Goal: Transaction & Acquisition: Purchase product/service

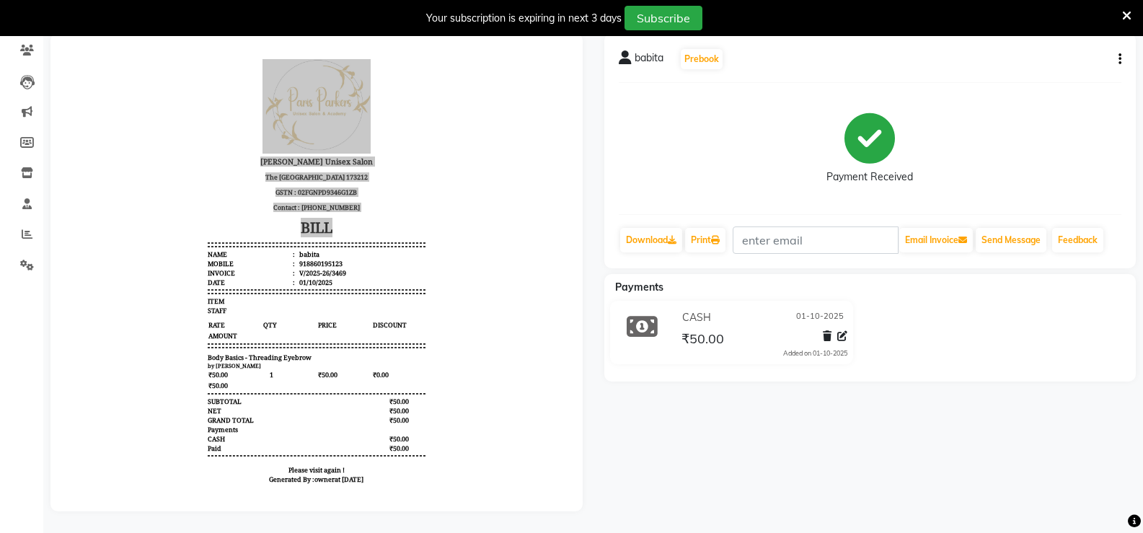
drag, startPoint x: 12, startPoint y: 208, endPoint x: 0, endPoint y: 522, distance: 314.7
click at [0, 464] on div "Calendar Invoice Clients Leads Marketing Members Inventory Staff Reports Settin…" at bounding box center [97, 233] width 195 height 555
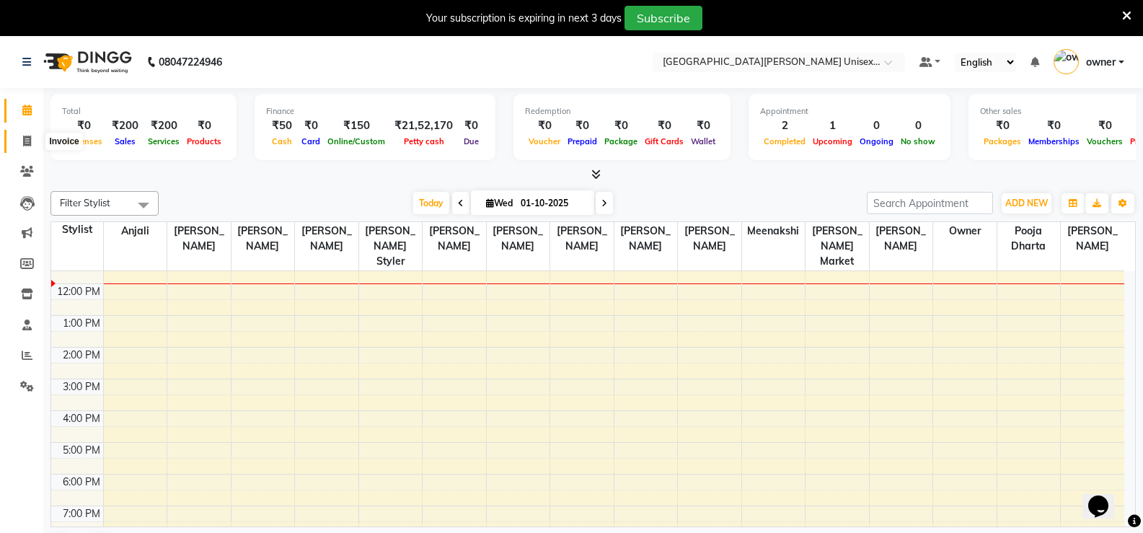
click at [23, 140] on icon at bounding box center [27, 141] width 8 height 11
select select "service"
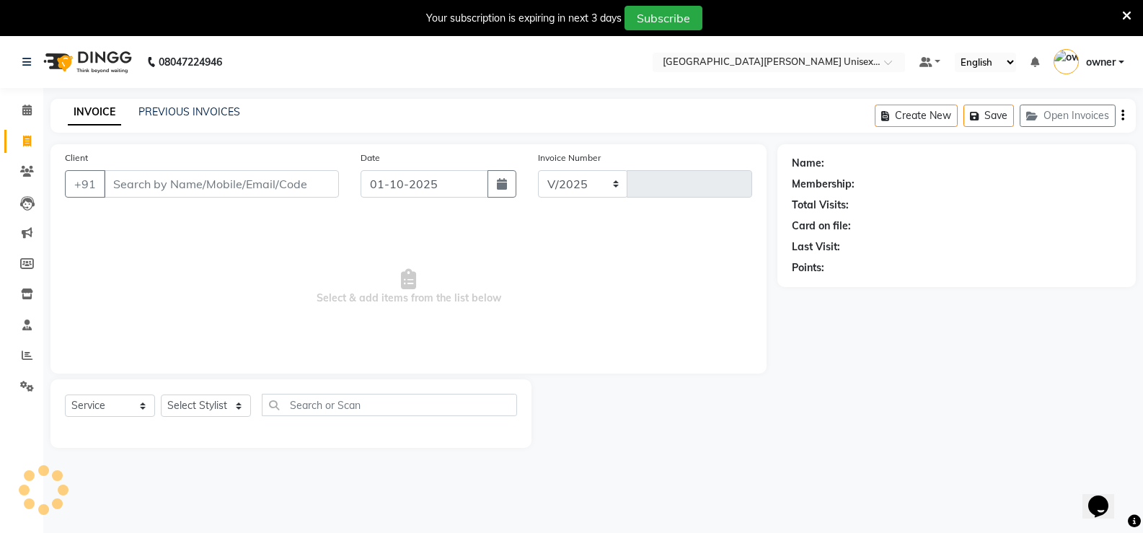
select select "7055"
type input "3470"
click at [506, 189] on icon "button" at bounding box center [502, 184] width 10 height 12
select select "10"
select select "2025"
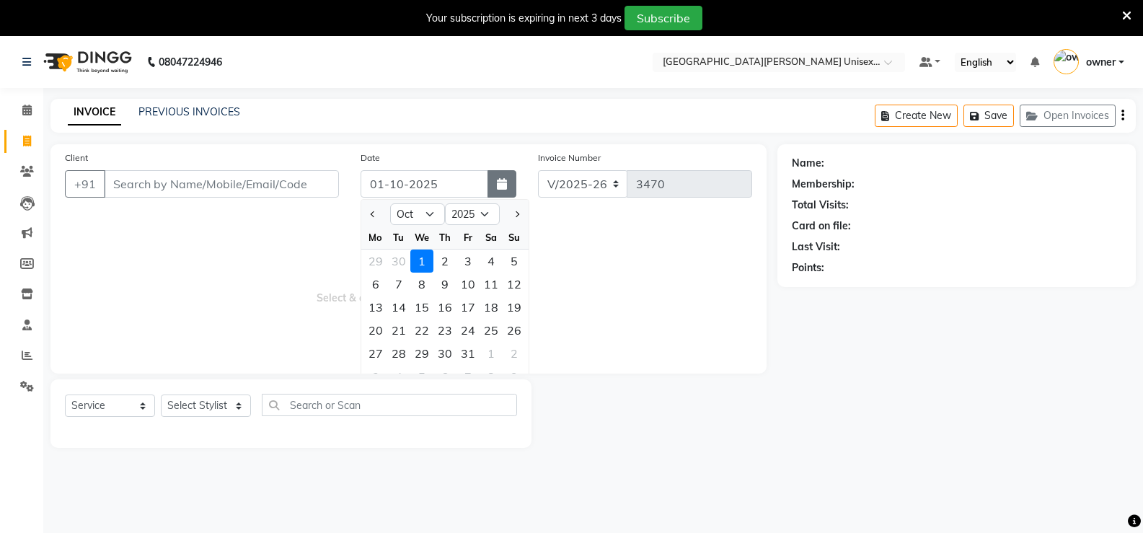
click at [510, 184] on button "button" at bounding box center [502, 183] width 29 height 27
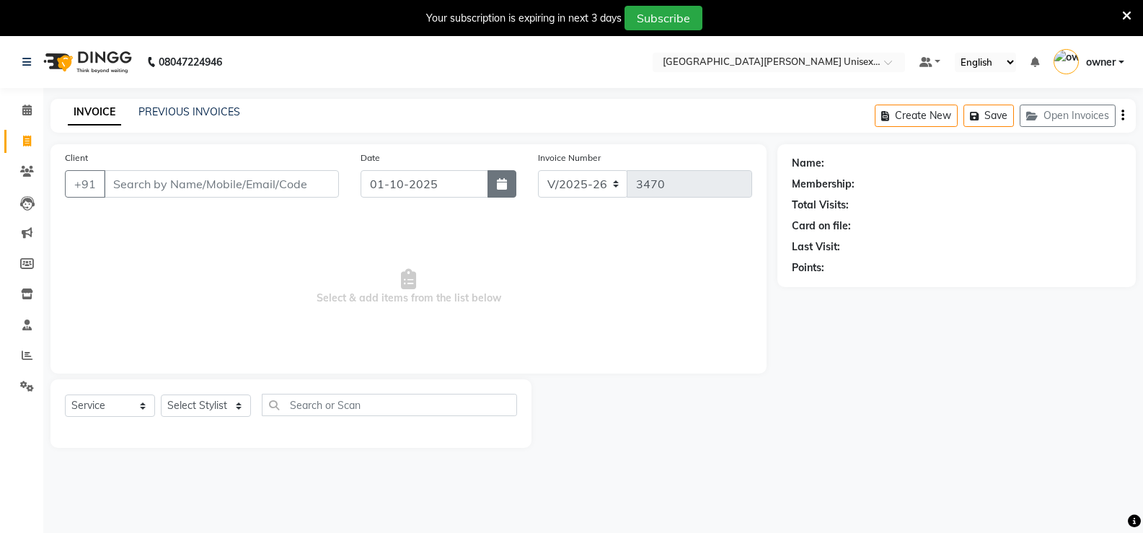
click at [509, 188] on button "button" at bounding box center [502, 183] width 29 height 27
select select "10"
select select "2025"
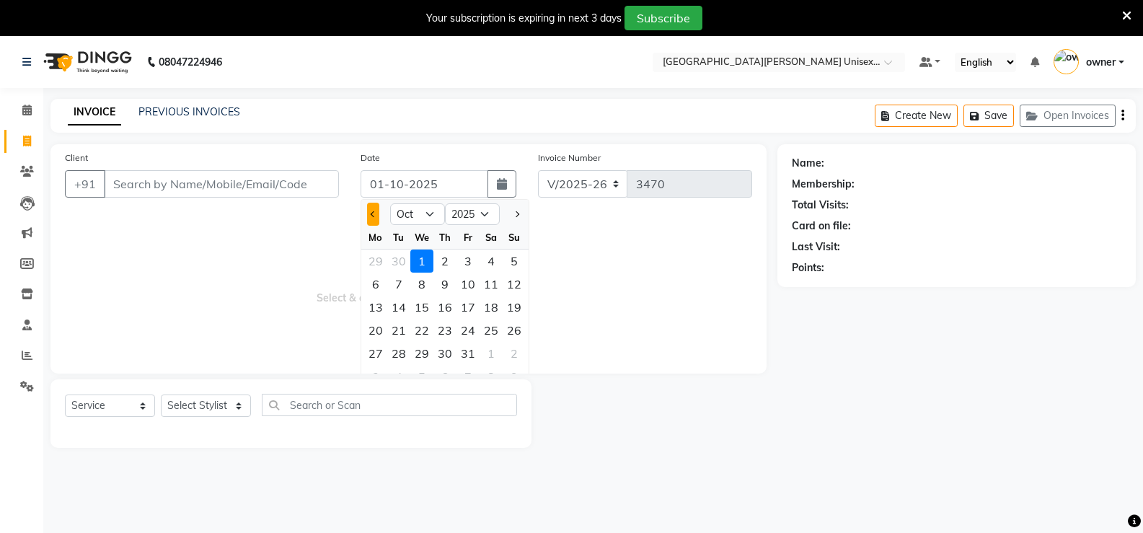
click at [377, 213] on button "Previous month" at bounding box center [373, 214] width 12 height 23
select select "9"
click at [397, 355] on div "30" at bounding box center [398, 353] width 23 height 23
type input "30-09-2025"
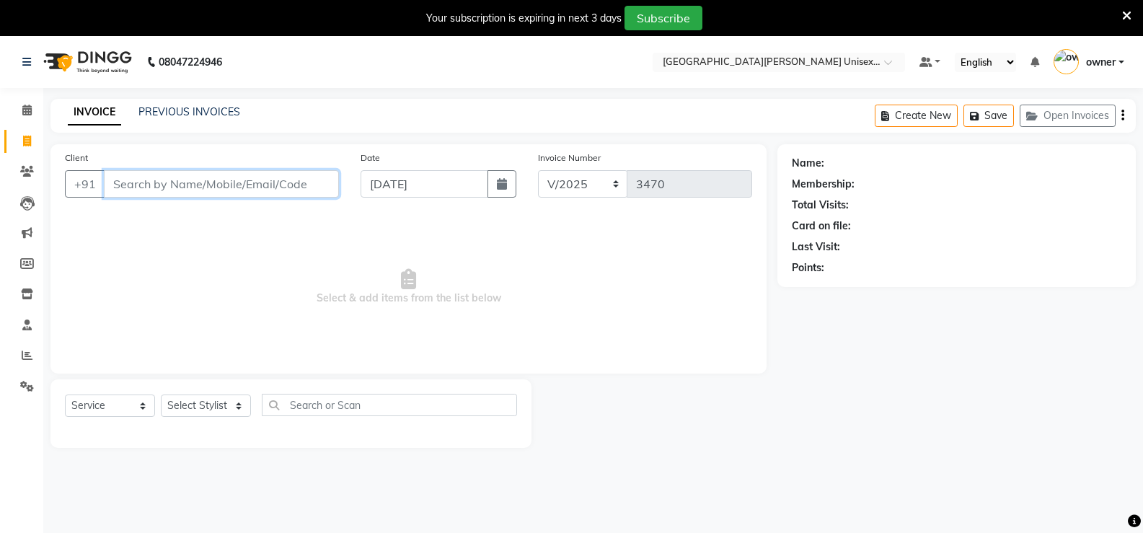
click at [240, 193] on input "Client" at bounding box center [221, 183] width 235 height 27
click at [122, 177] on input "Client" at bounding box center [221, 183] width 235 height 27
type input "9"
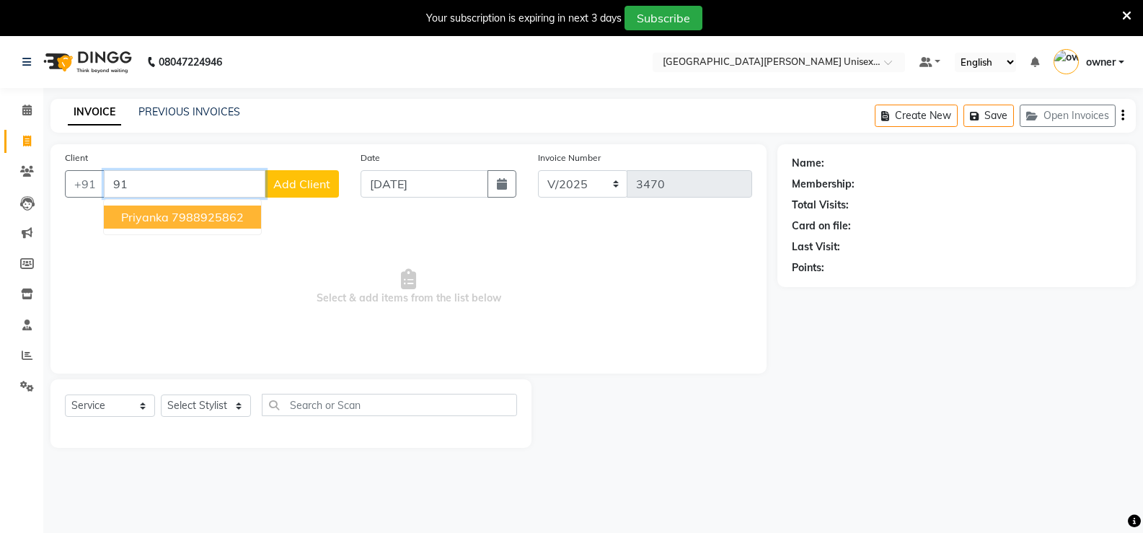
type input "9"
type input "9176883700"
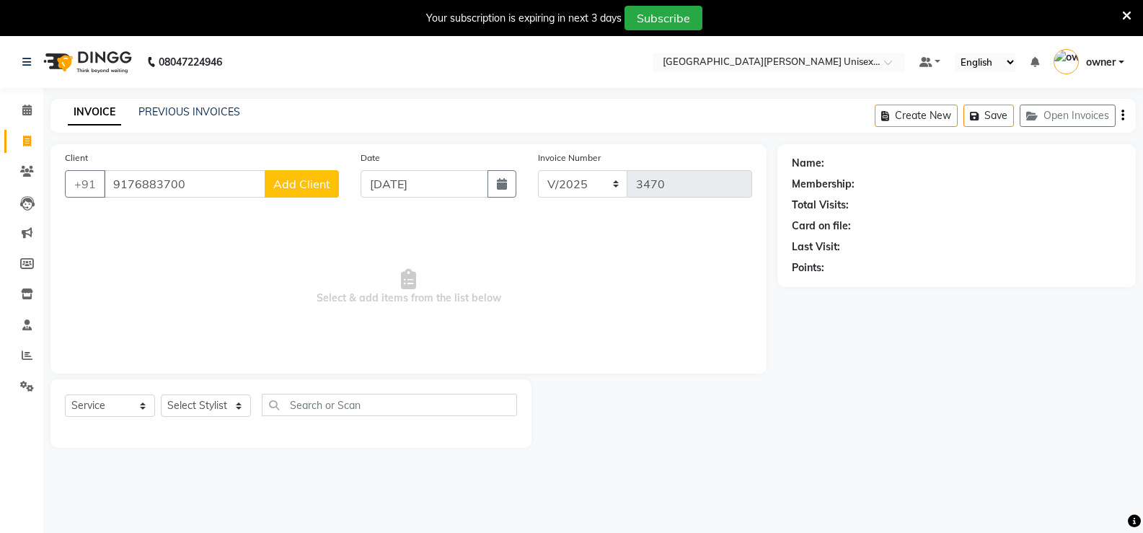
click at [317, 181] on span "Add Client" at bounding box center [301, 184] width 57 height 14
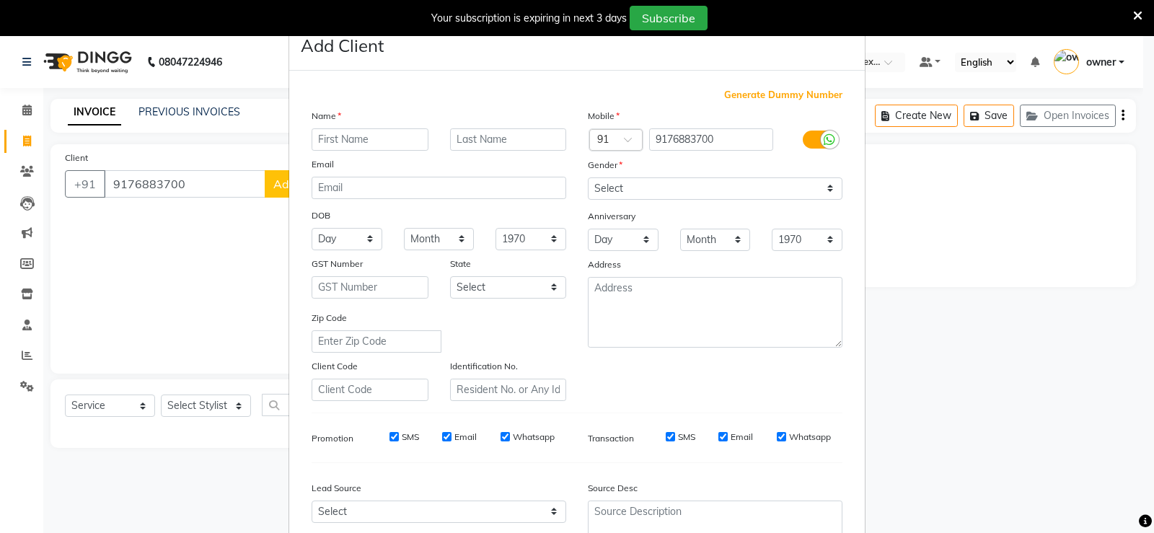
click at [362, 131] on div "Name Email DOB Day 01 02 03 04 05 06 07 08 09 10 11 12 13 14 15 16 17 18 19 20 …" at bounding box center [439, 254] width 276 height 293
click at [335, 139] on input "text" at bounding box center [370, 139] width 117 height 22
type input "manjeeta"
click at [645, 190] on select "Select Male Female Other Prefer Not To Say" at bounding box center [715, 188] width 255 height 22
select select "female"
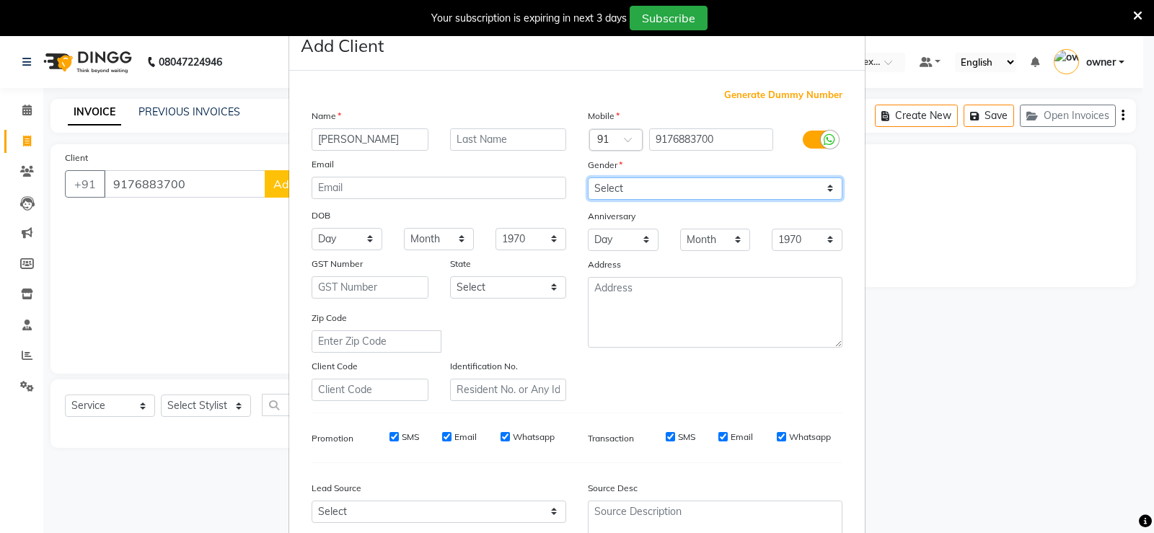
click at [588, 177] on select "Select Male Female Other Prefer Not To Say" at bounding box center [715, 188] width 255 height 22
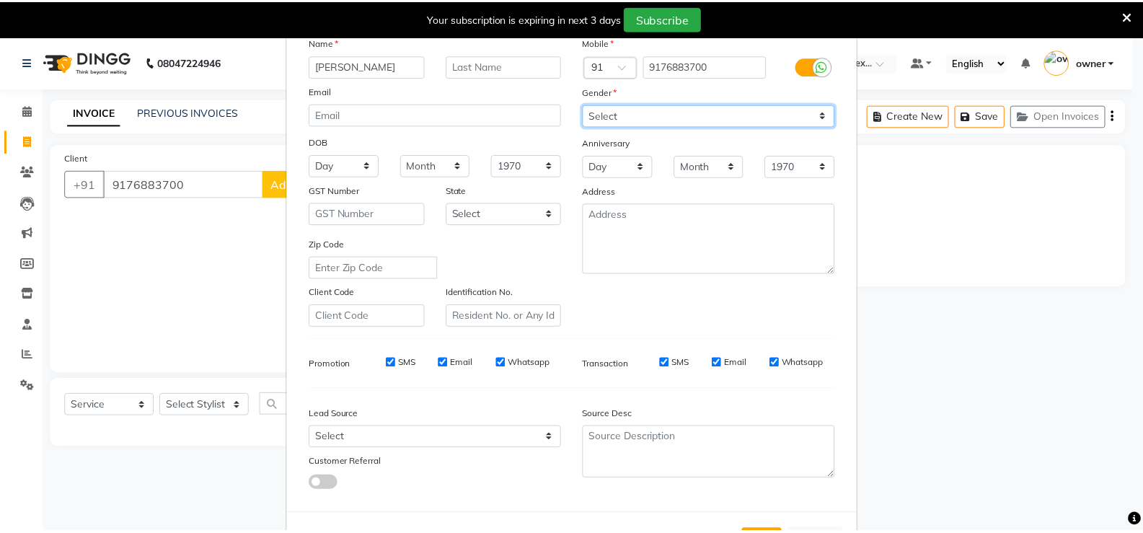
scroll to position [133, 0]
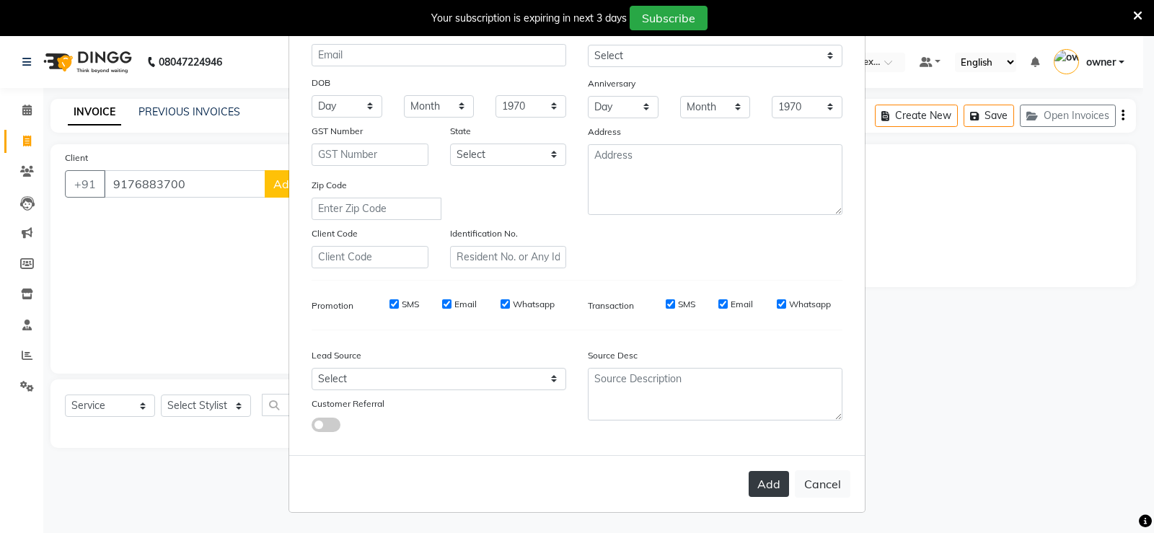
click at [767, 471] on button "Add" at bounding box center [769, 484] width 40 height 26
select select
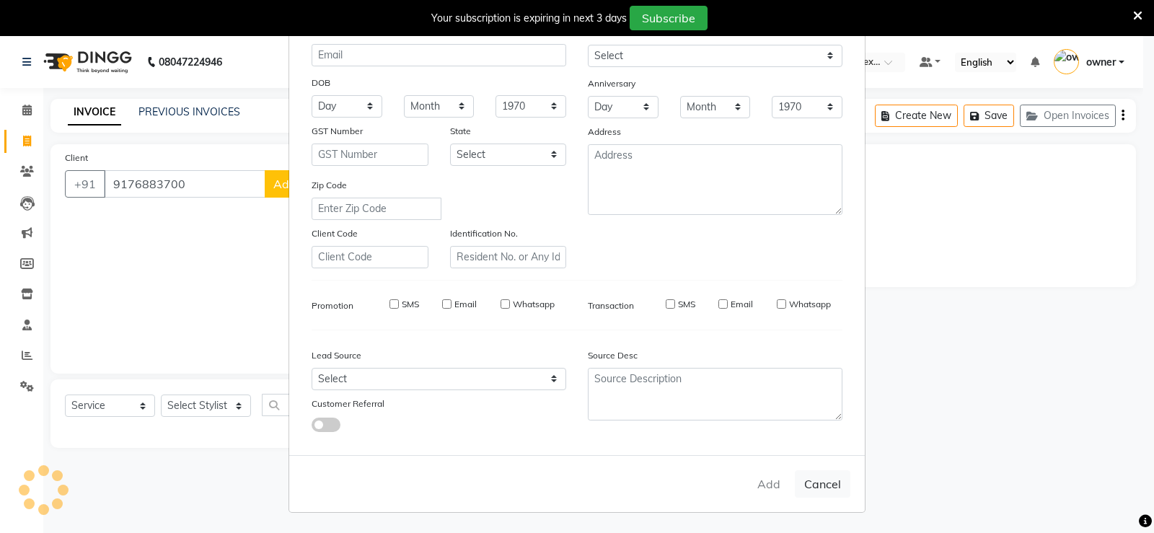
select select
checkbox input "false"
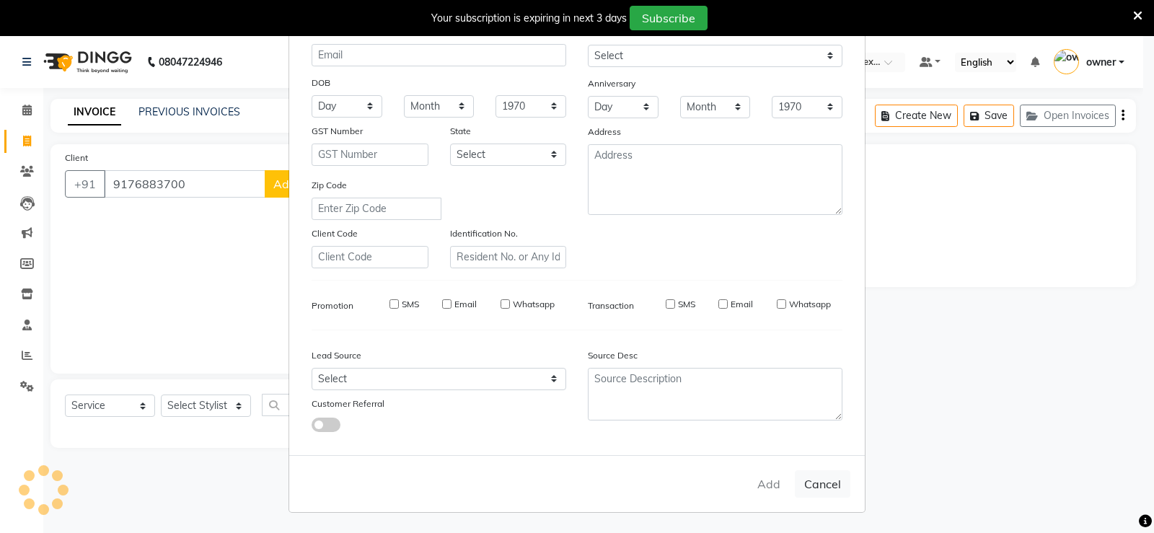
checkbox input "false"
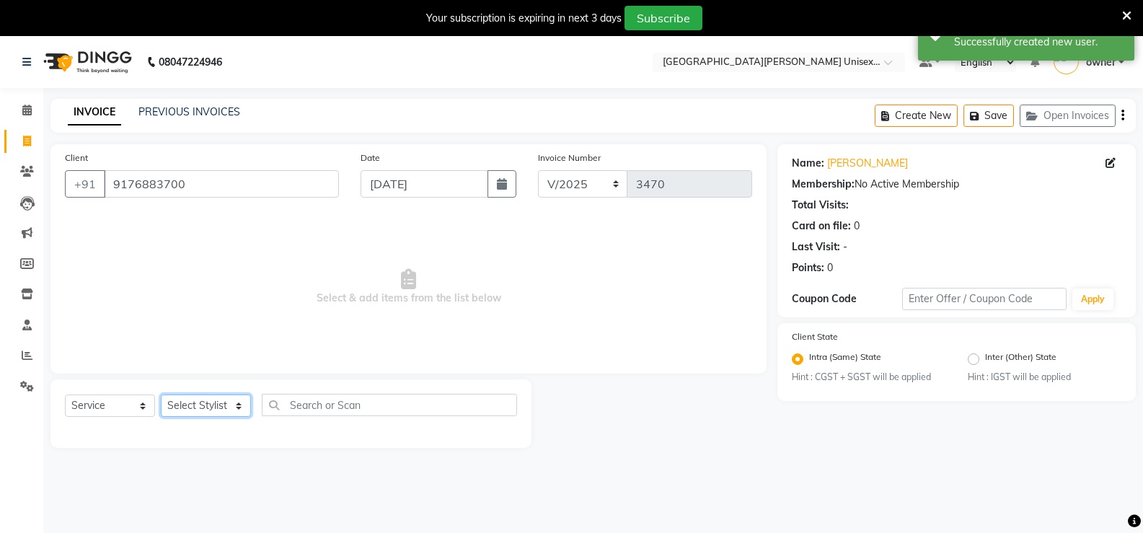
click at [244, 405] on select "Select Stylist anjali ashish talwar bhanu Bobby styler gurpreet owan HARMAN SIN…" at bounding box center [206, 406] width 90 height 22
select select "58731"
click at [161, 395] on select "Select Stylist anjali ashish talwar bhanu Bobby styler gurpreet owan HARMAN SIN…" at bounding box center [206, 406] width 90 height 22
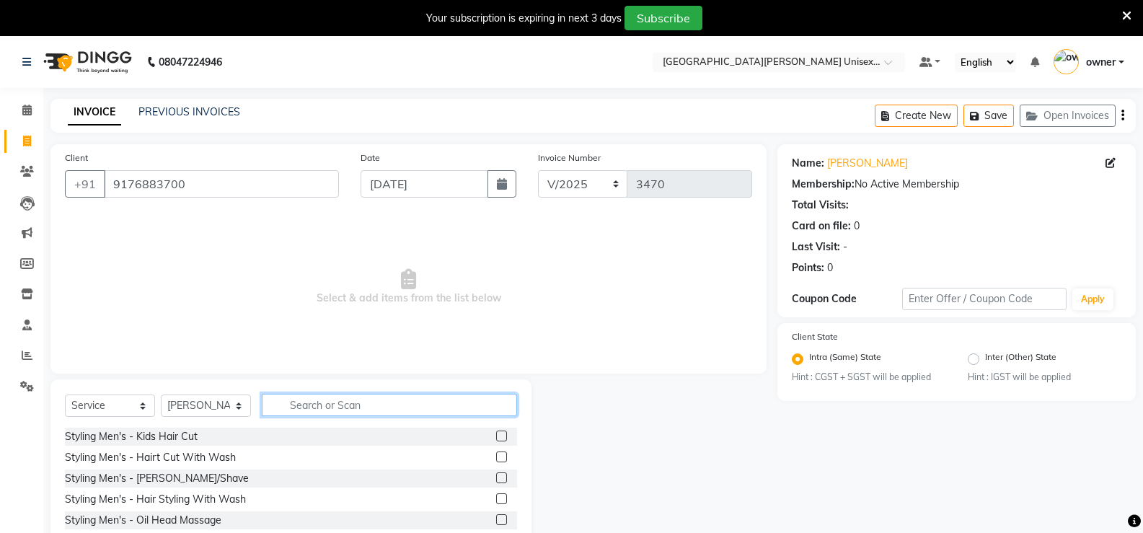
click at [289, 408] on input "text" at bounding box center [389, 405] width 255 height 22
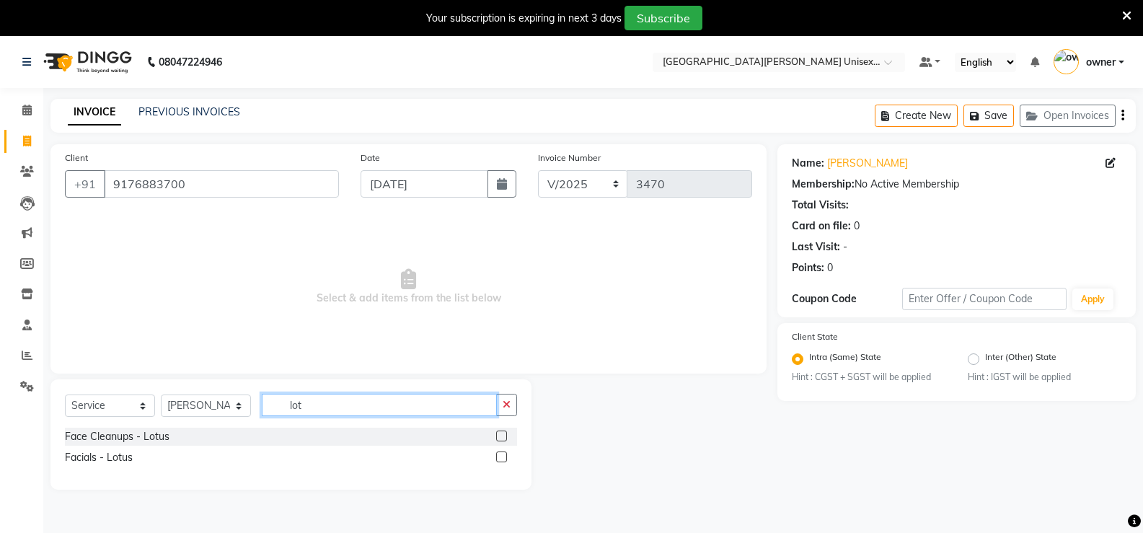
type input "lot"
click at [502, 431] on label at bounding box center [501, 436] width 11 height 11
click at [502, 432] on input "checkbox" at bounding box center [500, 436] width 9 height 9
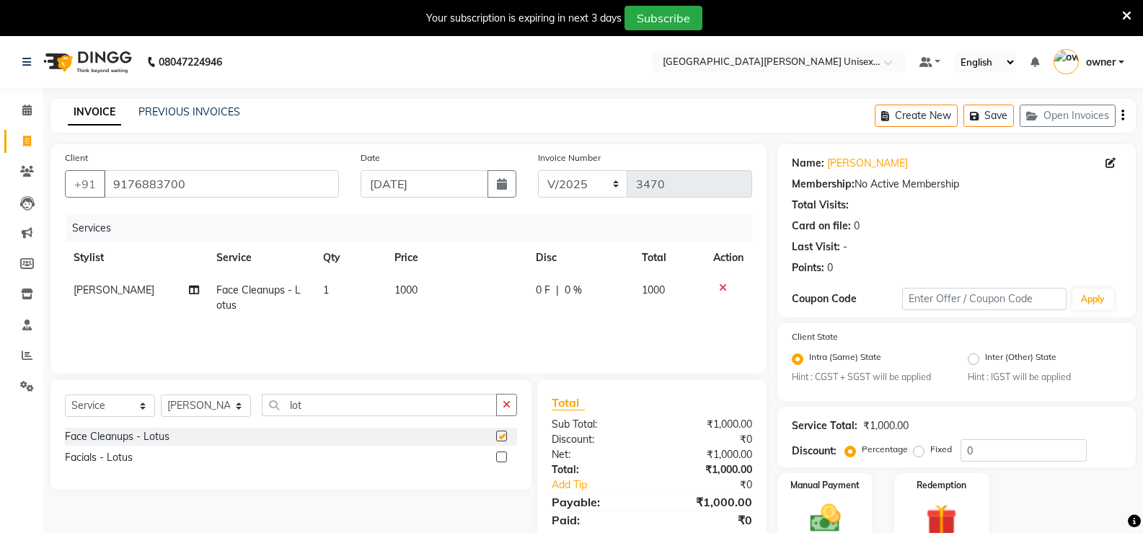
checkbox input "false"
click at [338, 405] on input "lot" at bounding box center [379, 405] width 235 height 22
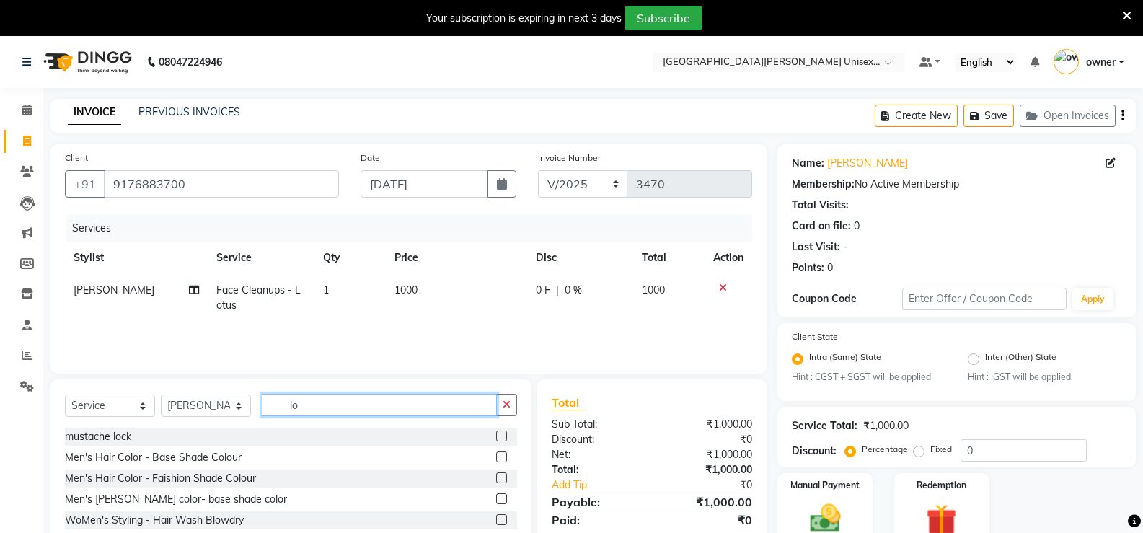
type input "l"
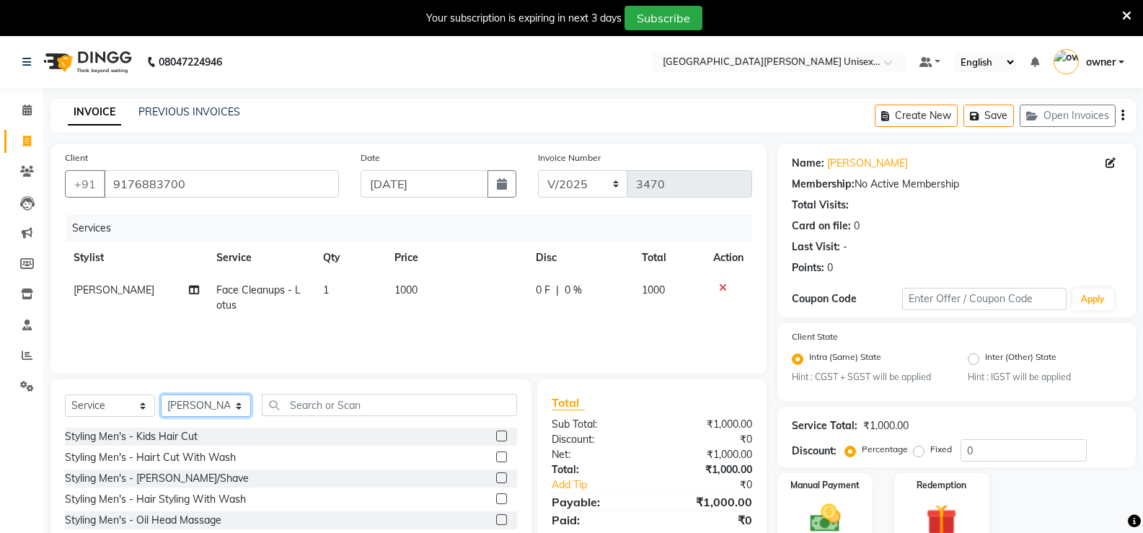
click at [244, 406] on select "Select Stylist anjali ashish talwar bhanu Bobby styler gurpreet owan HARMAN SIN…" at bounding box center [206, 406] width 90 height 22
select select "58739"
click at [161, 395] on select "Select Stylist anjali ashish talwar bhanu Bobby styler gurpreet owan HARMAN SIN…" at bounding box center [206, 406] width 90 height 22
click at [317, 405] on input "text" at bounding box center [389, 405] width 255 height 22
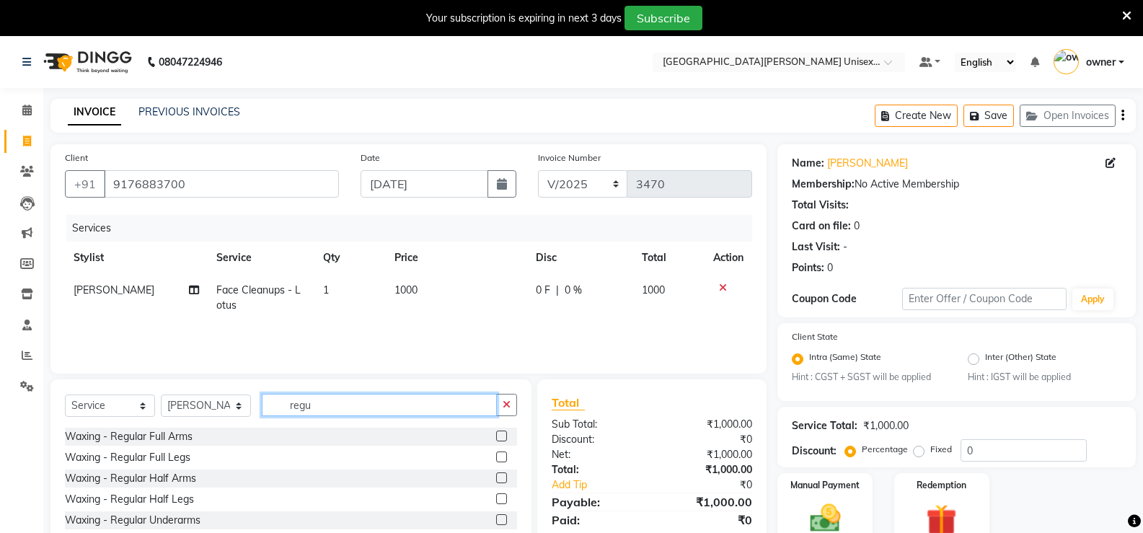
type input "regu"
click at [496, 477] on label at bounding box center [501, 478] width 11 height 11
click at [496, 477] on input "checkbox" at bounding box center [500, 478] width 9 height 9
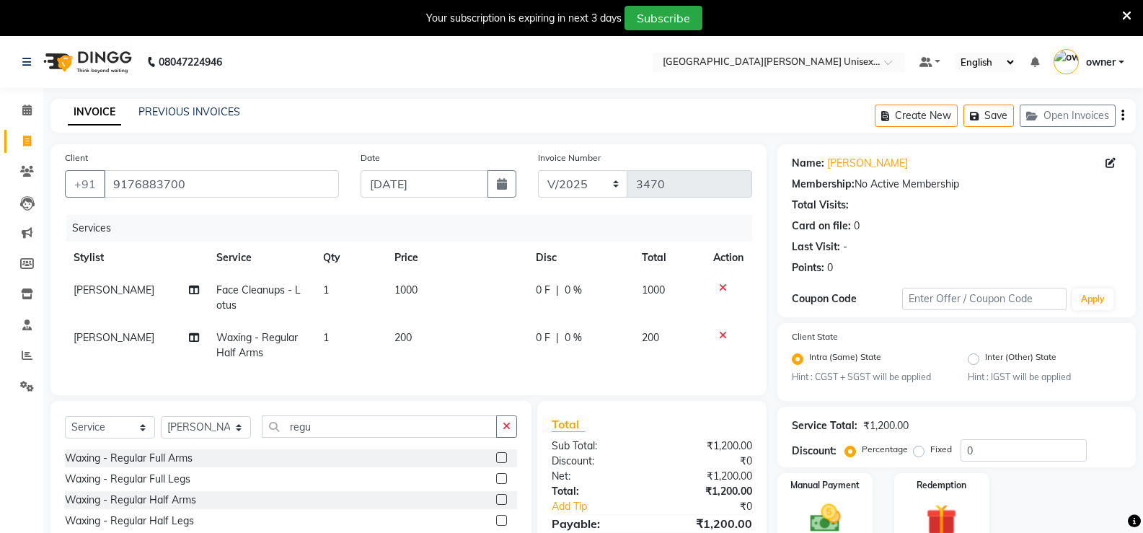
click at [496, 505] on label at bounding box center [501, 499] width 11 height 11
click at [496, 505] on input "checkbox" at bounding box center [500, 500] width 9 height 9
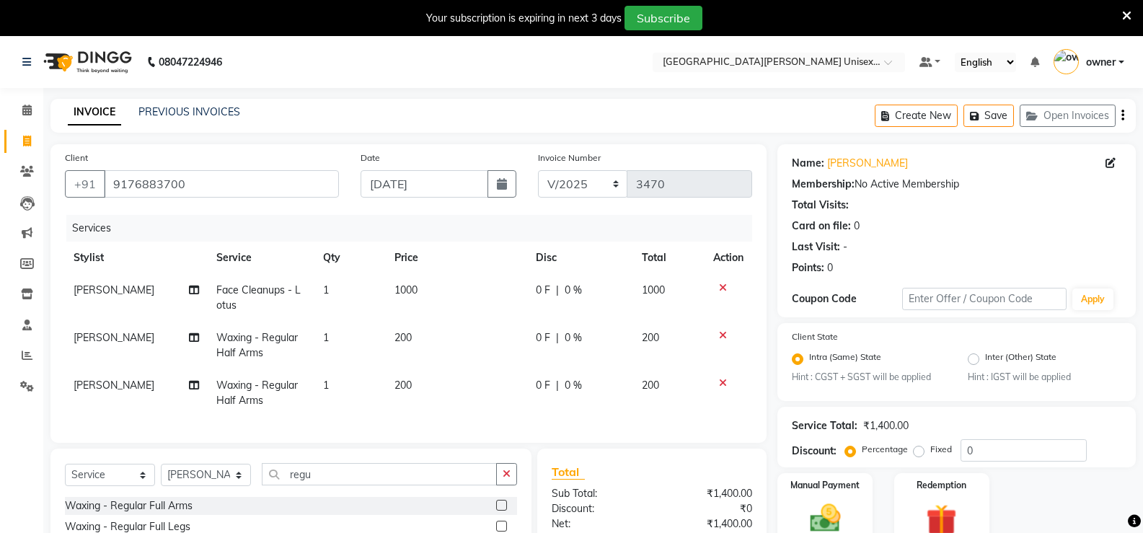
checkbox input "false"
click at [725, 337] on icon at bounding box center [723, 335] width 8 height 10
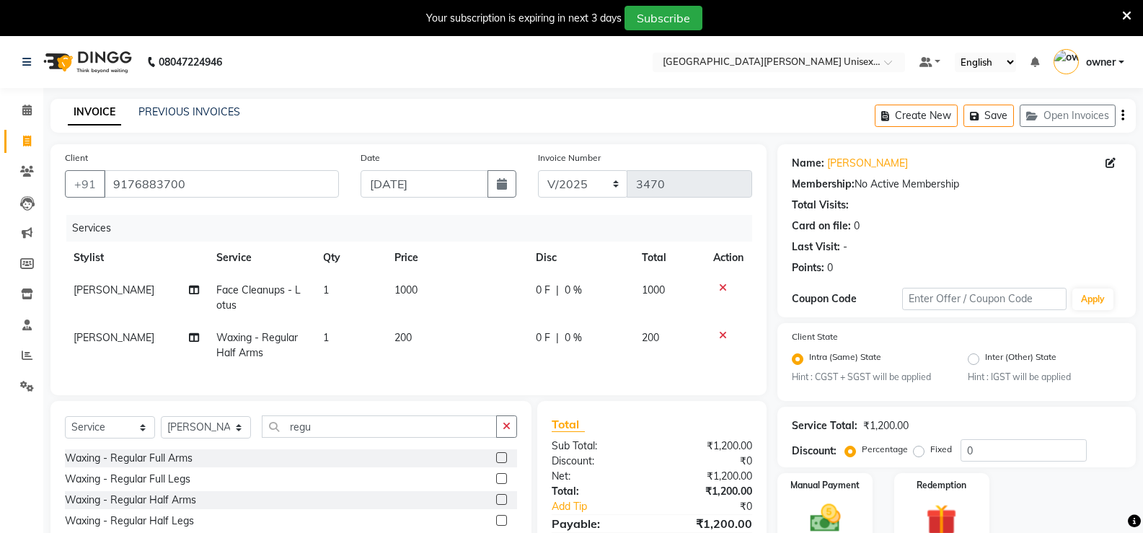
click at [724, 338] on icon at bounding box center [723, 335] width 8 height 10
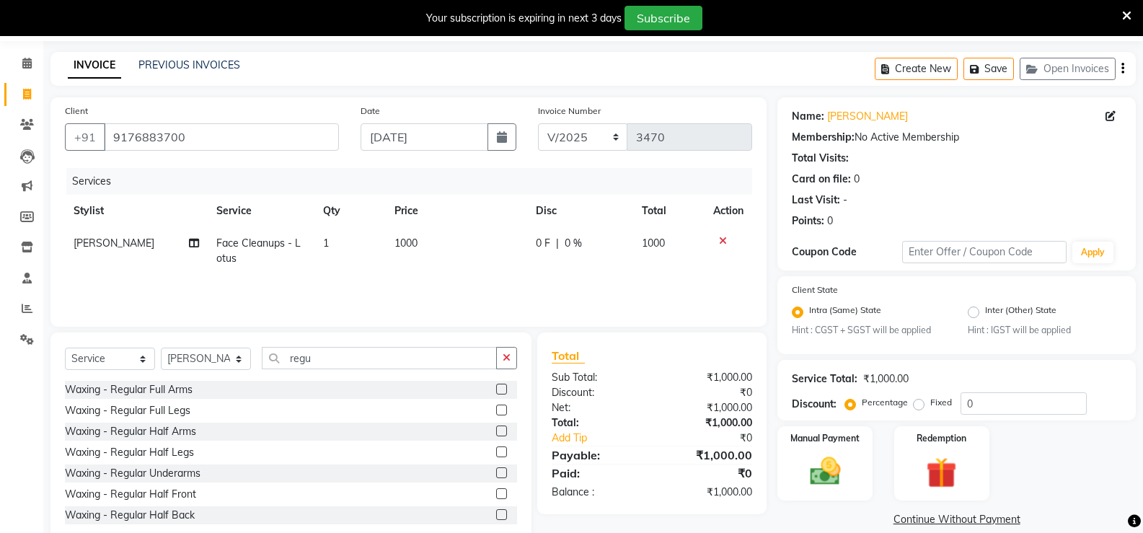
scroll to position [72, 0]
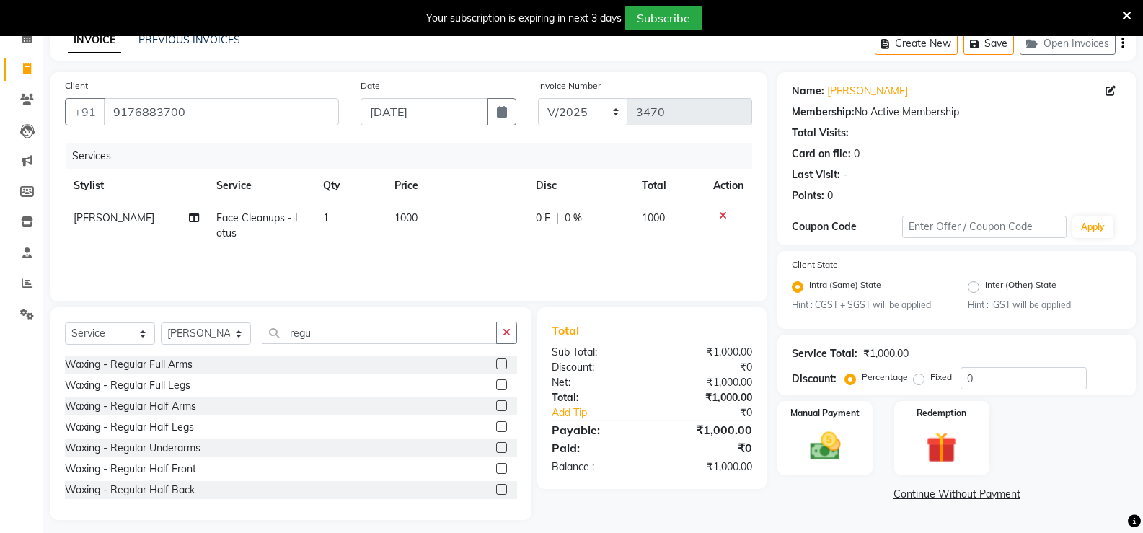
click at [496, 382] on label at bounding box center [501, 384] width 11 height 11
click at [496, 382] on input "checkbox" at bounding box center [500, 385] width 9 height 9
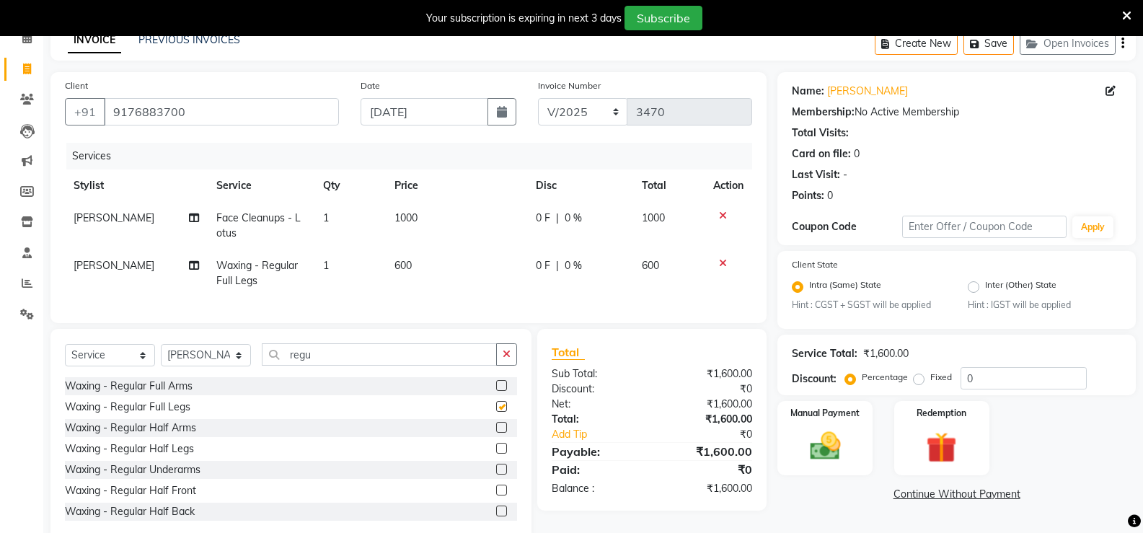
checkbox input "false"
click at [496, 391] on label at bounding box center [501, 385] width 11 height 11
click at [496, 391] on input "checkbox" at bounding box center [500, 386] width 9 height 9
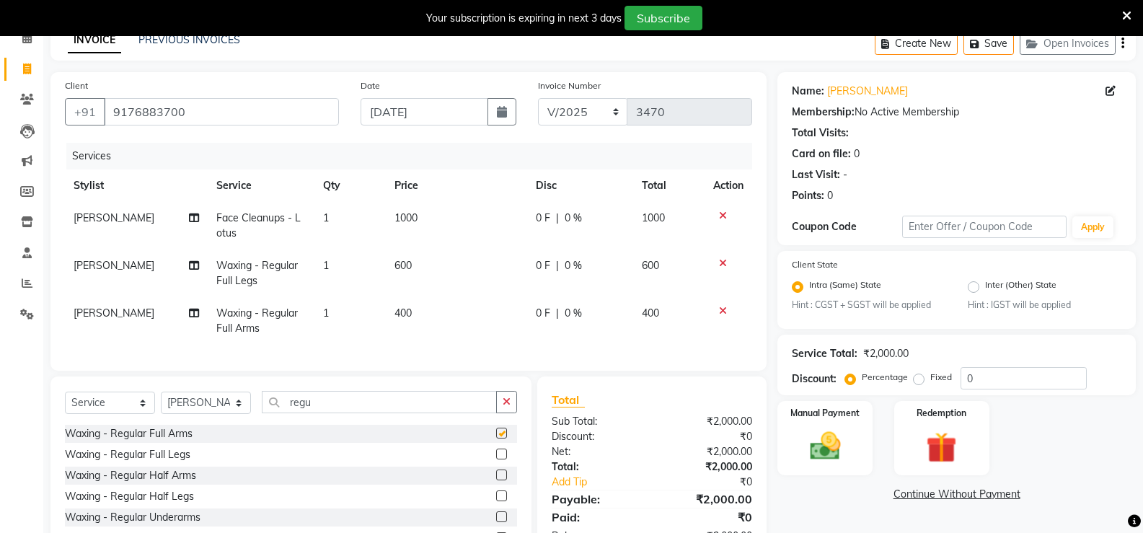
checkbox input "false"
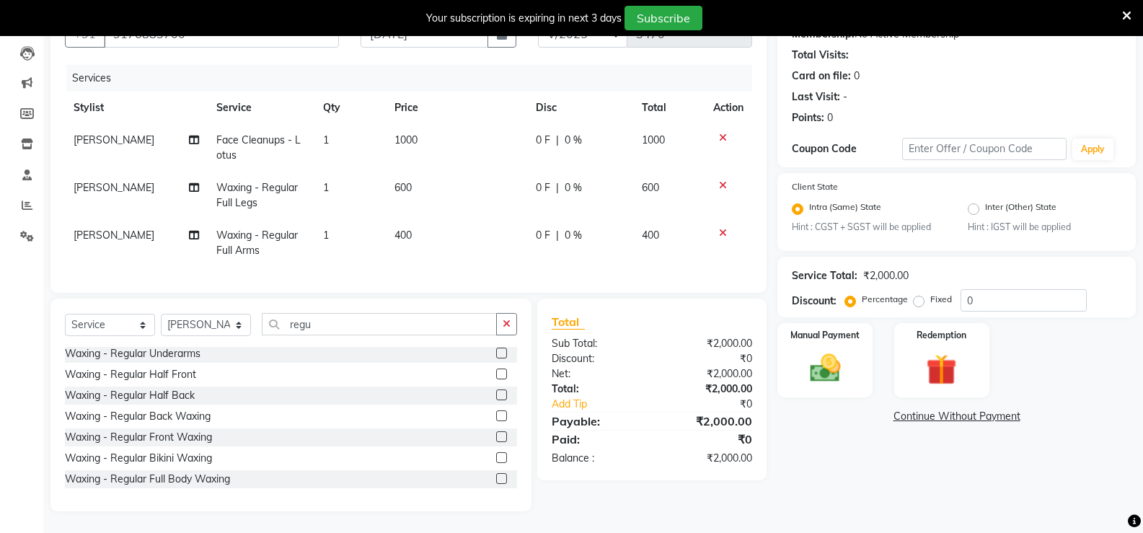
scroll to position [161, 0]
click at [848, 371] on img at bounding box center [824, 369] width 51 height 37
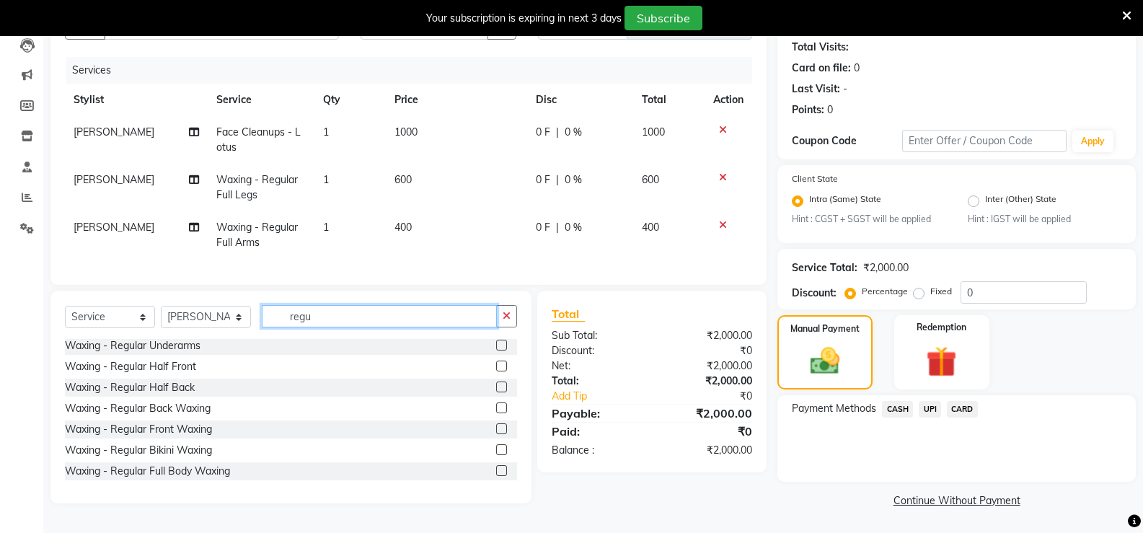
click at [341, 325] on input "regu" at bounding box center [379, 316] width 235 height 22
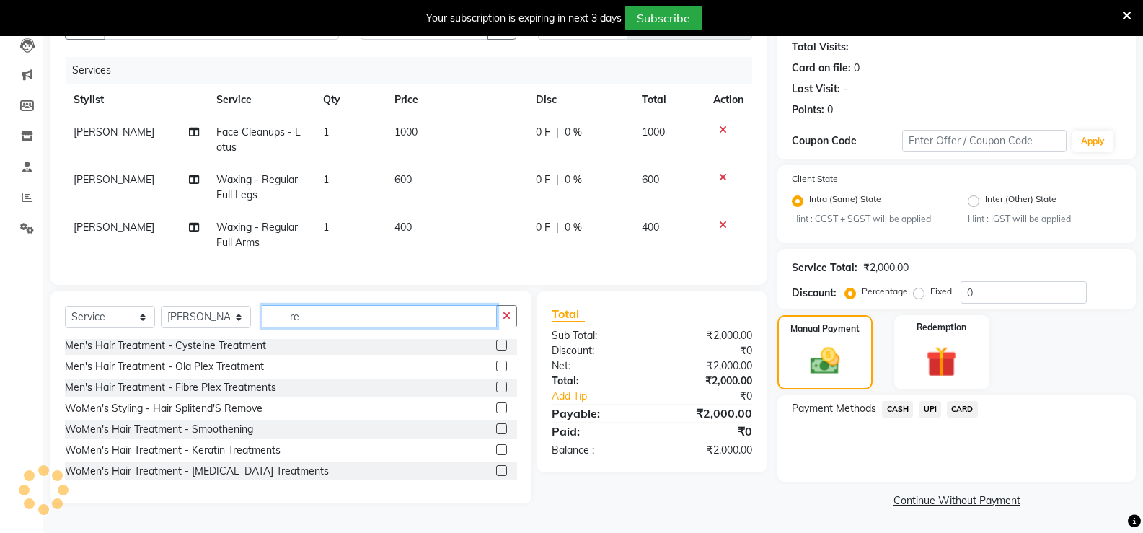
type input "r"
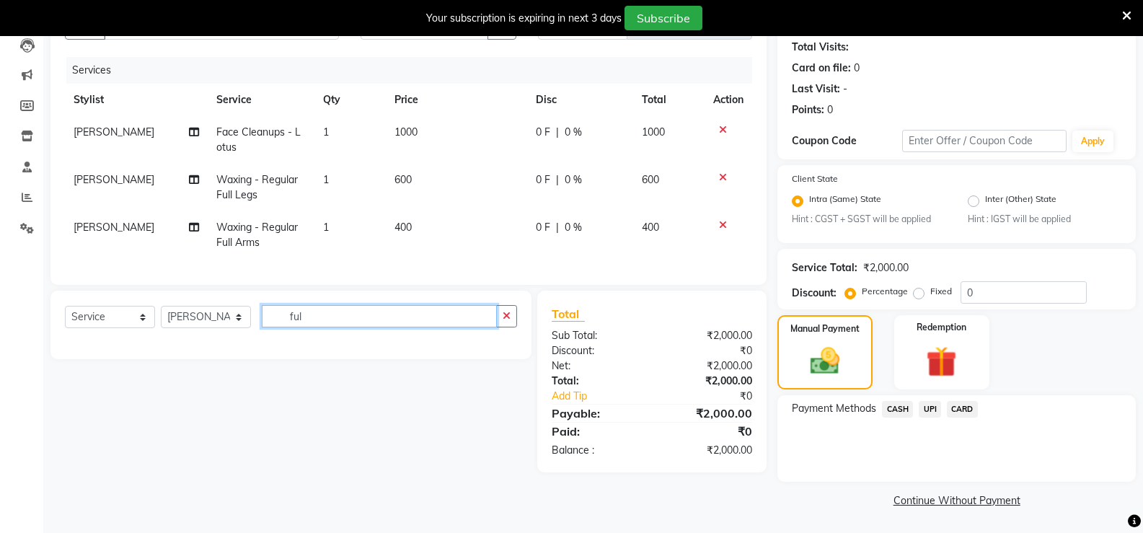
scroll to position [158, 0]
type input "f"
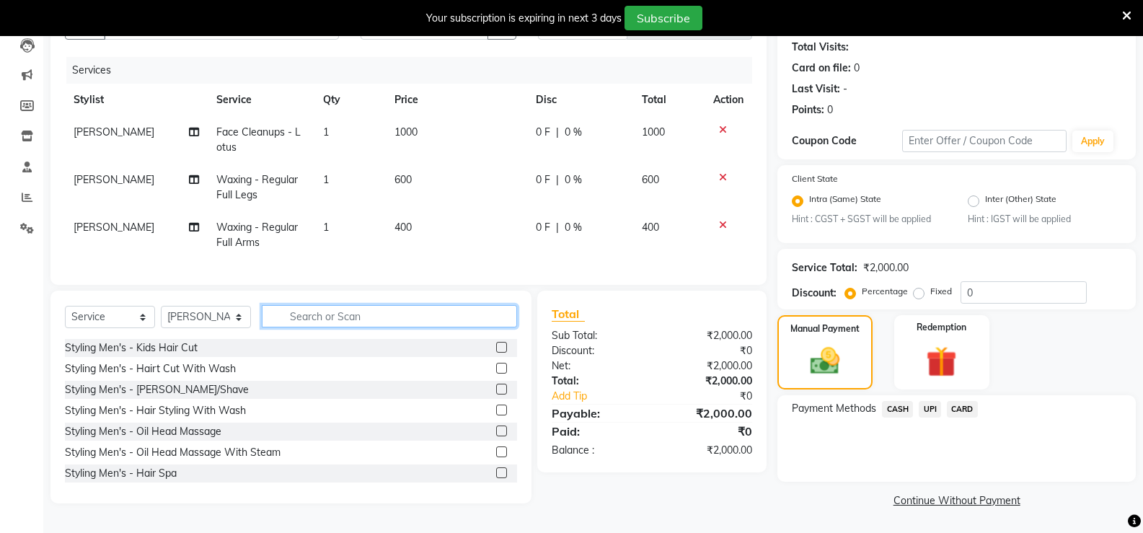
scroll to position [161, 0]
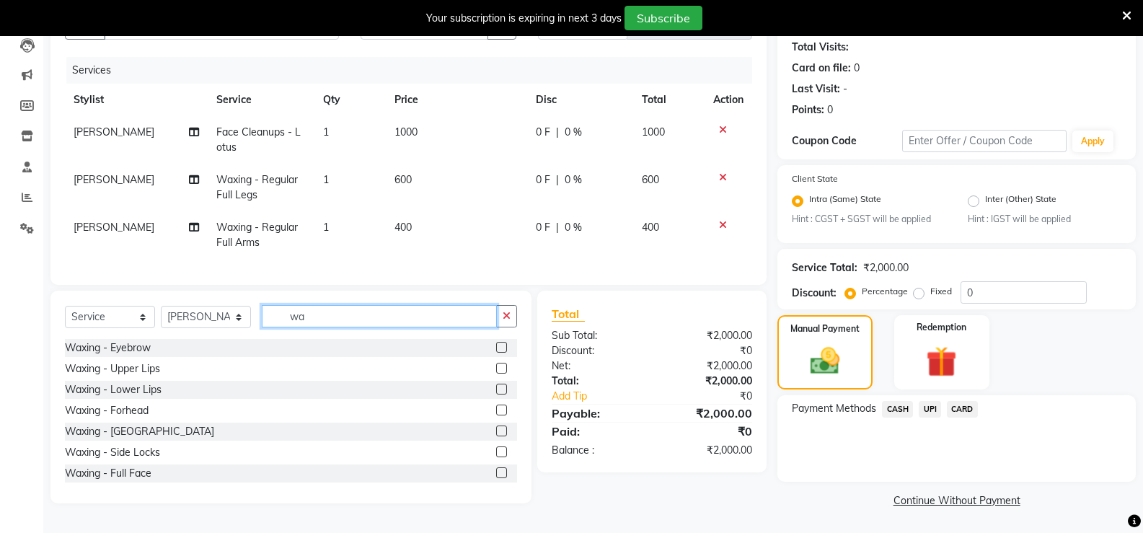
type input "w"
type input "regu"
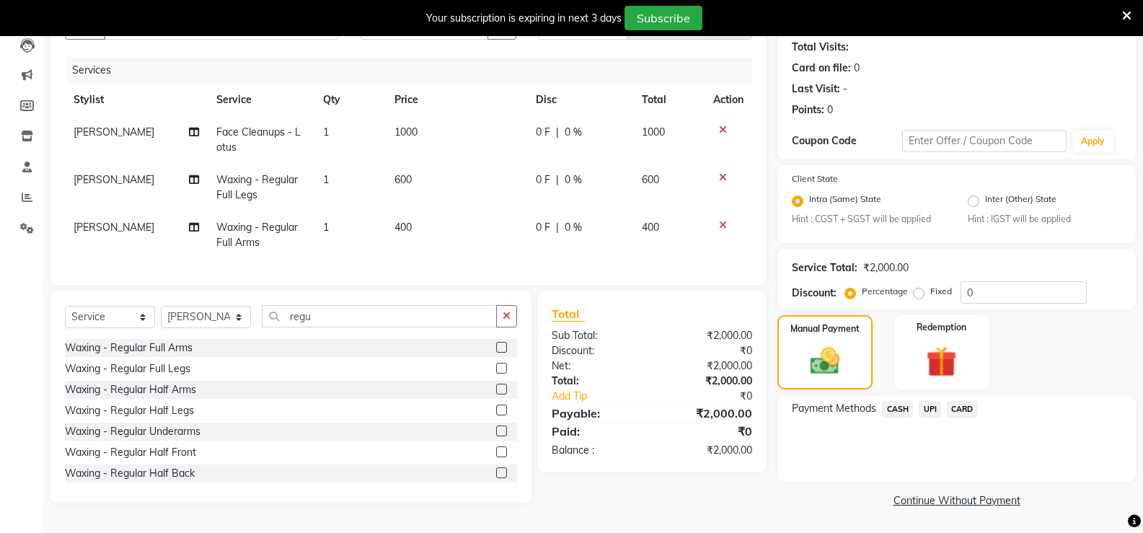
click at [496, 353] on label at bounding box center [501, 347] width 11 height 11
click at [496, 353] on input "checkbox" at bounding box center [500, 347] width 9 height 9
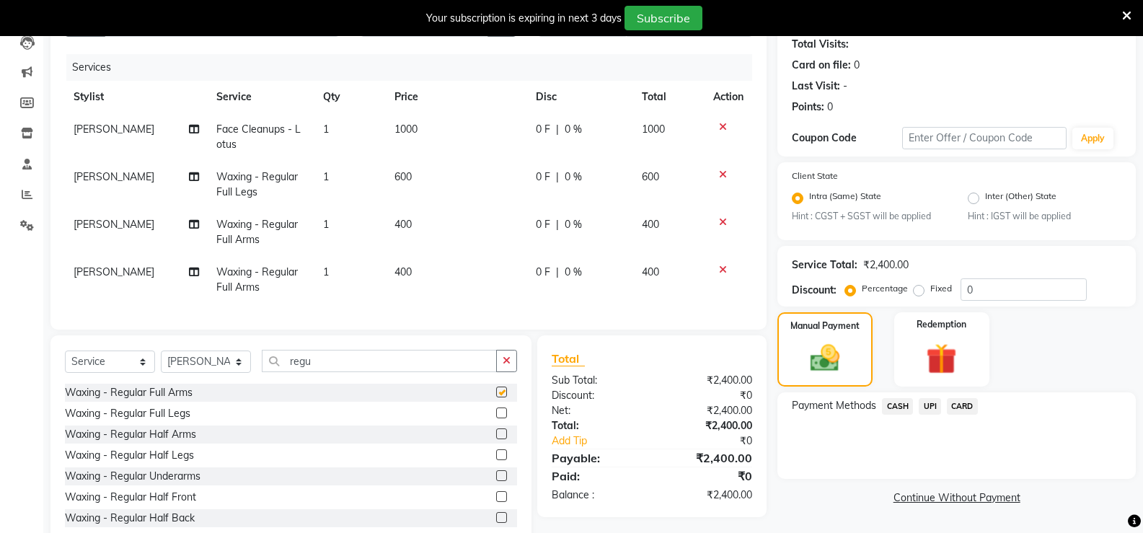
checkbox input "false"
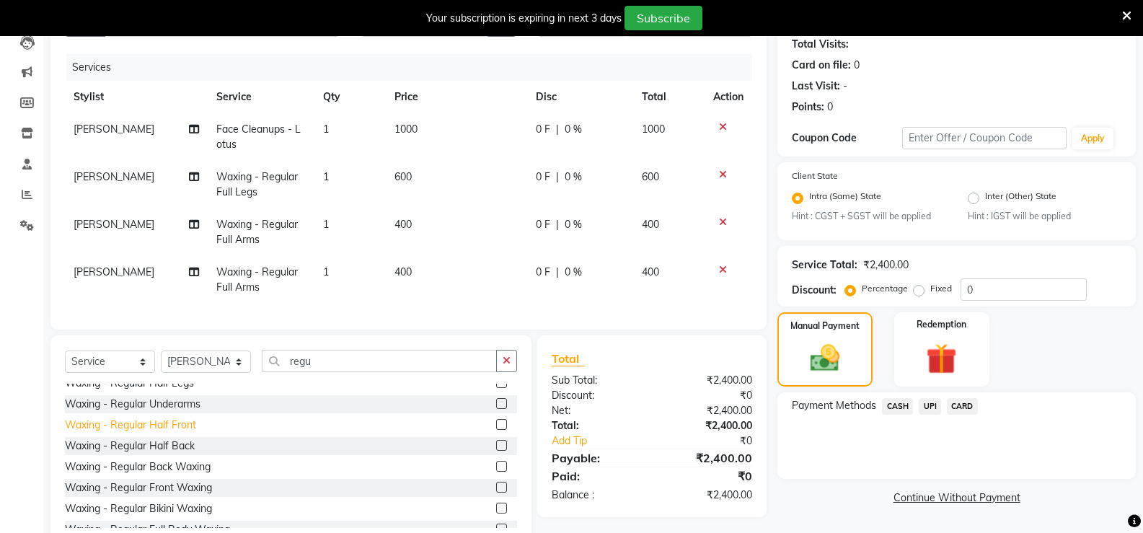
scroll to position [0, 0]
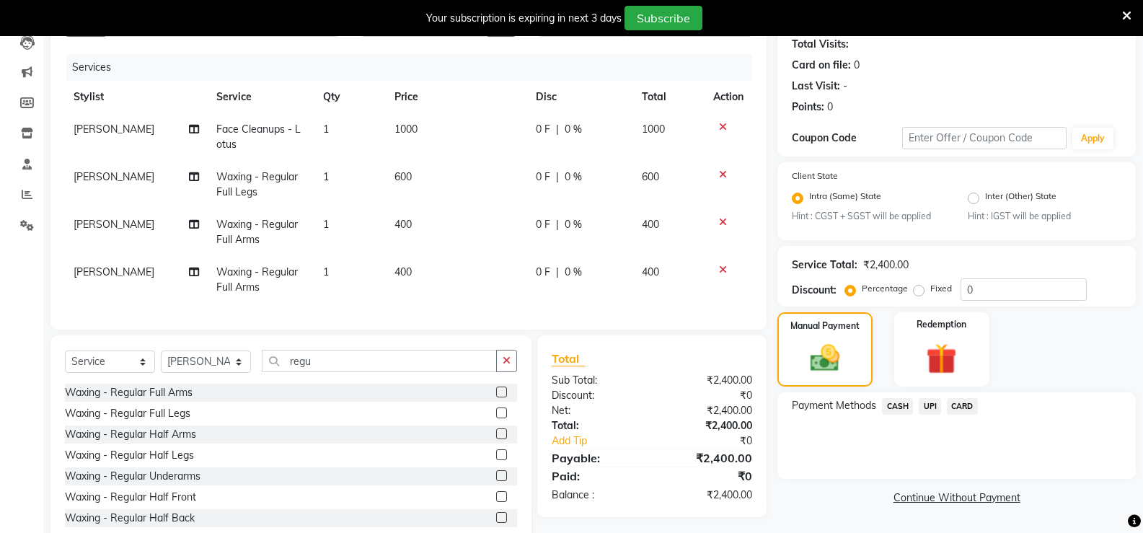
click at [496, 460] on label at bounding box center [501, 454] width 11 height 11
click at [496, 460] on input "checkbox" at bounding box center [500, 455] width 9 height 9
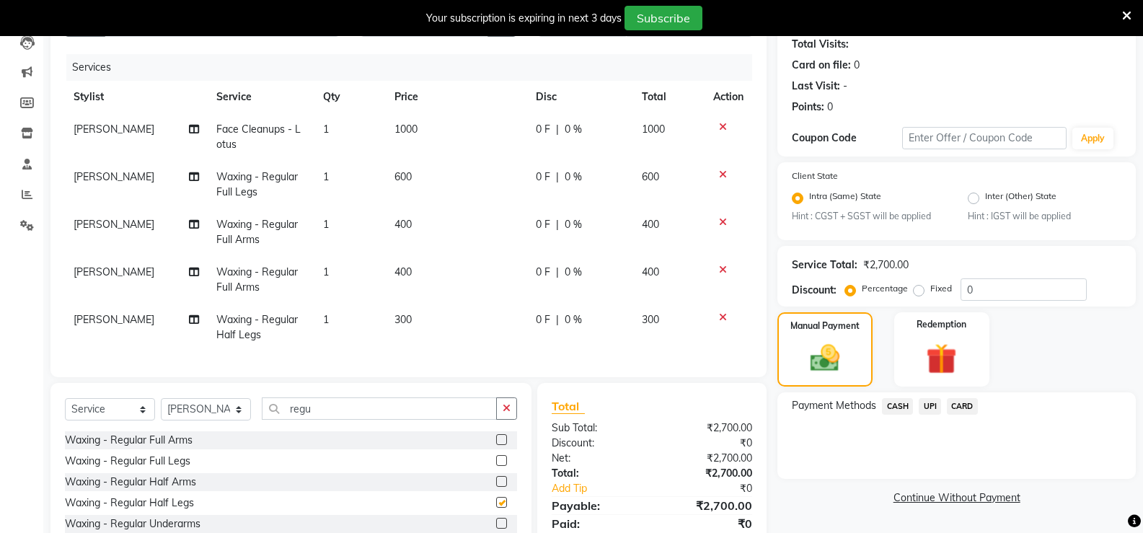
checkbox input "false"
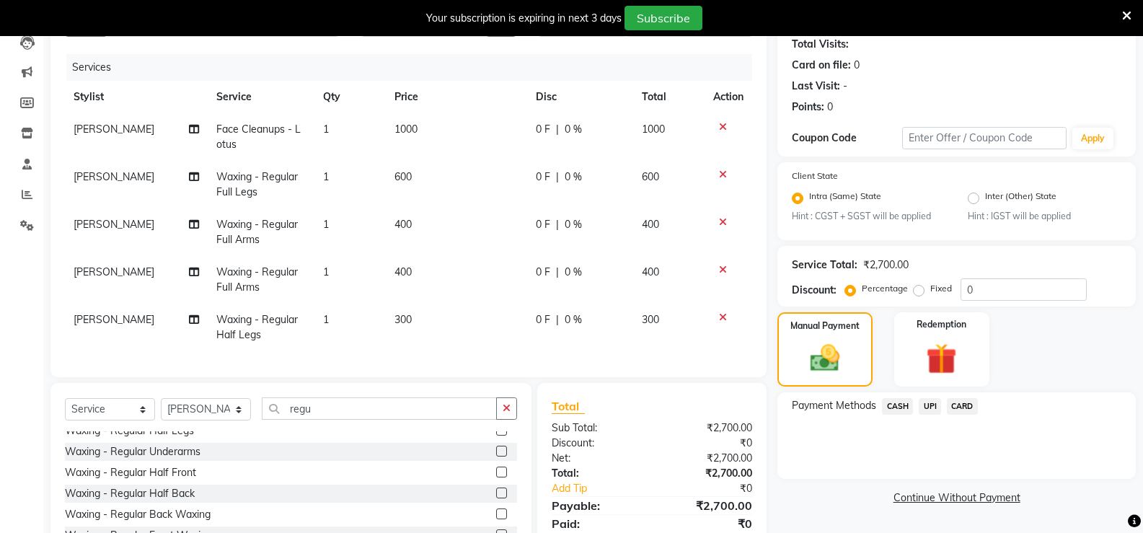
click at [496, 457] on label at bounding box center [501, 451] width 11 height 11
click at [496, 457] on input "checkbox" at bounding box center [500, 451] width 9 height 9
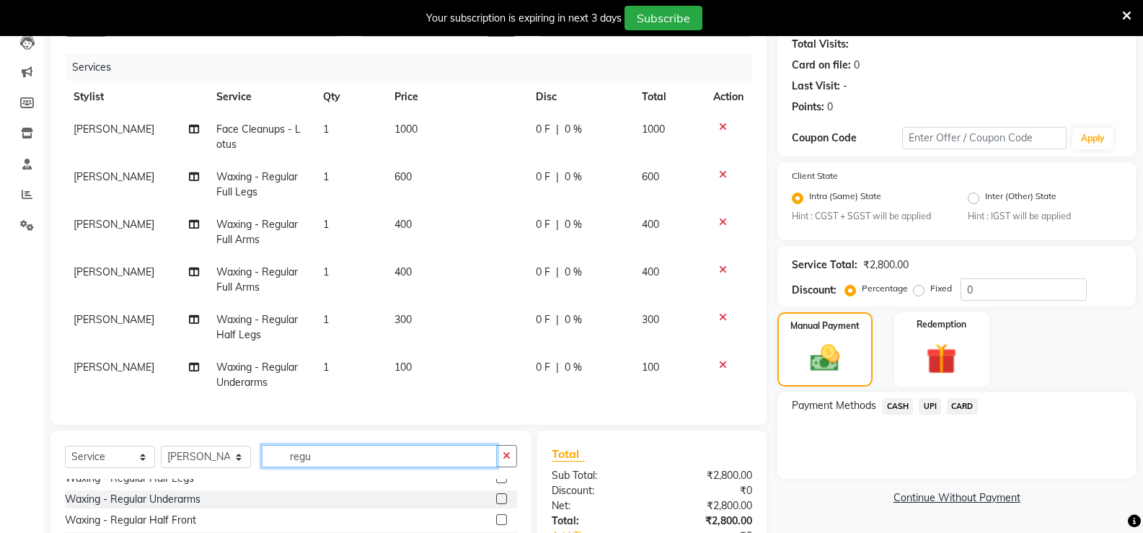
click at [363, 460] on input "regu" at bounding box center [379, 456] width 235 height 22
click at [496, 500] on label at bounding box center [501, 498] width 11 height 11
click at [496, 500] on input "checkbox" at bounding box center [500, 499] width 9 height 9
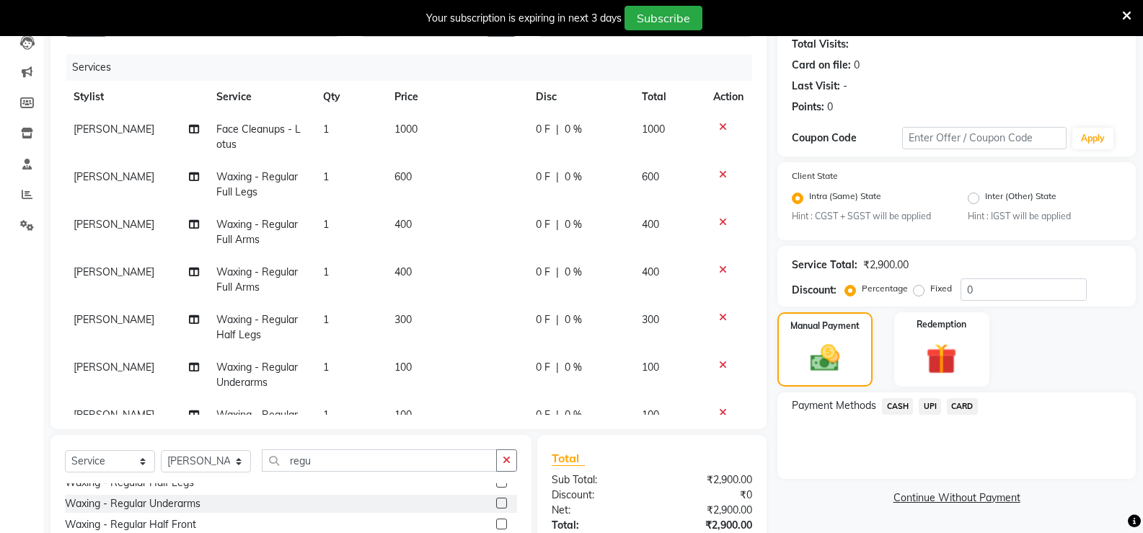
click at [496, 500] on label at bounding box center [501, 503] width 11 height 11
click at [496, 500] on input "checkbox" at bounding box center [500, 503] width 9 height 9
click at [496, 500] on label at bounding box center [501, 503] width 11 height 11
click at [496, 500] on input "checkbox" at bounding box center [500, 503] width 9 height 9
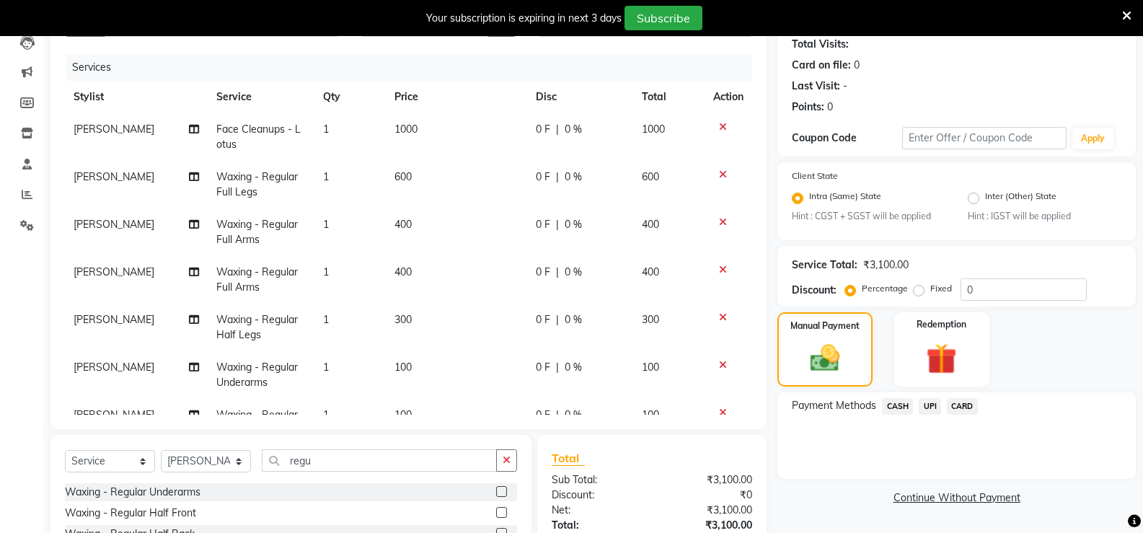
scroll to position [86, 0]
click at [496, 490] on label at bounding box center [501, 489] width 11 height 11
click at [496, 490] on input "checkbox" at bounding box center [500, 490] width 9 height 9
checkbox input "false"
click at [358, 463] on input "regu" at bounding box center [379, 460] width 235 height 22
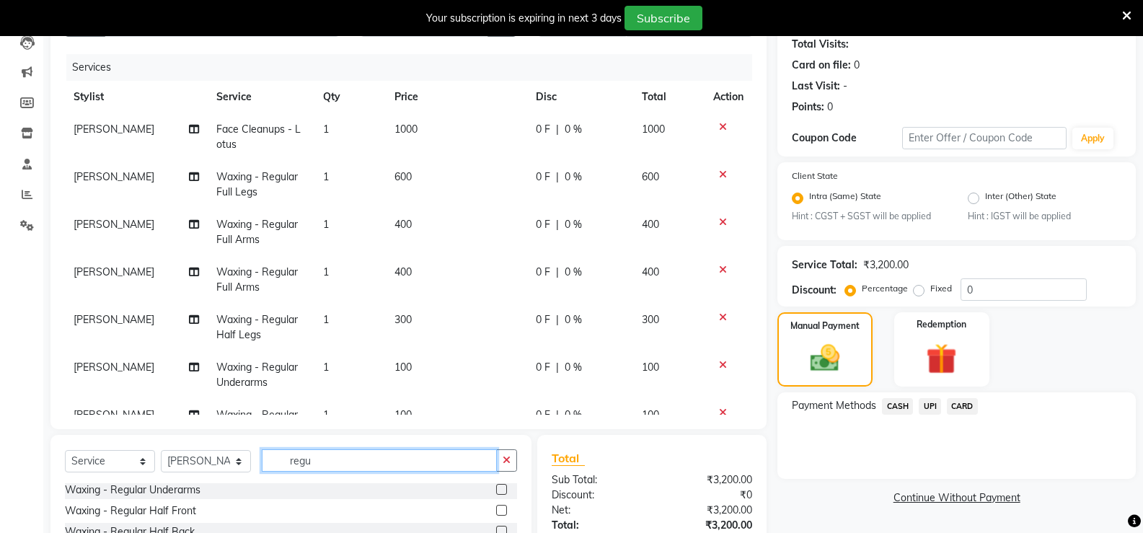
click at [322, 456] on input "regu" at bounding box center [379, 460] width 235 height 22
type input "r"
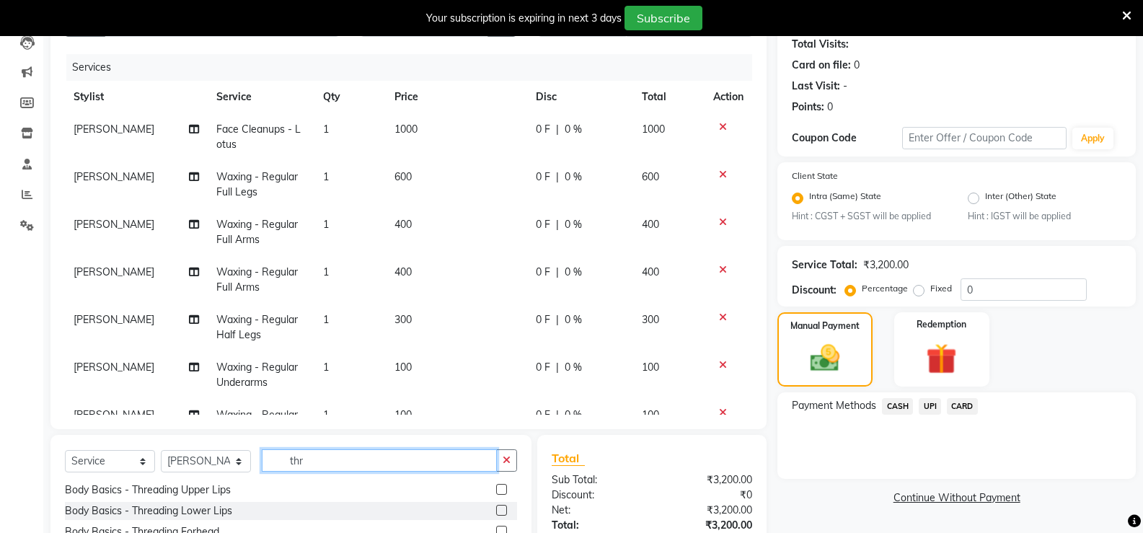
scroll to position [2, 0]
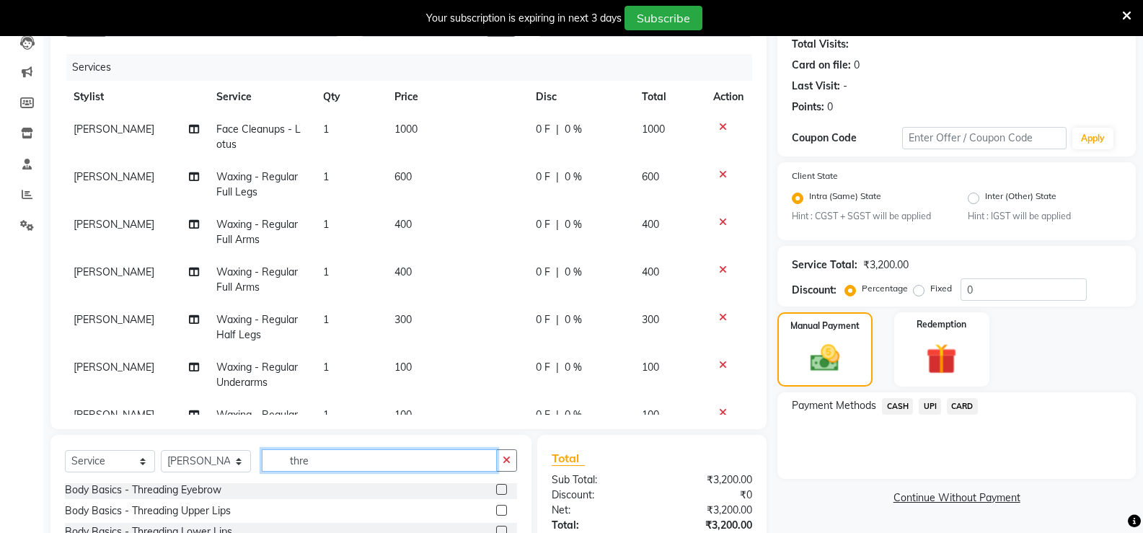
type input "thre"
click at [496, 488] on label at bounding box center [501, 489] width 11 height 11
click at [496, 488] on input "checkbox" at bounding box center [500, 490] width 9 height 9
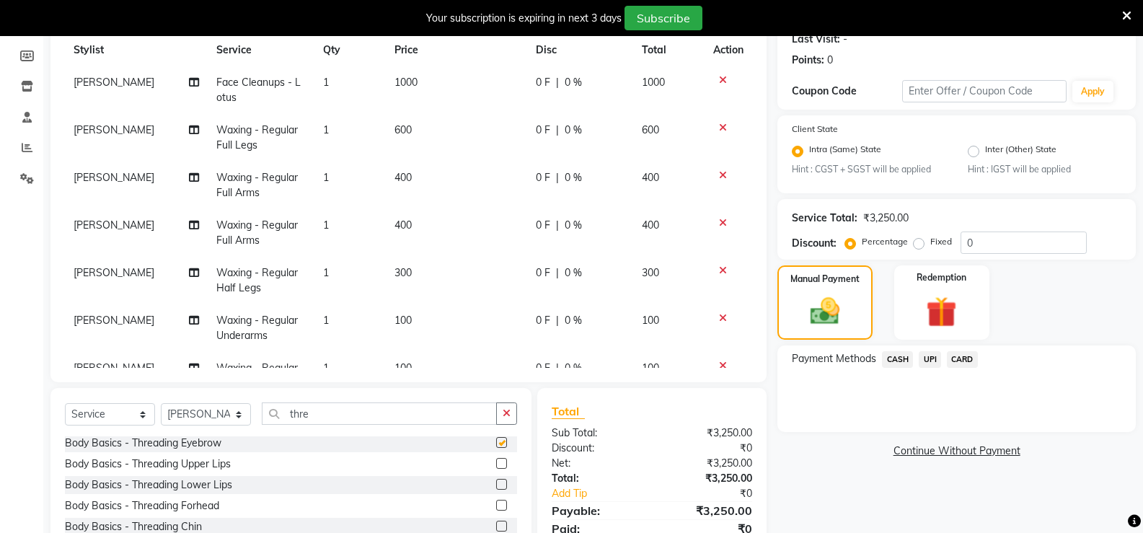
scroll to position [233, 0]
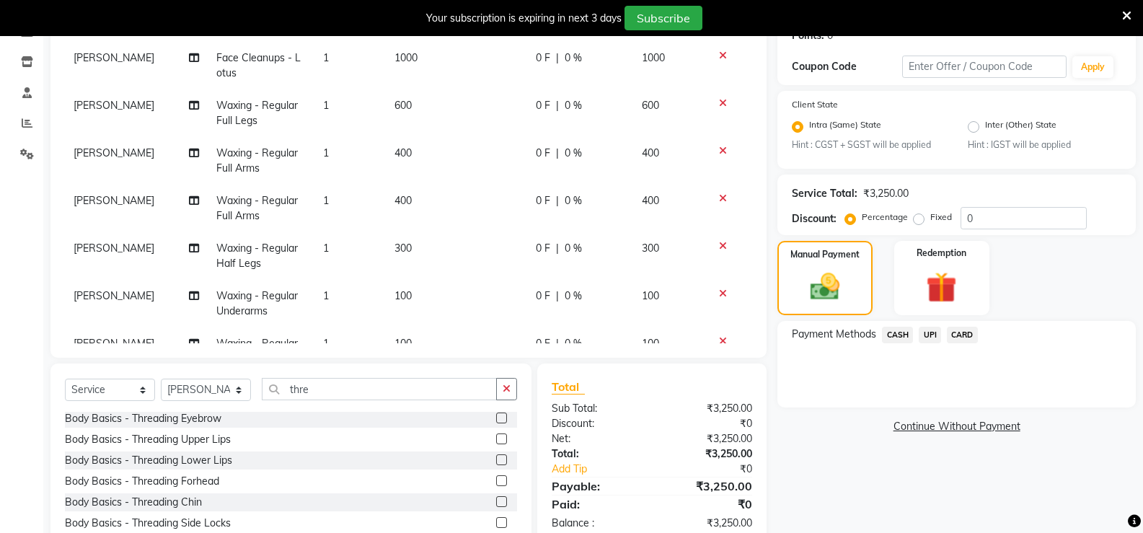
checkbox input "false"
click at [496, 434] on label at bounding box center [501, 438] width 11 height 11
click at [496, 434] on input "checkbox" at bounding box center [500, 438] width 9 height 9
checkbox input "false"
click at [316, 378] on div "Select Service Product Membership Package Voucher Prepaid Gift Card Select Styl…" at bounding box center [290, 469] width 481 height 213
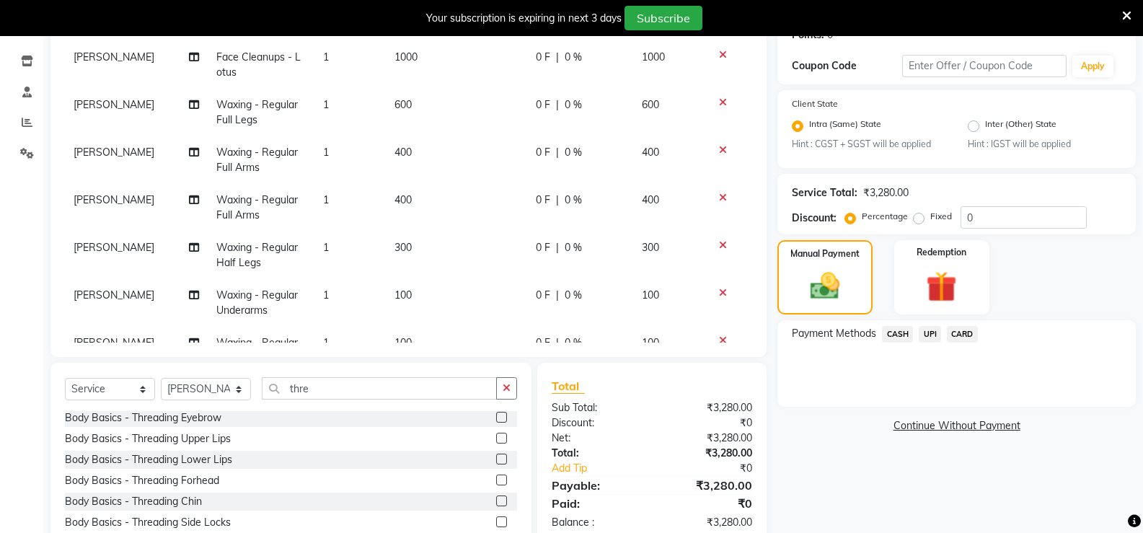
click at [496, 421] on label at bounding box center [501, 417] width 11 height 11
click at [496, 421] on input "checkbox" at bounding box center [500, 417] width 9 height 9
click at [496, 421] on label at bounding box center [501, 417] width 11 height 11
click at [496, 421] on input "checkbox" at bounding box center [500, 417] width 9 height 9
click at [496, 416] on label at bounding box center [501, 417] width 11 height 11
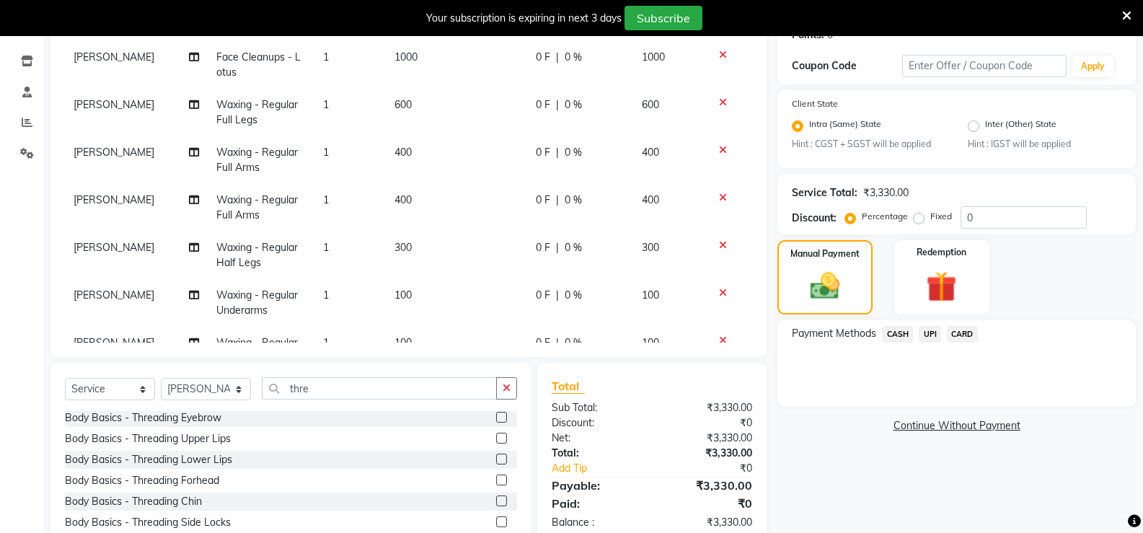
click at [496, 416] on input "checkbox" at bounding box center [500, 417] width 9 height 9
click at [496, 416] on label at bounding box center [501, 417] width 11 height 11
click at [496, 416] on input "checkbox" at bounding box center [500, 417] width 9 height 9
click at [496, 416] on label at bounding box center [501, 419] width 11 height 11
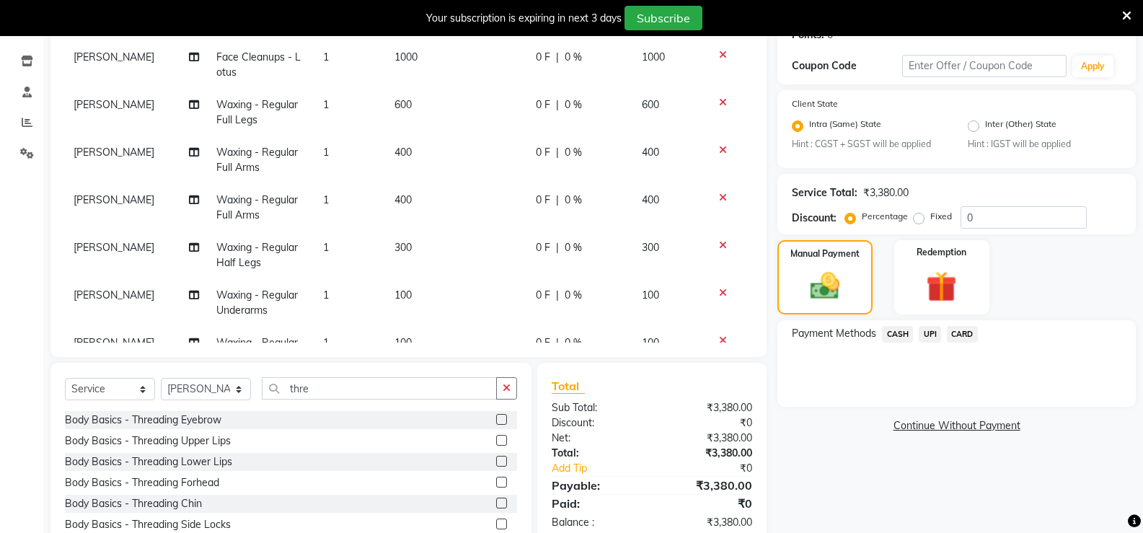
click at [496, 416] on input "checkbox" at bounding box center [500, 420] width 9 height 9
click at [496, 416] on label at bounding box center [501, 419] width 11 height 11
click at [496, 416] on input "checkbox" at bounding box center [500, 420] width 9 height 9
click at [496, 416] on label at bounding box center [501, 419] width 11 height 11
click at [496, 416] on input "checkbox" at bounding box center [500, 420] width 9 height 9
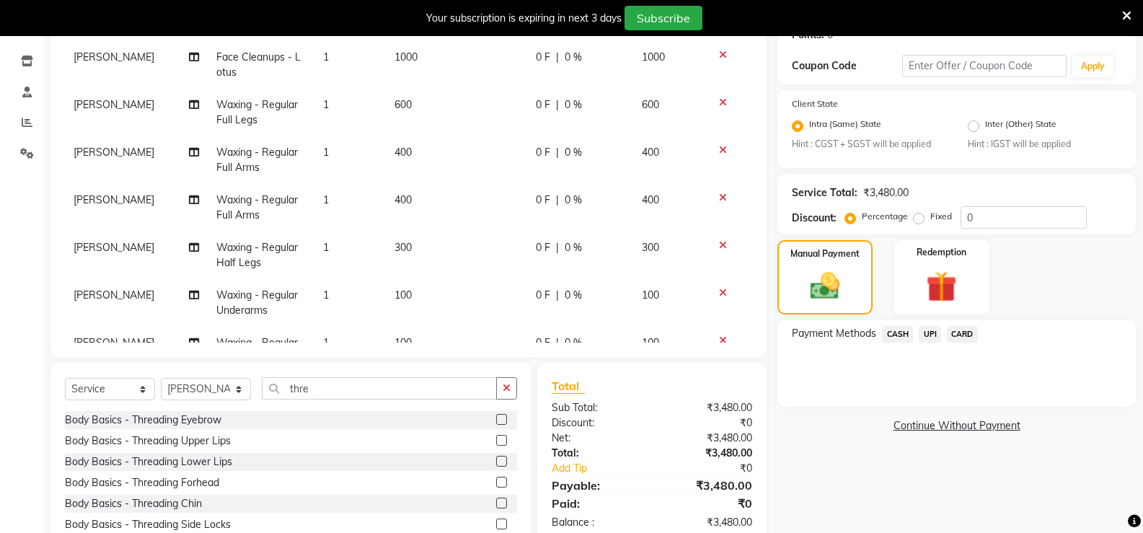
click at [496, 416] on label at bounding box center [501, 419] width 11 height 11
click at [496, 416] on input "checkbox" at bounding box center [500, 420] width 9 height 9
click at [496, 416] on label at bounding box center [501, 419] width 11 height 11
click at [496, 416] on input "checkbox" at bounding box center [500, 420] width 9 height 9
click at [496, 416] on label at bounding box center [501, 419] width 11 height 11
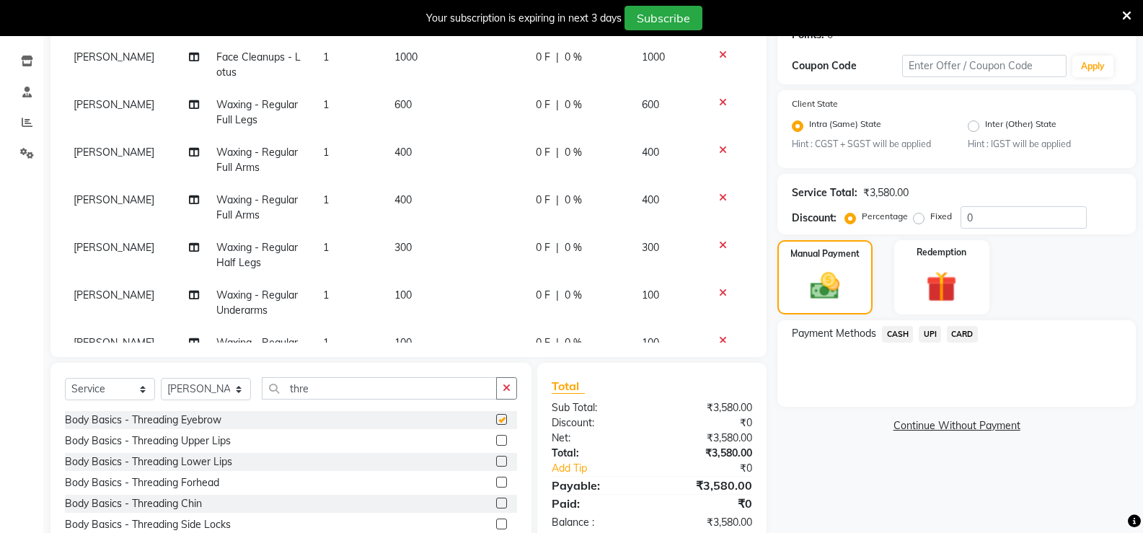
click at [496, 416] on input "checkbox" at bounding box center [500, 420] width 9 height 9
click at [496, 416] on label at bounding box center [501, 419] width 11 height 11
click at [496, 416] on input "checkbox" at bounding box center [500, 420] width 9 height 9
click at [496, 416] on label at bounding box center [501, 419] width 11 height 11
click at [496, 416] on input "checkbox" at bounding box center [500, 420] width 9 height 9
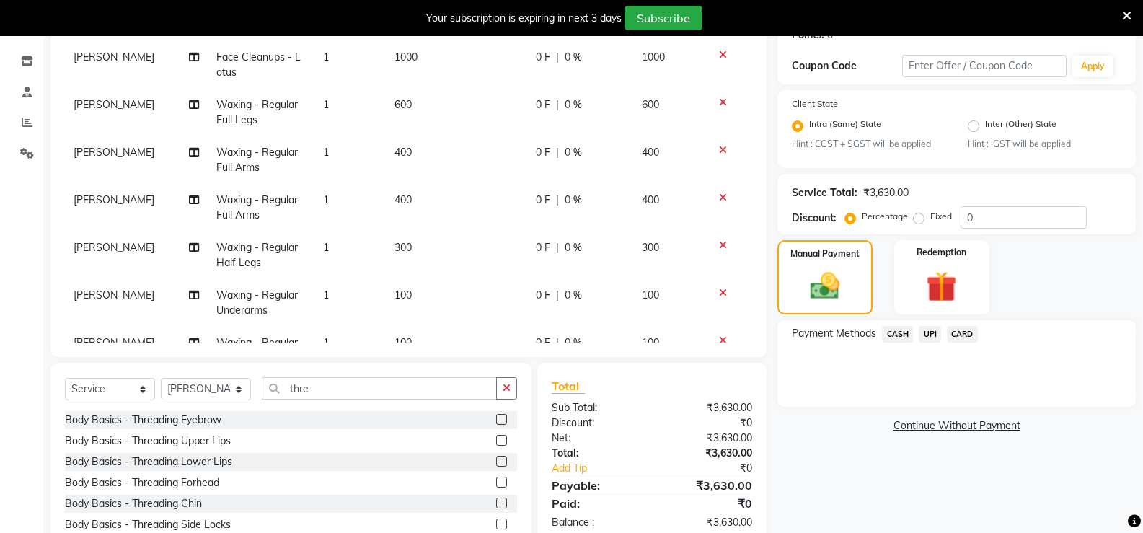
click at [496, 416] on label at bounding box center [501, 419] width 11 height 11
click at [496, 416] on input "checkbox" at bounding box center [500, 420] width 9 height 9
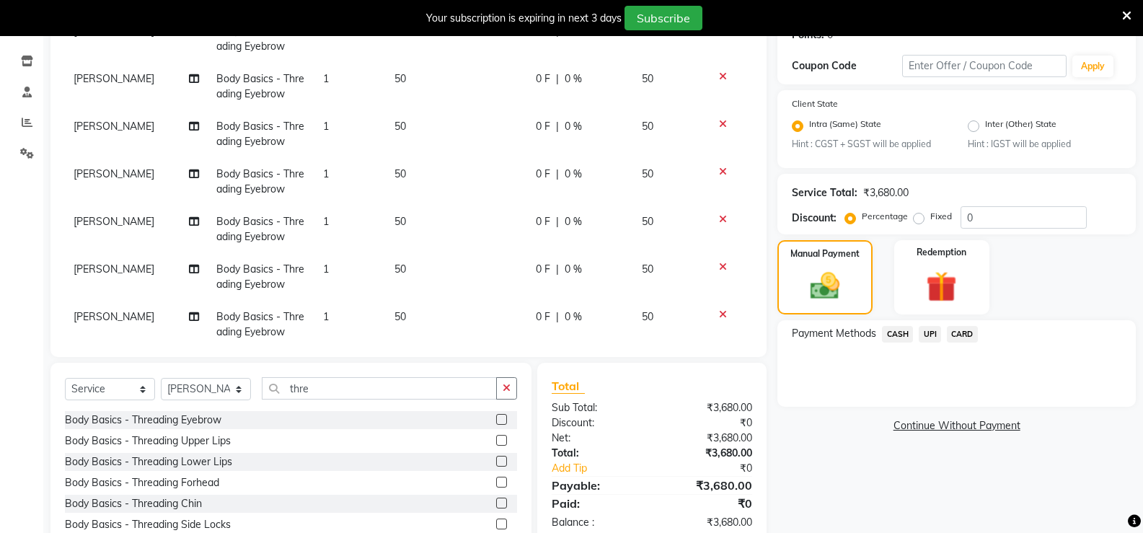
scroll to position [673, 0]
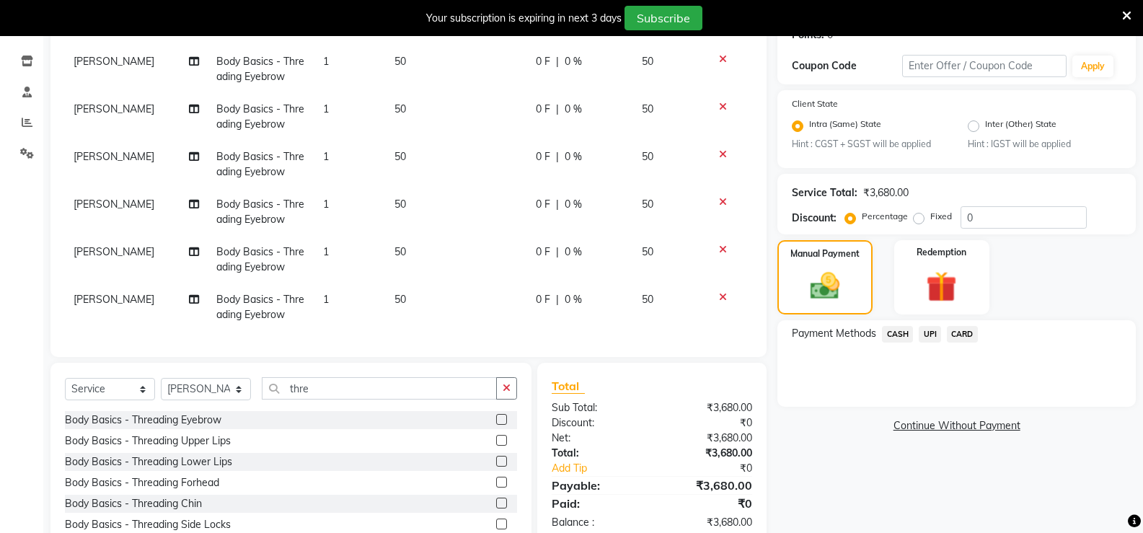
click at [711, 284] on td at bounding box center [729, 308] width 48 height 48
click at [719, 292] on icon at bounding box center [723, 297] width 8 height 10
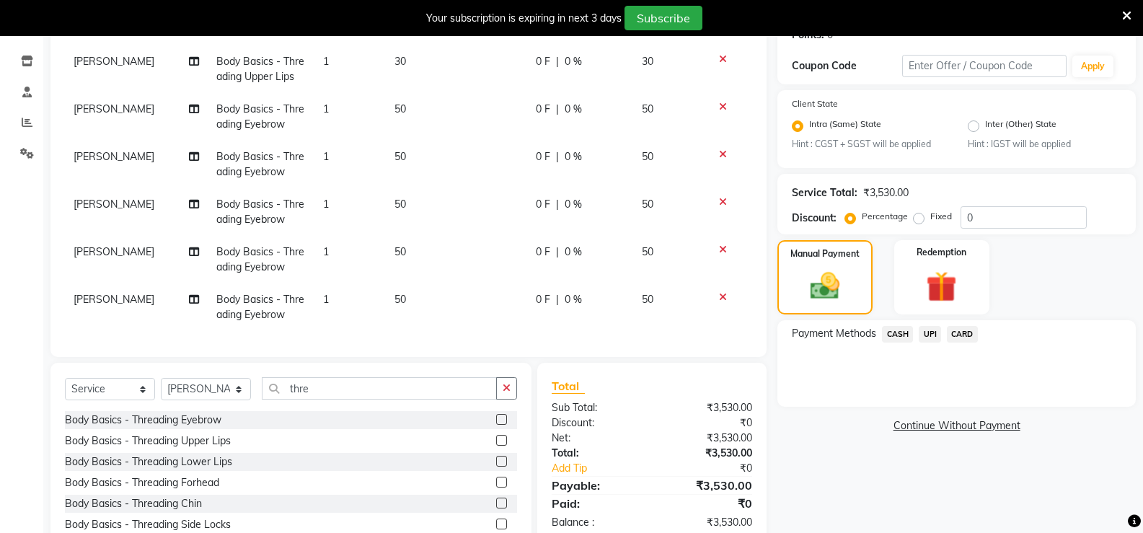
click at [719, 292] on icon at bounding box center [723, 297] width 8 height 10
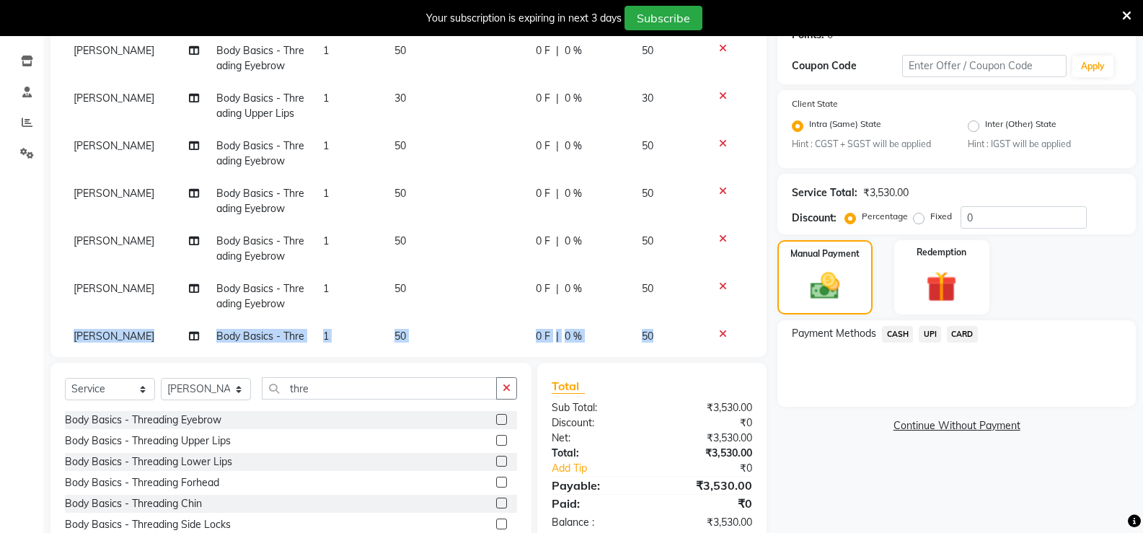
click at [719, 284] on icon at bounding box center [723, 286] width 8 height 10
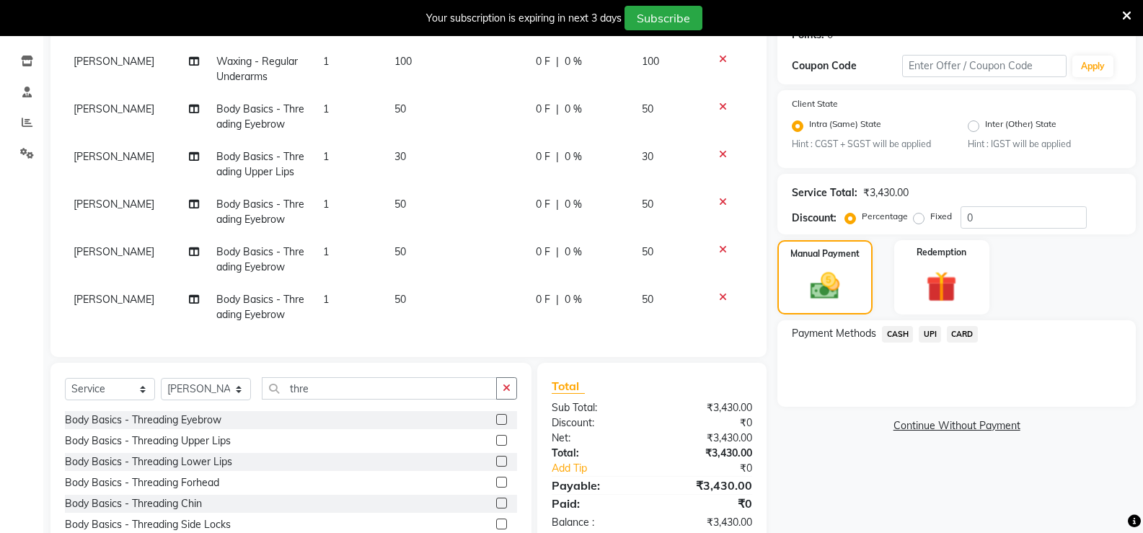
click at [719, 292] on icon at bounding box center [723, 297] width 8 height 10
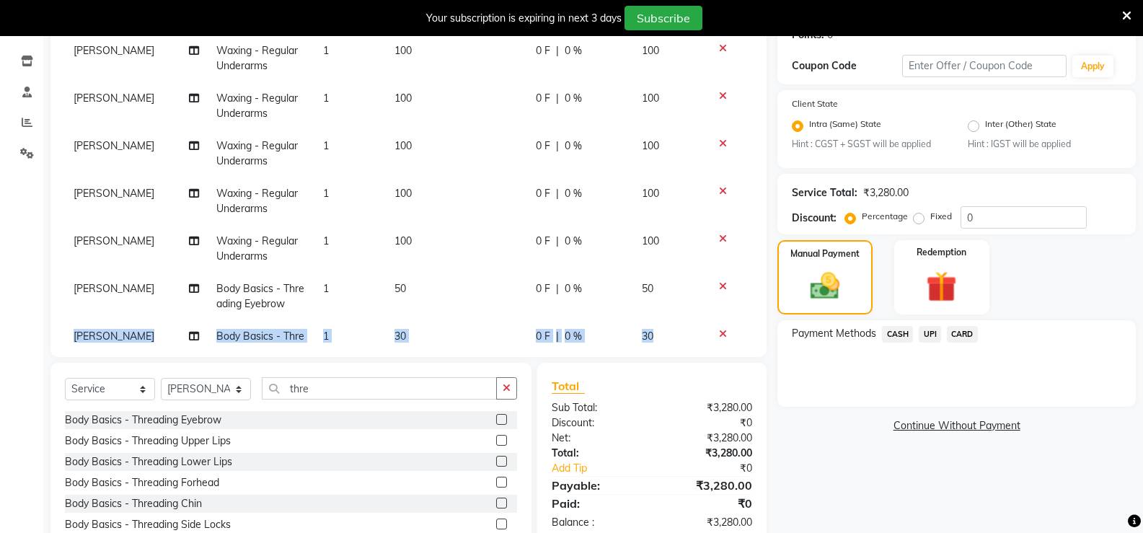
click at [719, 284] on icon at bounding box center [723, 286] width 8 height 10
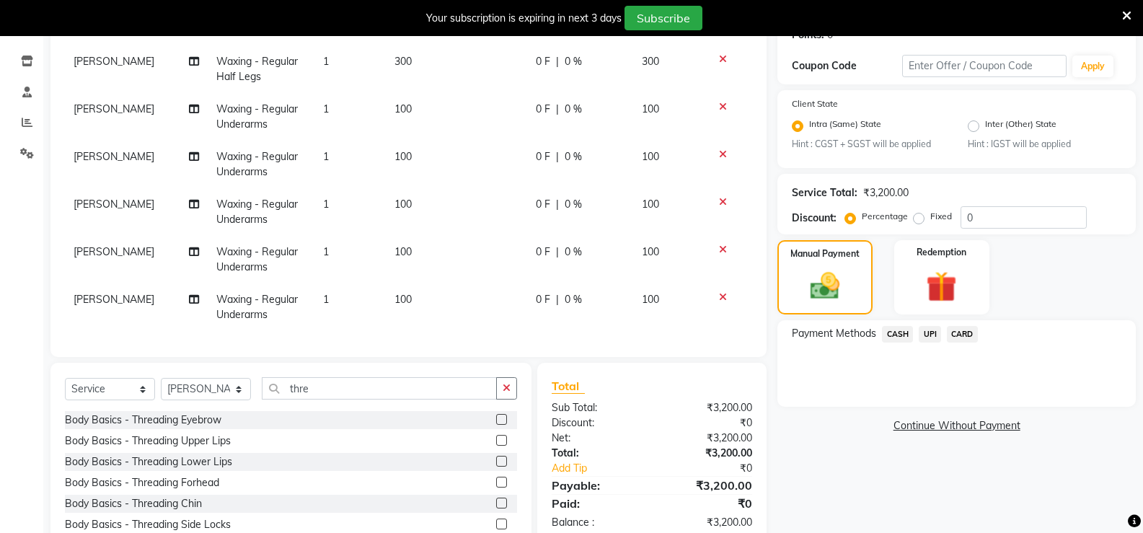
click at [719, 292] on icon at bounding box center [723, 297] width 8 height 10
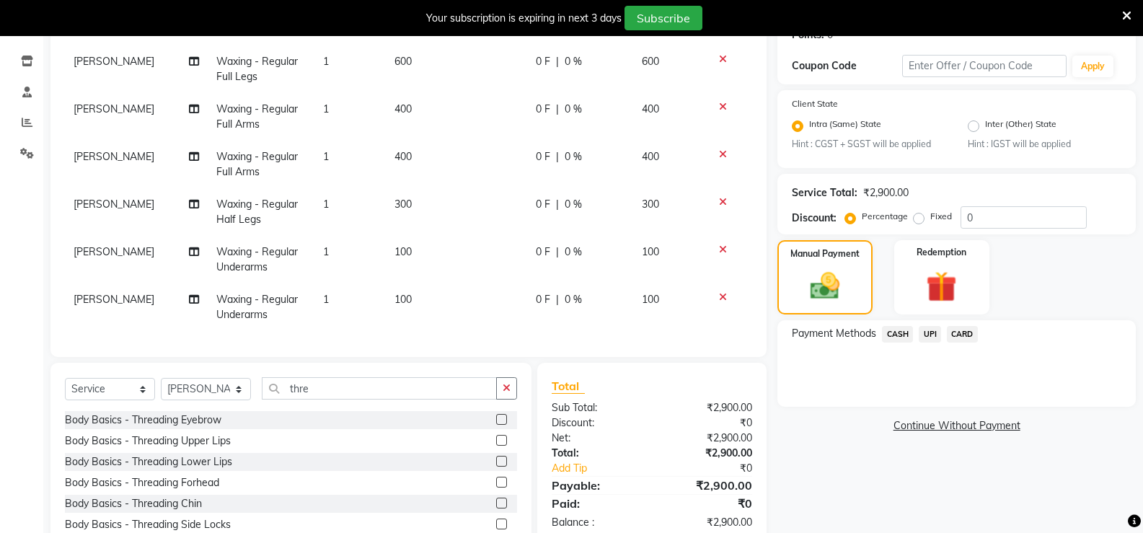
scroll to position [0, 0]
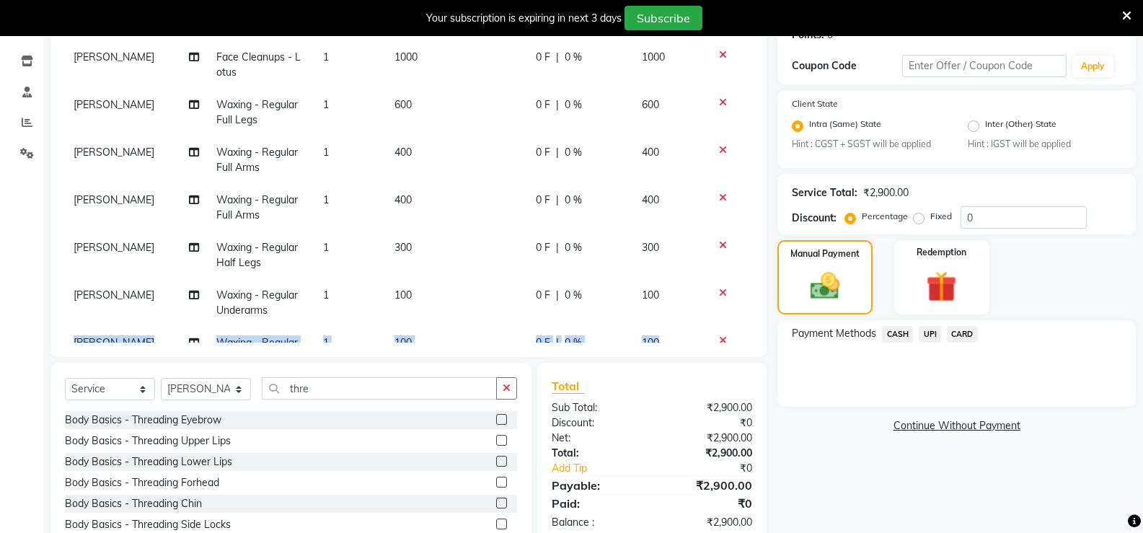
click at [712, 284] on td at bounding box center [729, 303] width 48 height 48
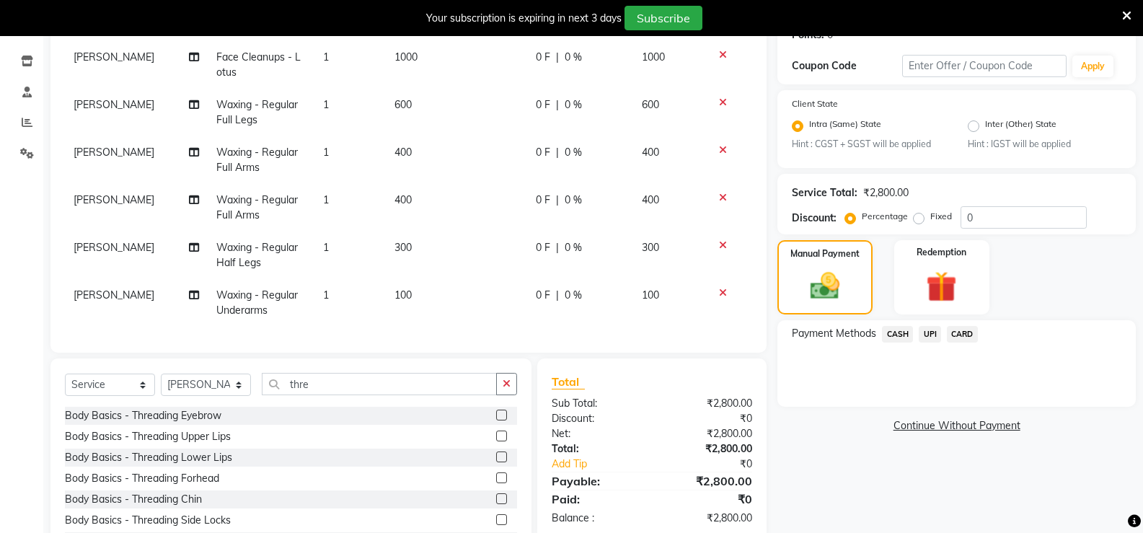
click at [712, 284] on td at bounding box center [729, 303] width 48 height 48
click at [496, 411] on label at bounding box center [501, 415] width 11 height 11
click at [496, 411] on input "checkbox" at bounding box center [500, 415] width 9 height 9
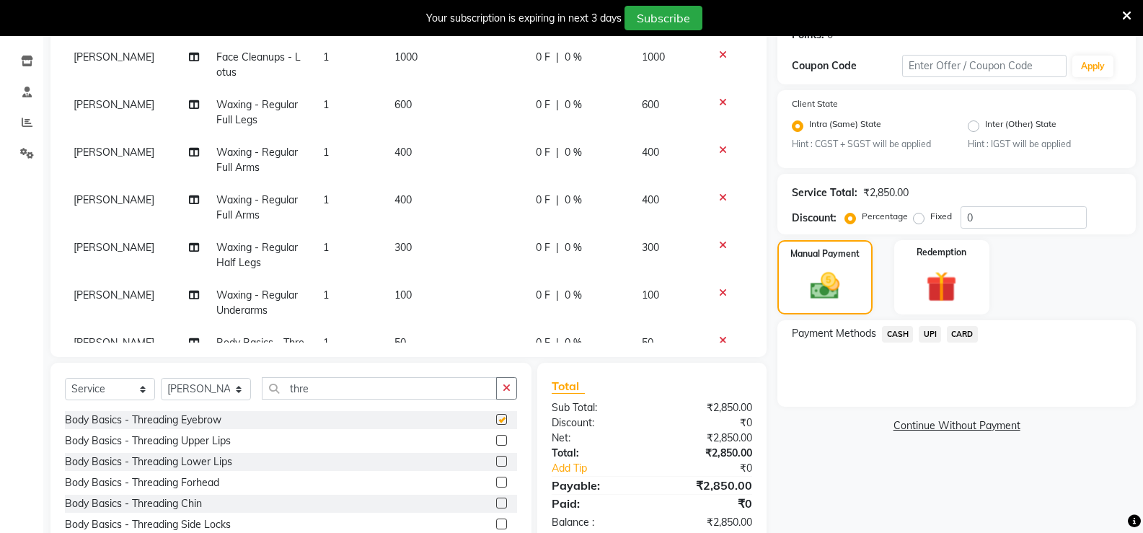
checkbox input "false"
click at [496, 440] on label at bounding box center [501, 440] width 11 height 11
click at [496, 440] on input "checkbox" at bounding box center [500, 440] width 9 height 9
checkbox input "false"
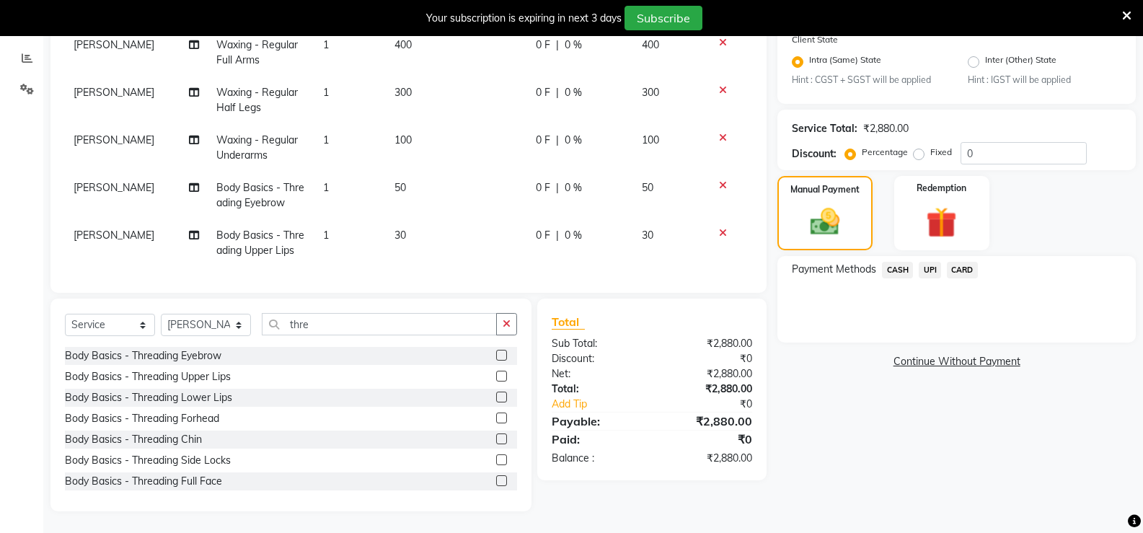
scroll to position [102, 0]
click at [339, 322] on input "thre" at bounding box center [379, 324] width 235 height 22
type input "t"
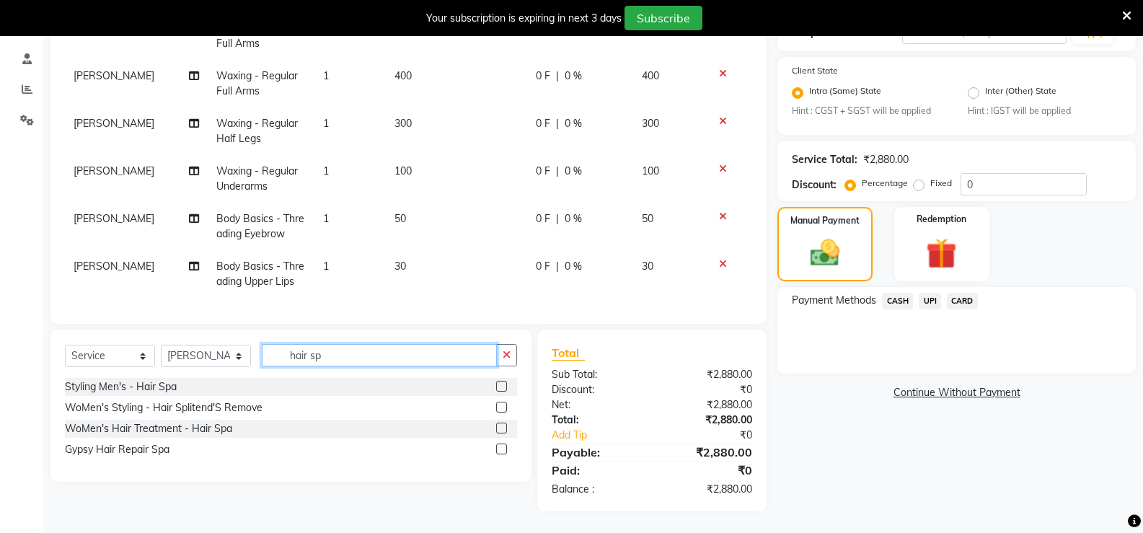
scroll to position [266, 0]
type input "hair sp"
click at [503, 390] on label at bounding box center [501, 386] width 11 height 11
click at [503, 390] on input "checkbox" at bounding box center [500, 386] width 9 height 9
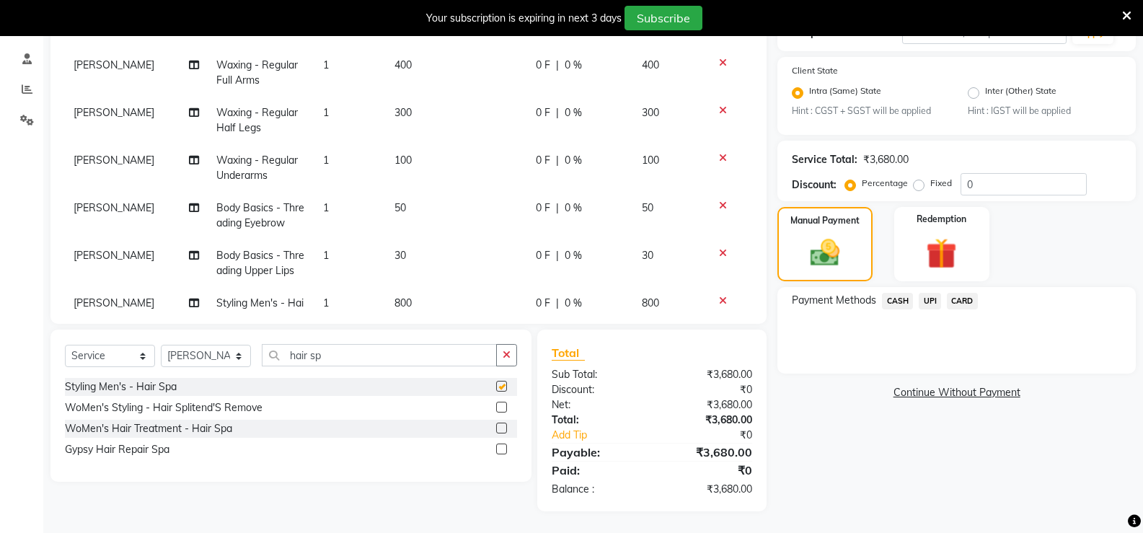
checkbox input "false"
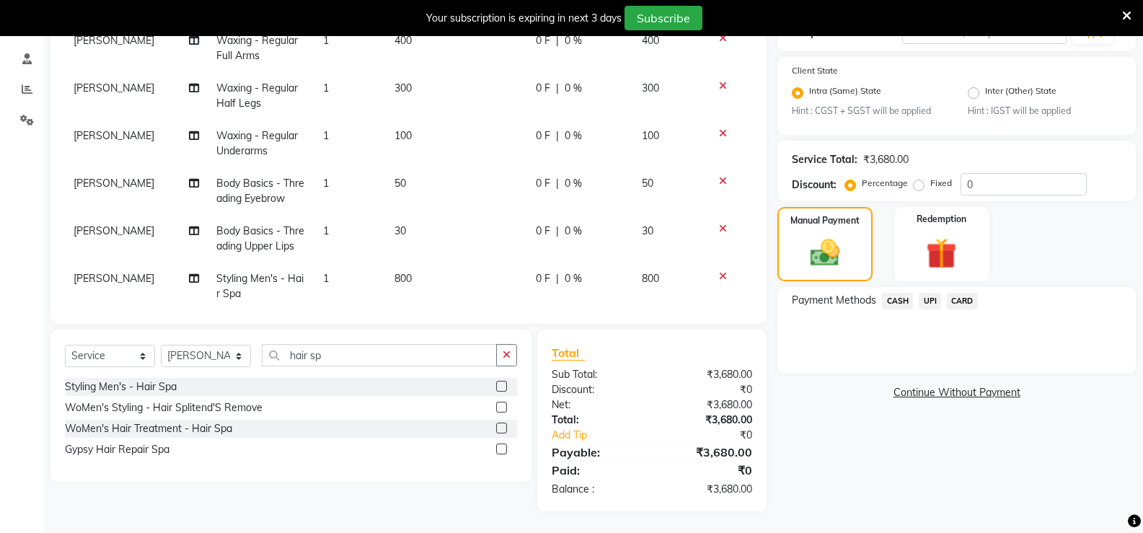
scroll to position [149, 0]
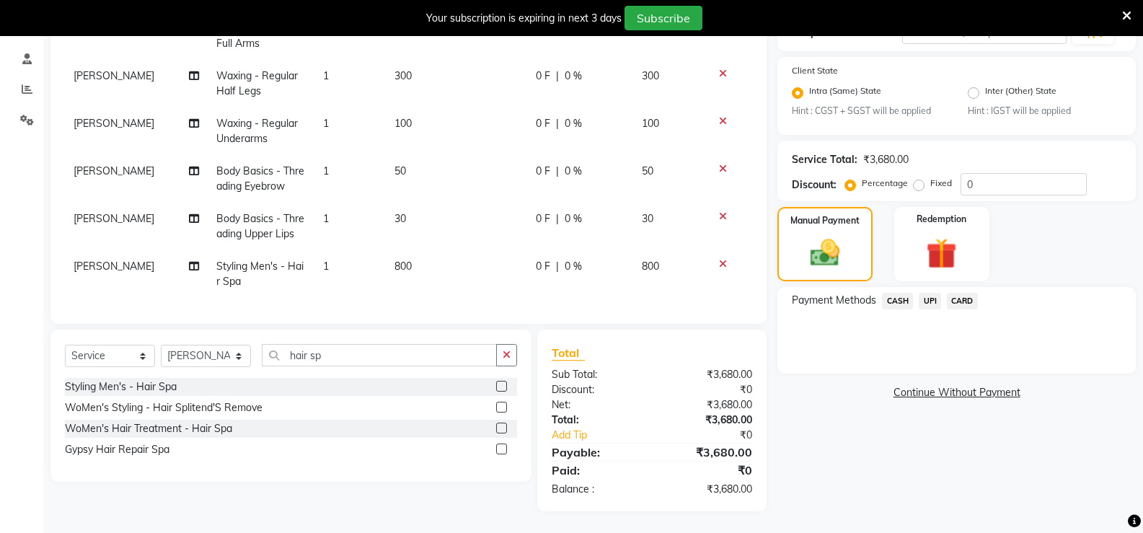
click at [126, 260] on span "kamini robertson" at bounding box center [114, 266] width 81 height 13
select select "58739"
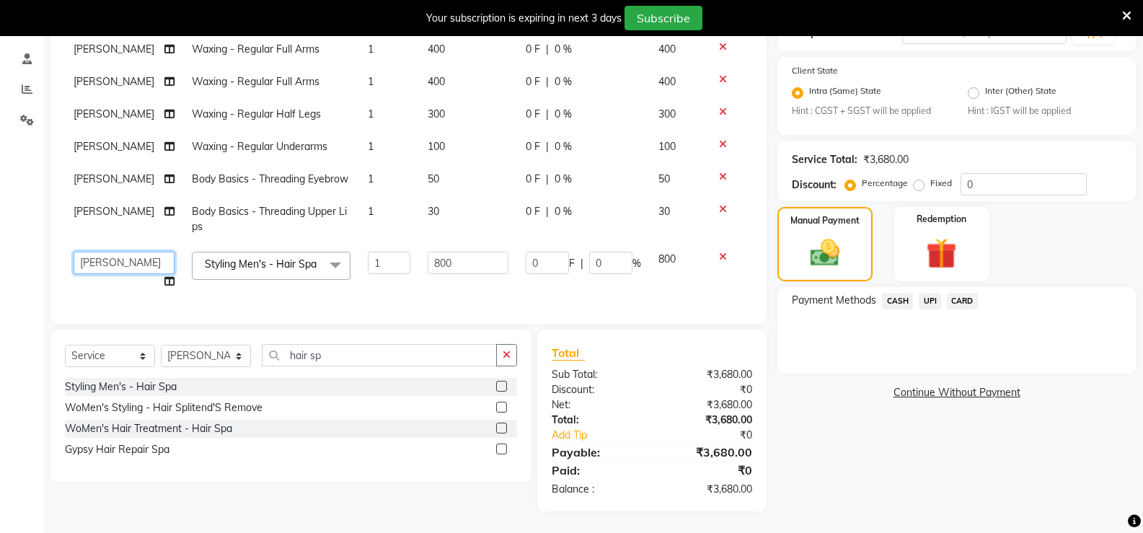
click at [126, 260] on select "anjali ashish talwar bhanu Bobby styler gurpreet owan HARMAN SINGH kamini rober…" at bounding box center [124, 263] width 101 height 22
select select "82058"
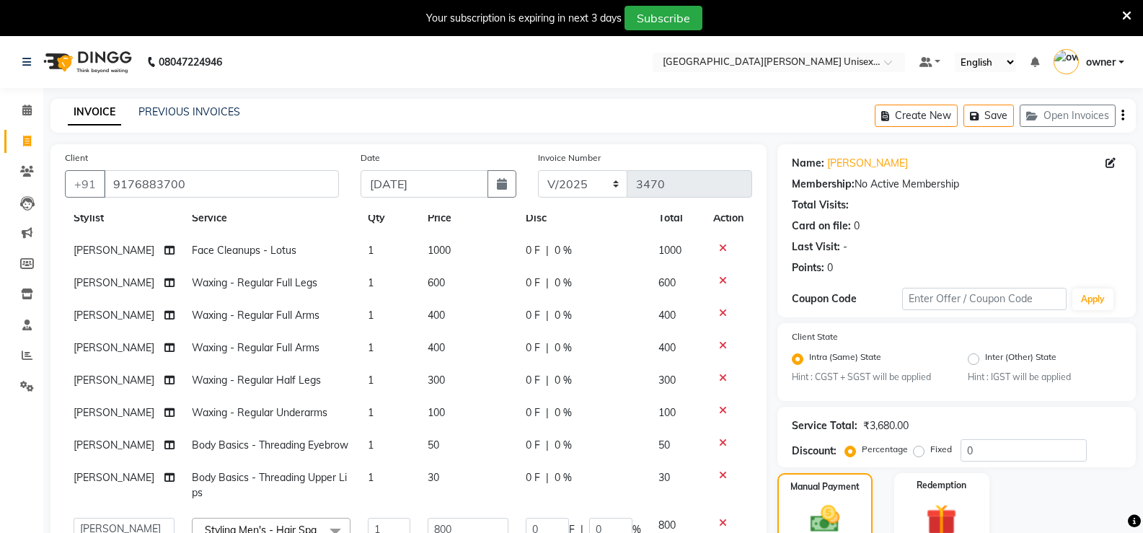
scroll to position [72, 0]
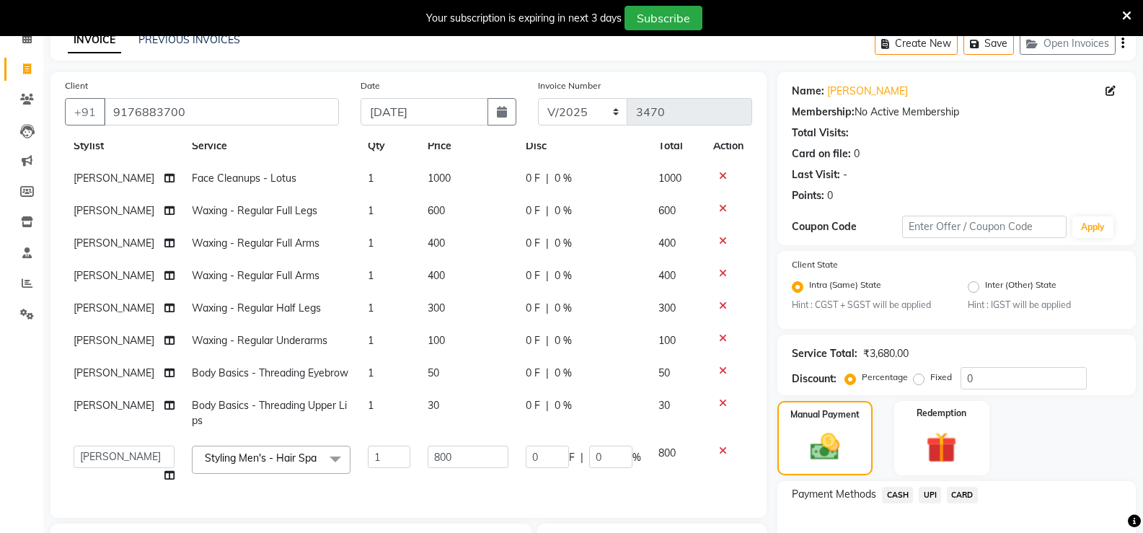
click at [362, 325] on td "1" at bounding box center [389, 341] width 60 height 32
select select "58739"
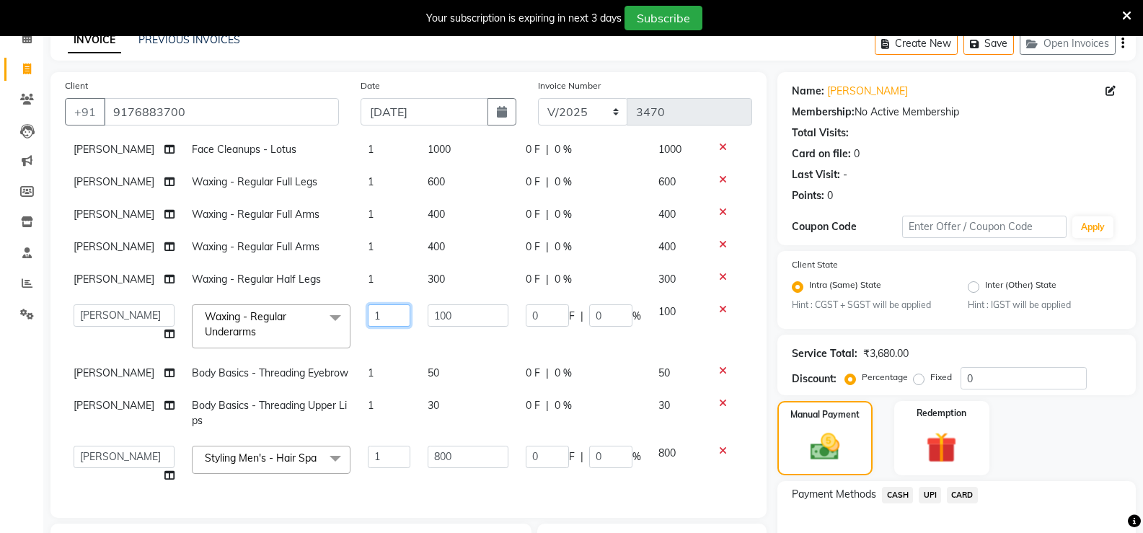
click at [375, 304] on input "1" at bounding box center [389, 315] width 43 height 22
type input "2"
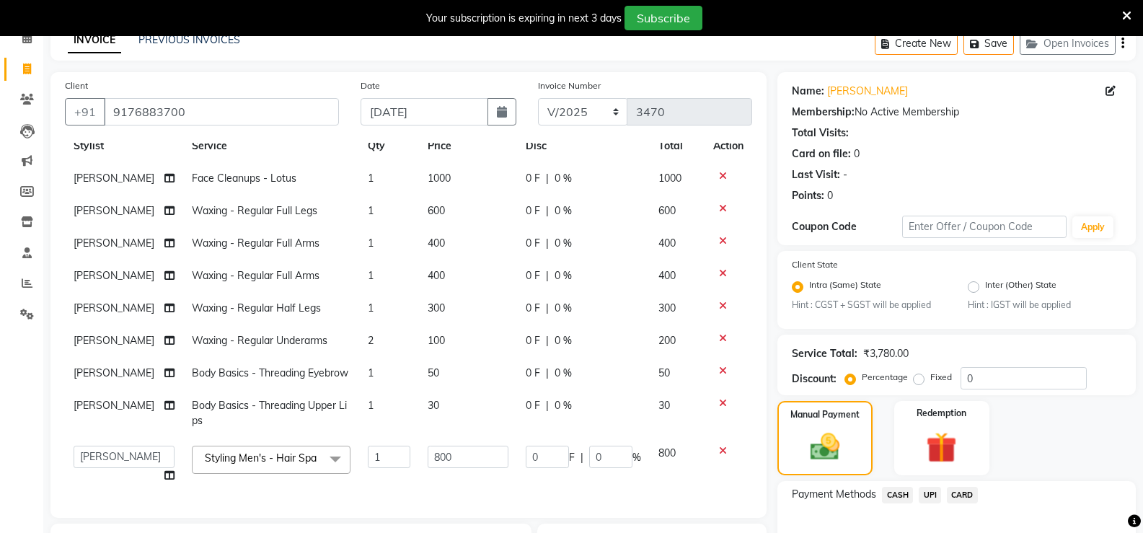
click at [369, 326] on tbody "NEHA CHHETRI Face Cleanups - Lotus 1 1000 0 F | 0 % 1000 kamini robertson Waxin…" at bounding box center [408, 327] width 687 height 330
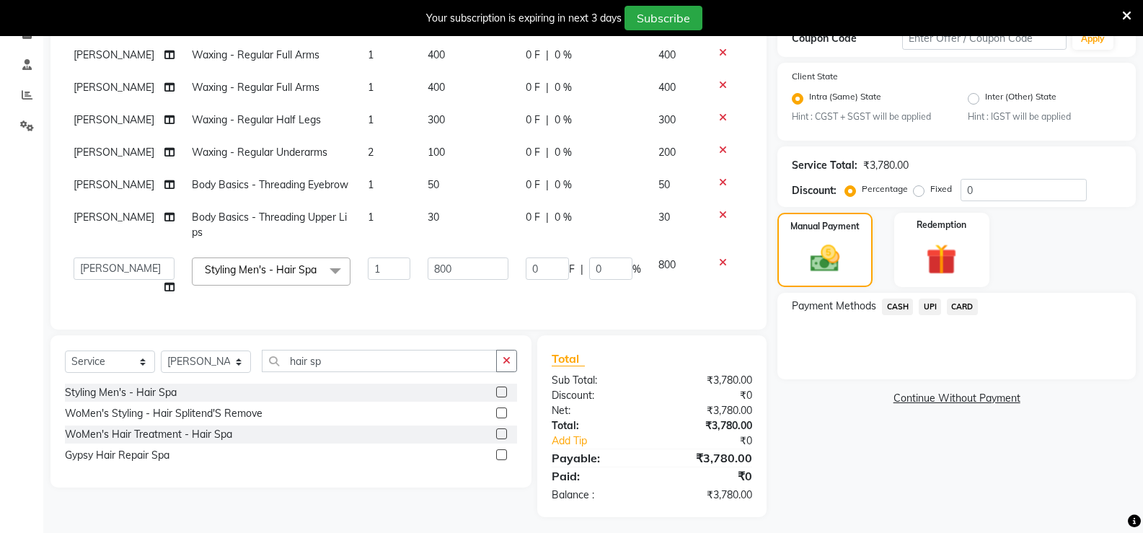
scroll to position [266, 0]
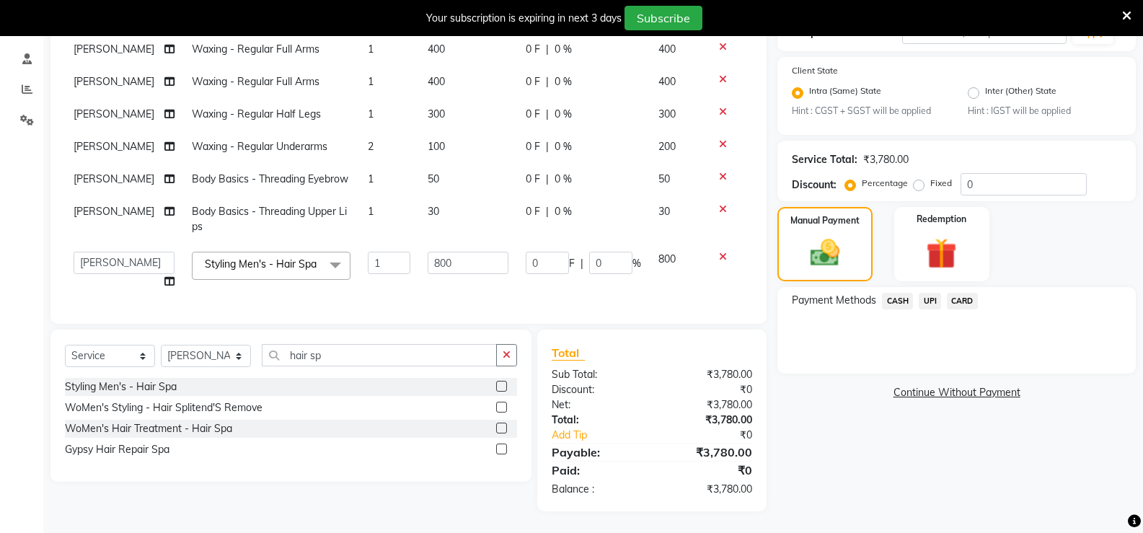
click at [926, 299] on span "UPI" at bounding box center [930, 301] width 22 height 17
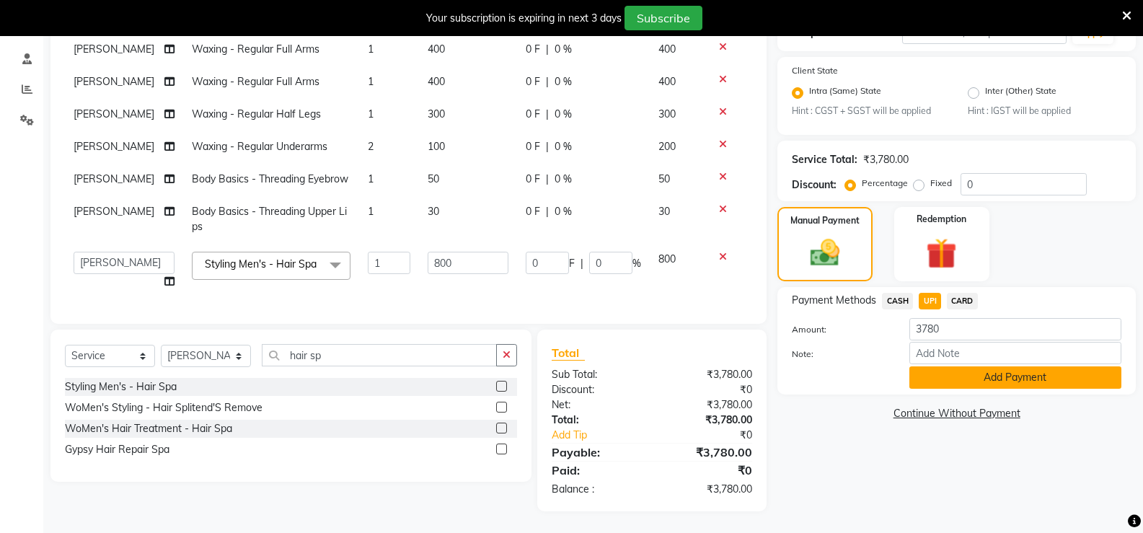
click at [933, 377] on button "Add Payment" at bounding box center [1016, 377] width 212 height 22
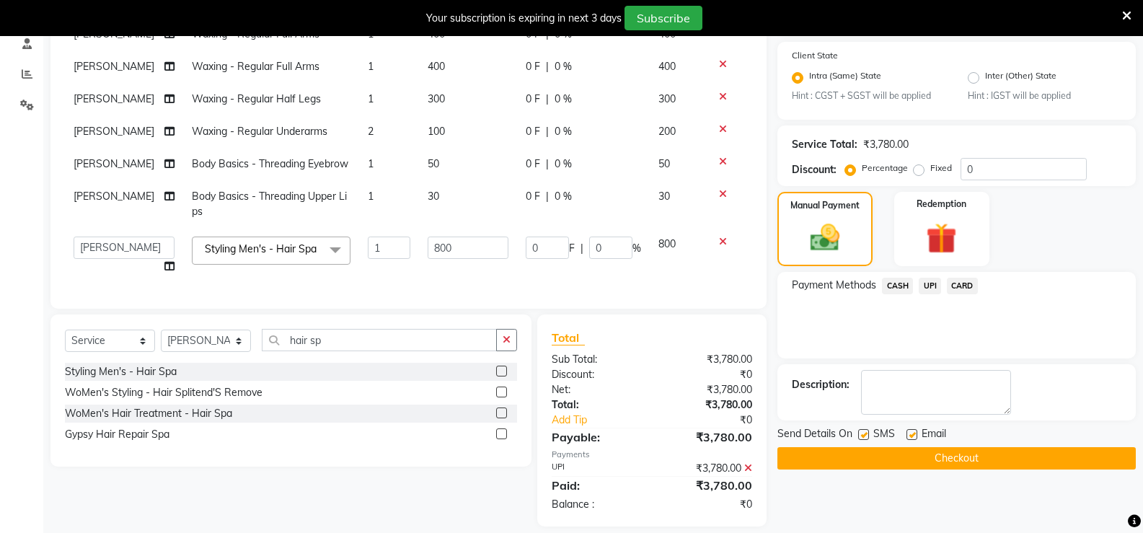
scroll to position [296, 0]
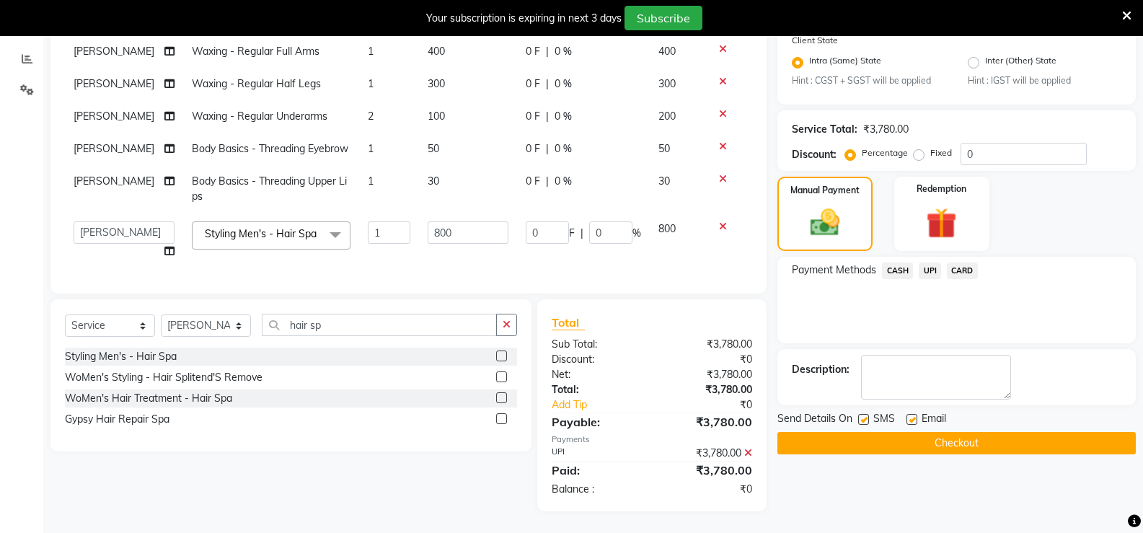
click at [887, 439] on button "Checkout" at bounding box center [957, 443] width 359 height 22
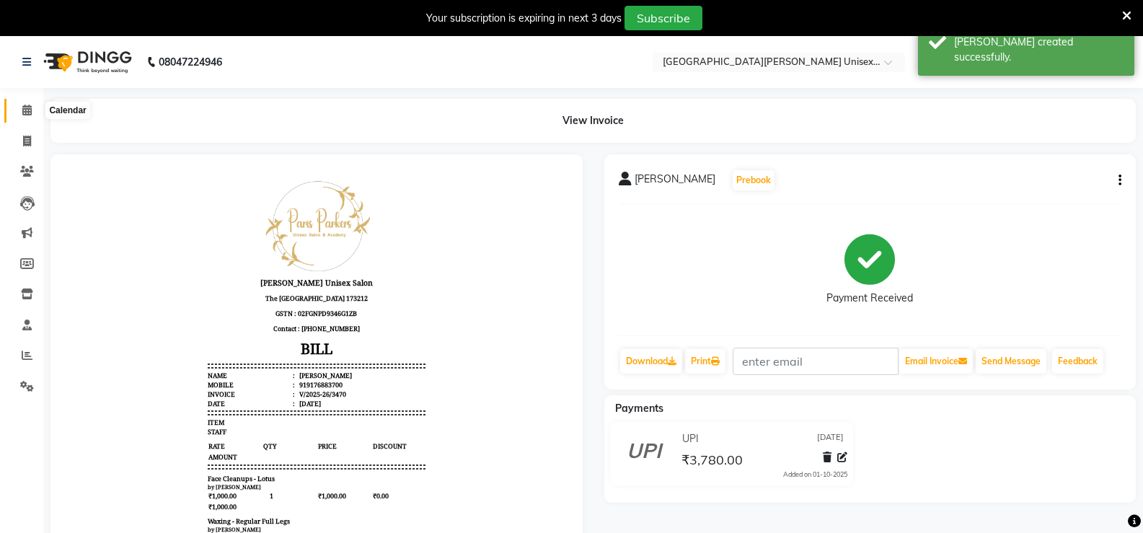
click at [27, 110] on icon at bounding box center [26, 110] width 9 height 11
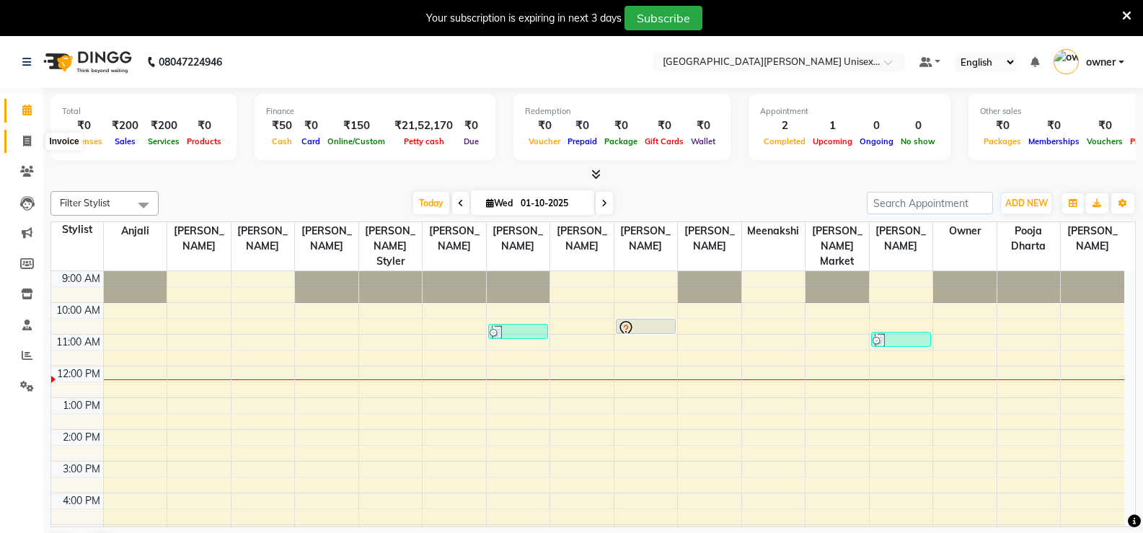
click at [34, 141] on span at bounding box center [26, 141] width 25 height 17
select select "service"
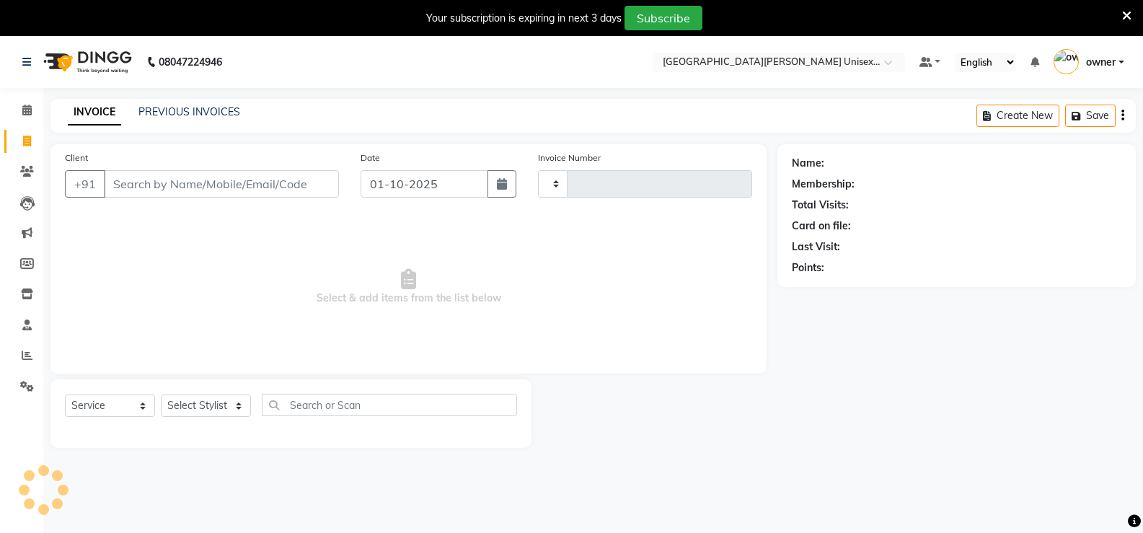
type input "3471"
select select "7055"
click at [164, 192] on input "Client" at bounding box center [221, 183] width 235 height 27
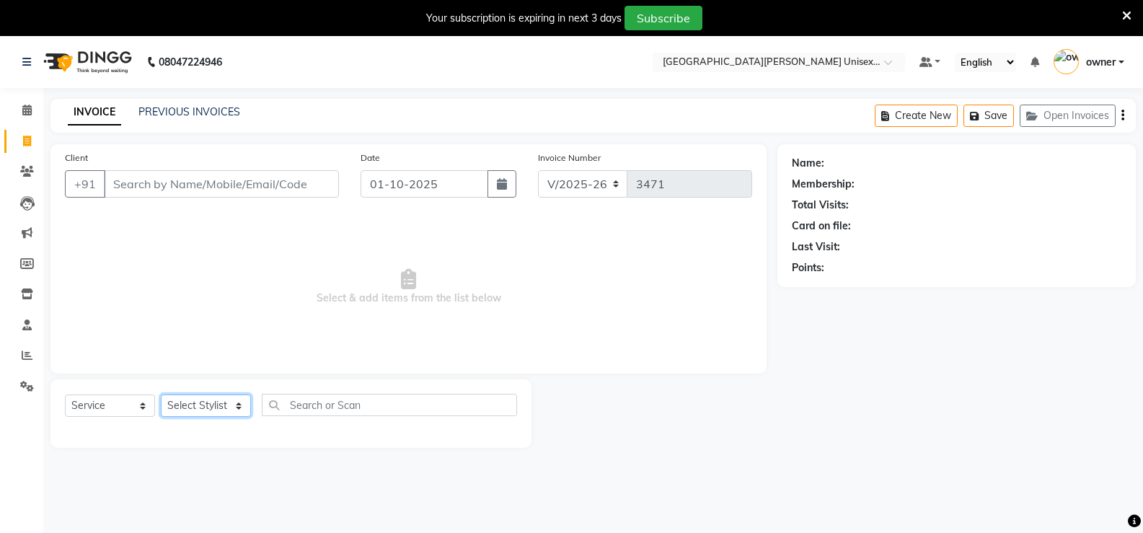
click at [192, 412] on select "Select Stylist anjali ashish talwar bhanu Bobby styler gurpreet owan HARMAN SIN…" at bounding box center [206, 406] width 90 height 22
select select "58731"
click at [161, 395] on select "Select Stylist anjali ashish talwar bhanu Bobby styler gurpreet owan HARMAN SIN…" at bounding box center [206, 406] width 90 height 22
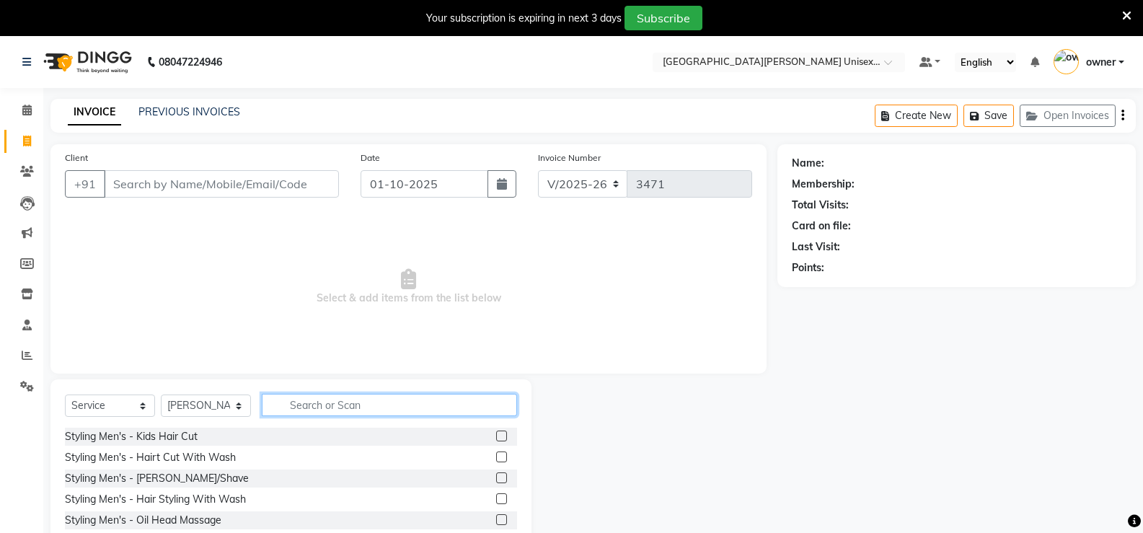
click at [369, 408] on input "text" at bounding box center [389, 405] width 255 height 22
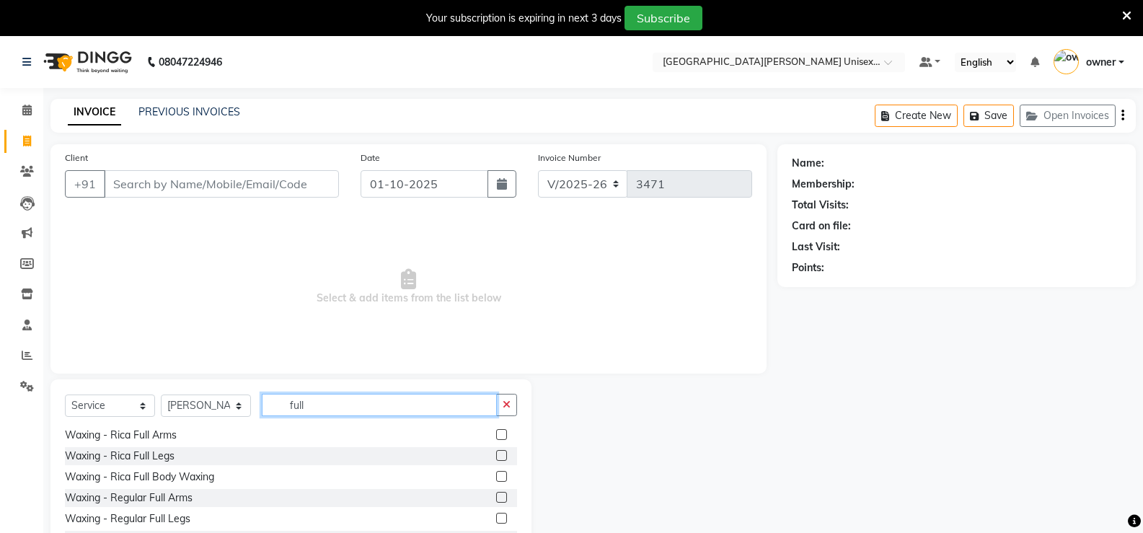
scroll to position [149, 0]
click at [302, 410] on input "full" at bounding box center [379, 405] width 235 height 22
click at [318, 408] on input "full" at bounding box center [379, 405] width 235 height 22
type input "f"
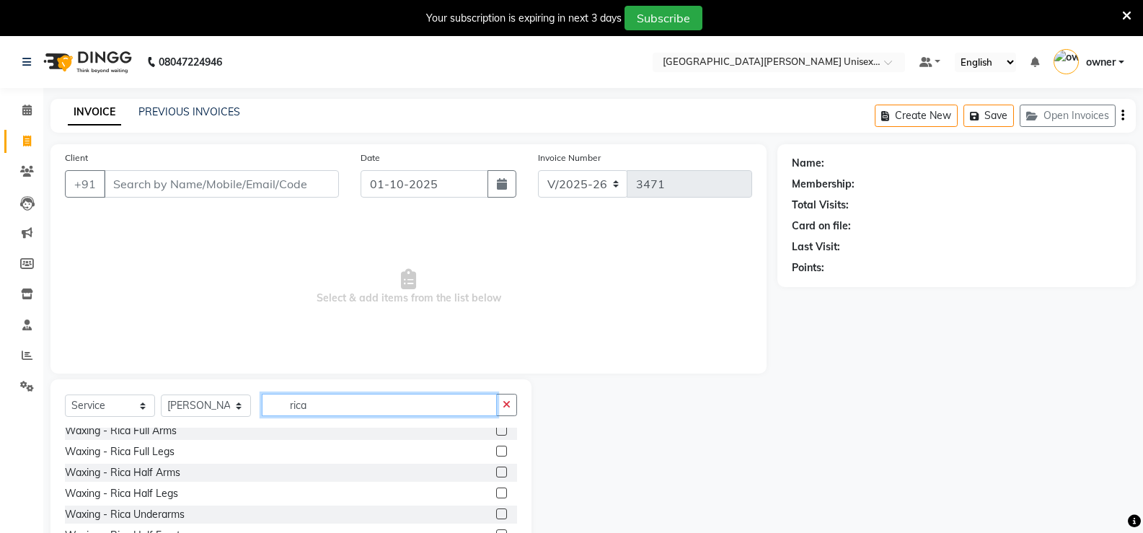
scroll to position [0, 0]
type input "rica"
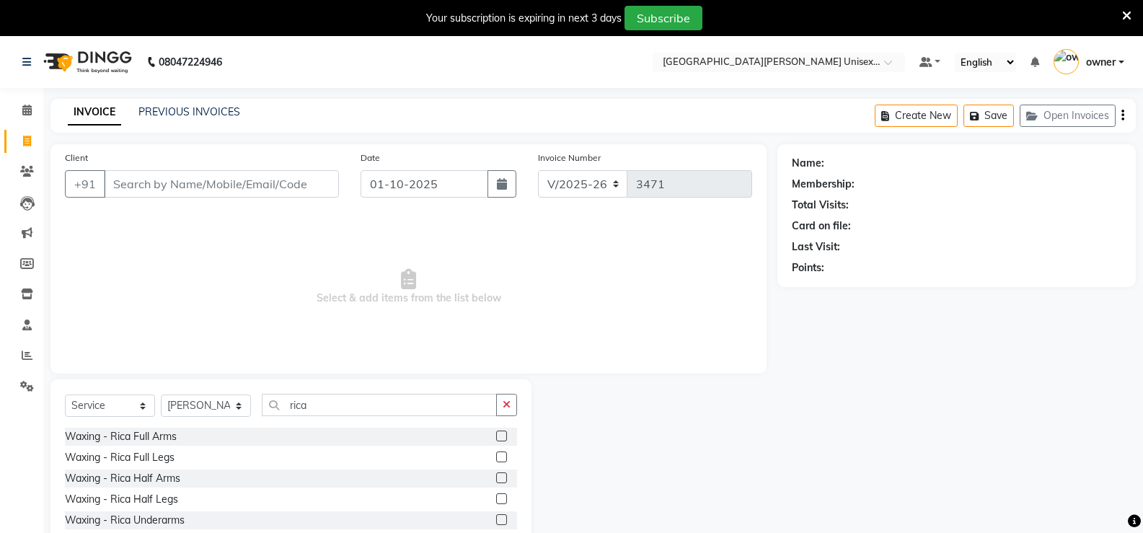
click at [496, 436] on label at bounding box center [501, 436] width 11 height 11
click at [496, 436] on input "checkbox" at bounding box center [500, 436] width 9 height 9
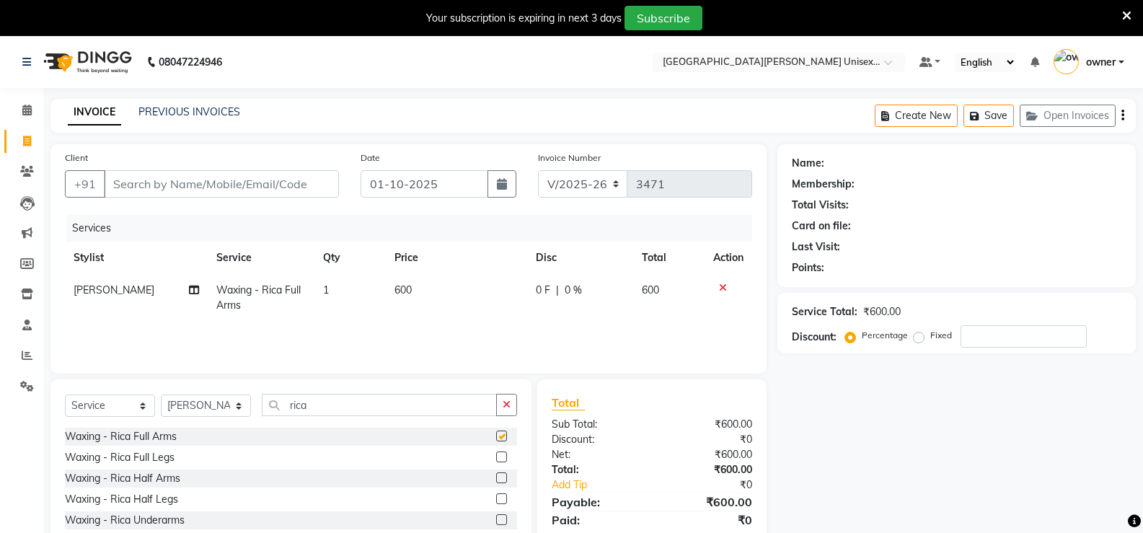
checkbox input "false"
click at [496, 496] on label at bounding box center [501, 498] width 11 height 11
click at [496, 496] on input "checkbox" at bounding box center [500, 499] width 9 height 9
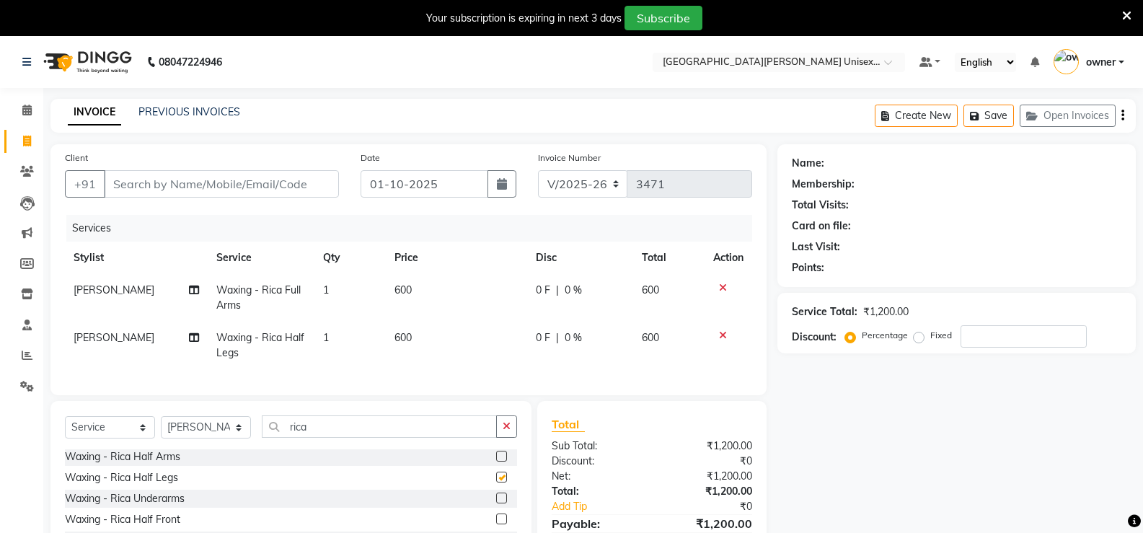
checkbox input "false"
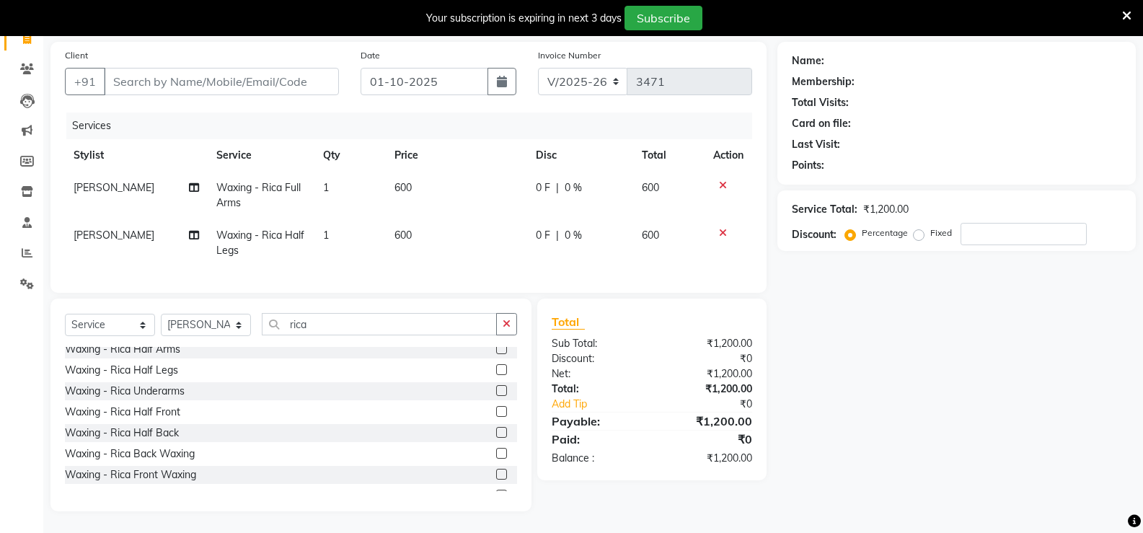
scroll to position [72, 0]
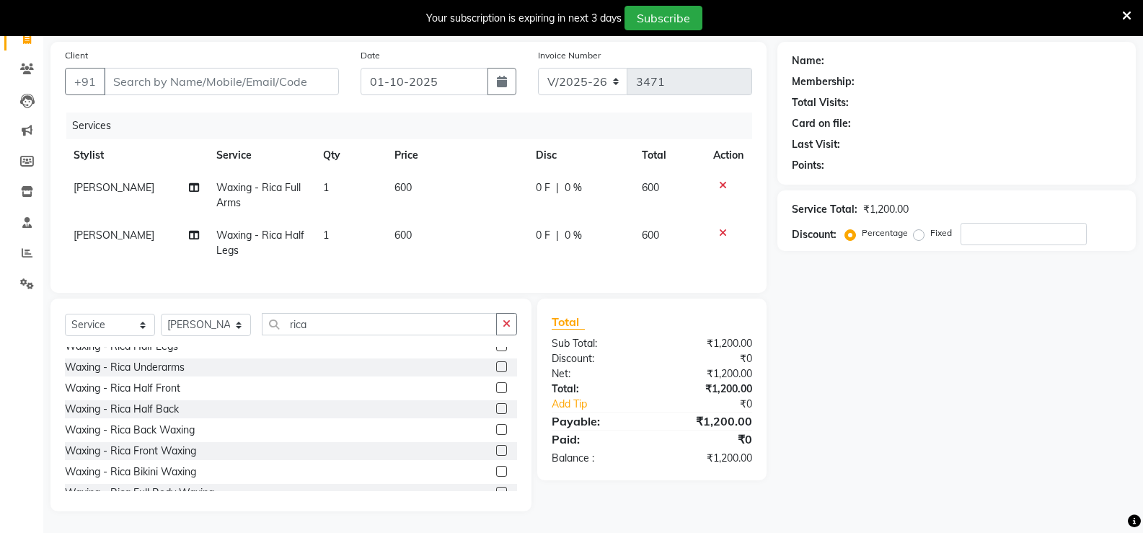
click at [496, 367] on label at bounding box center [501, 366] width 11 height 11
click at [496, 367] on input "checkbox" at bounding box center [500, 367] width 9 height 9
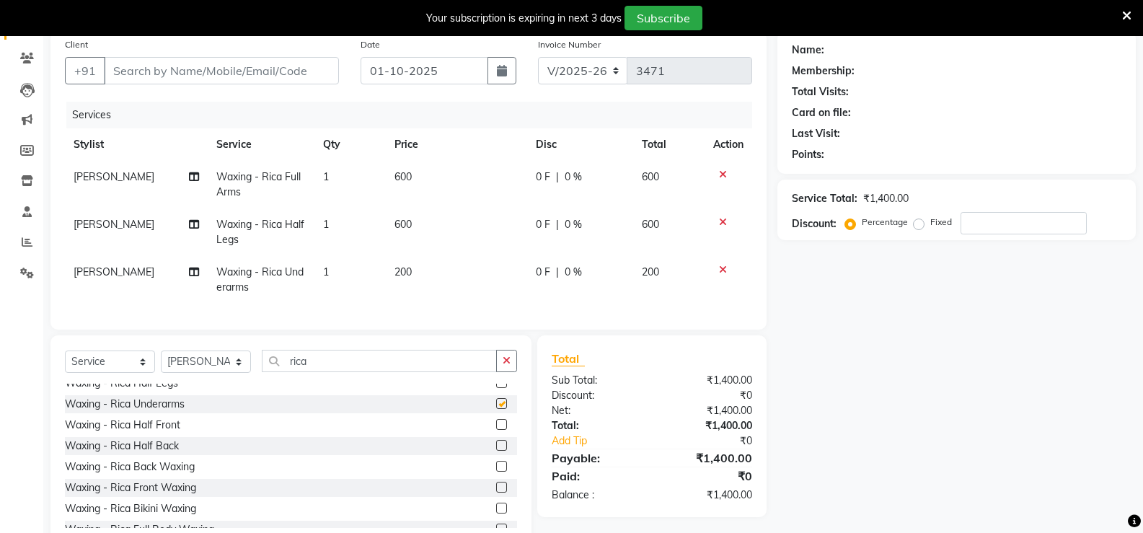
checkbox input "false"
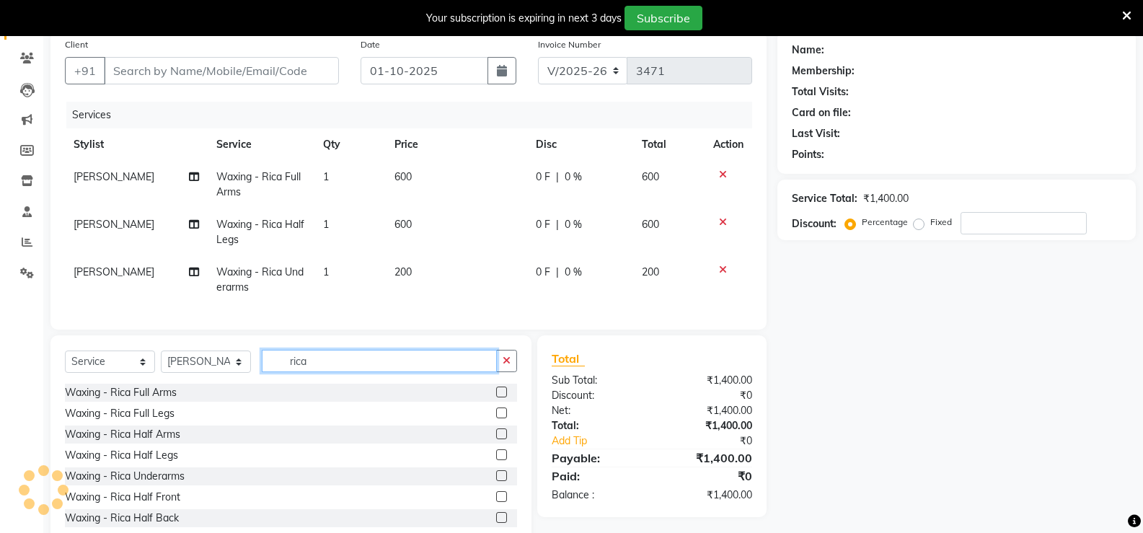
click at [351, 371] on input "rica" at bounding box center [379, 361] width 235 height 22
type input "r"
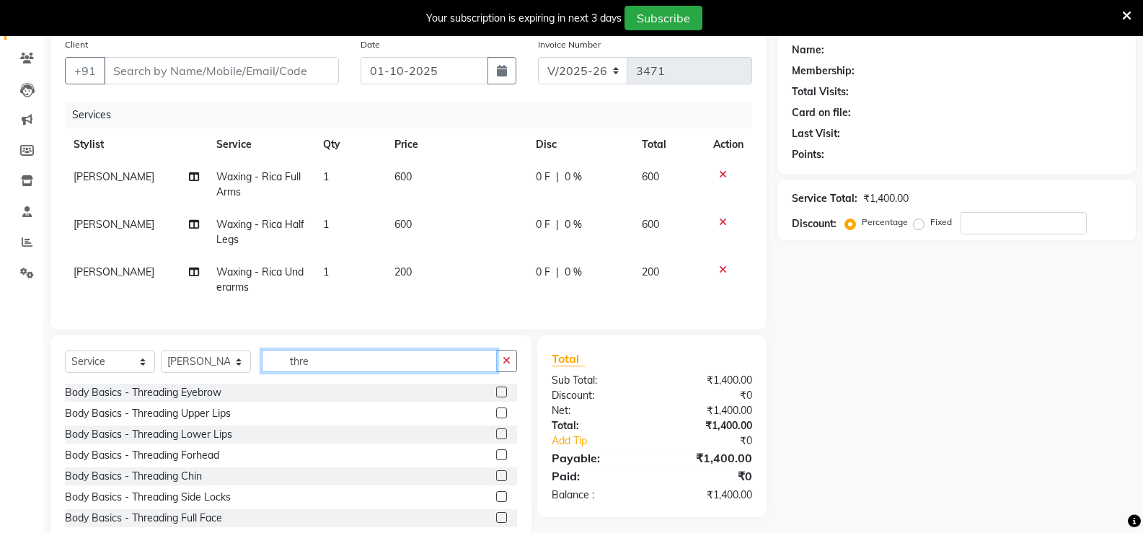
type input "thre"
click at [496, 397] on label at bounding box center [501, 392] width 11 height 11
click at [496, 397] on input "checkbox" at bounding box center [500, 392] width 9 height 9
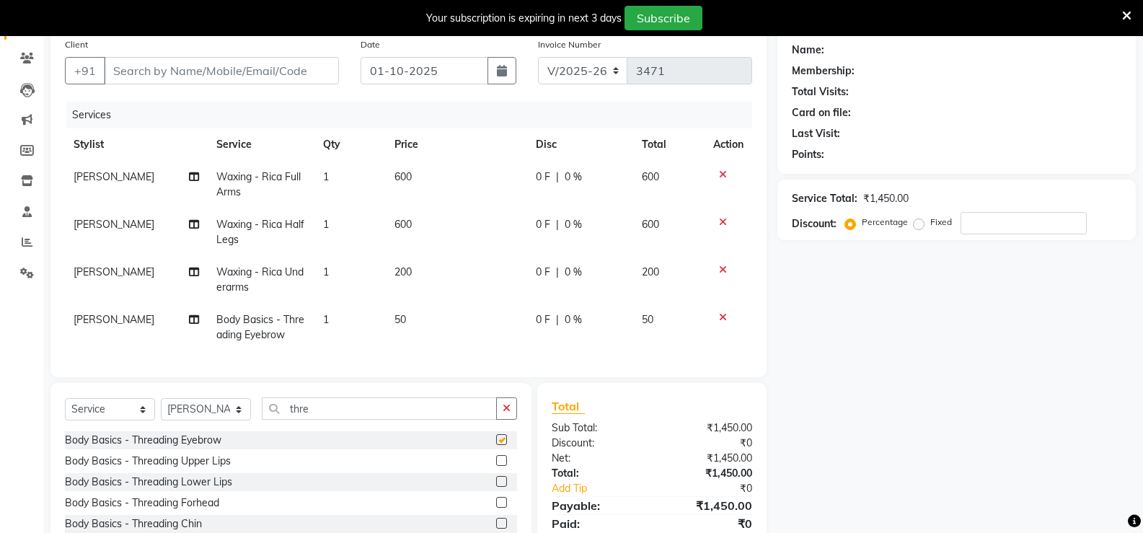
checkbox input "false"
click at [496, 466] on label at bounding box center [501, 460] width 11 height 11
click at [496, 466] on input "checkbox" at bounding box center [500, 461] width 9 height 9
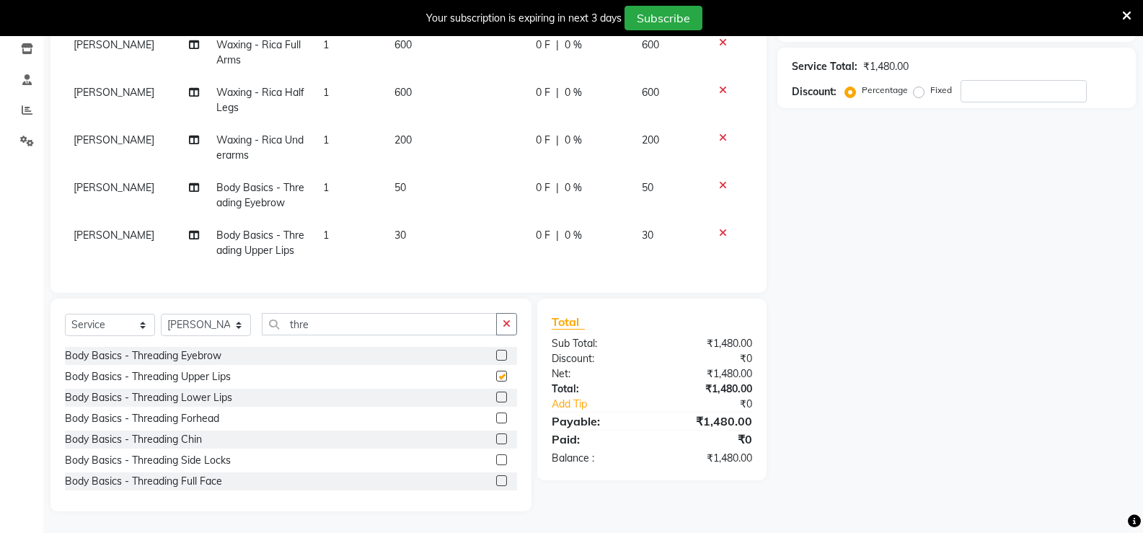
checkbox input "false"
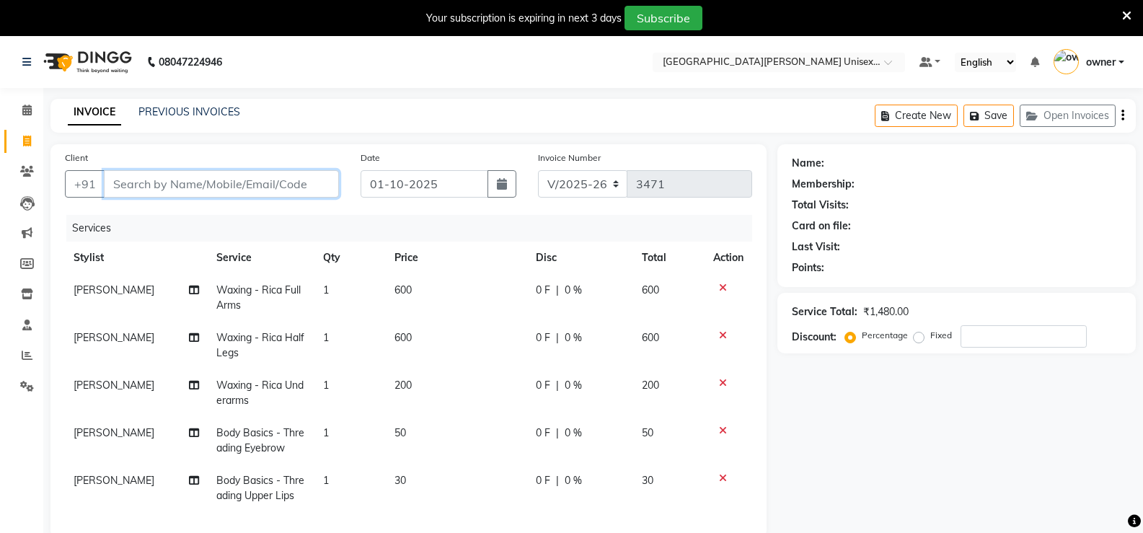
click at [224, 180] on input "Client" at bounding box center [221, 183] width 235 height 27
drag, startPoint x: 224, startPoint y: 180, endPoint x: 384, endPoint y: 421, distance: 288.3
click at [359, 447] on td "1" at bounding box center [350, 441] width 71 height 48
click at [379, 424] on td "1" at bounding box center [350, 441] width 71 height 48
click at [340, 425] on tr "NEHA CHHETRI Body Basics - Threading Eyebrow 1 50 0 F | 0 % 50" at bounding box center [408, 441] width 687 height 48
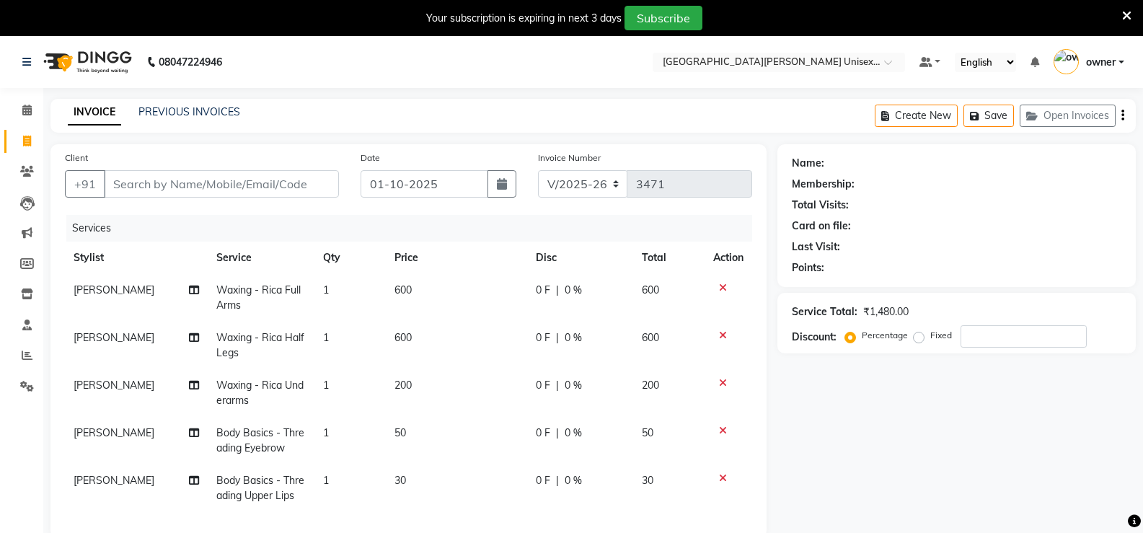
select select "58731"
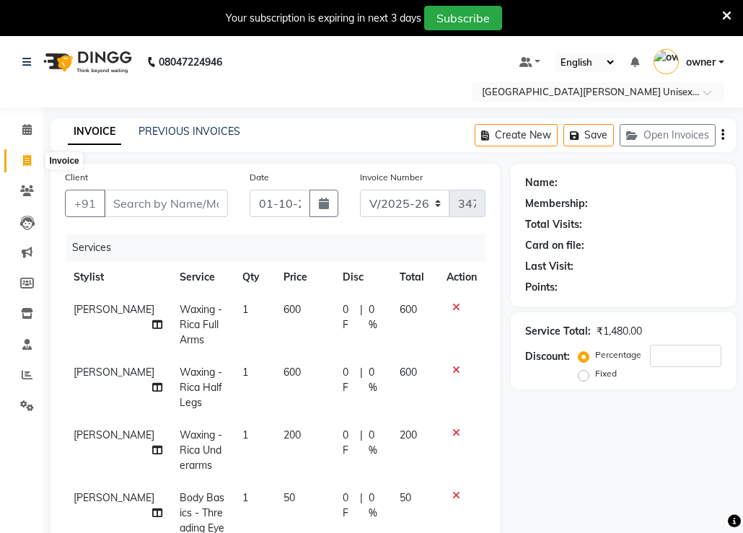
click at [28, 160] on icon at bounding box center [27, 160] width 8 height 11
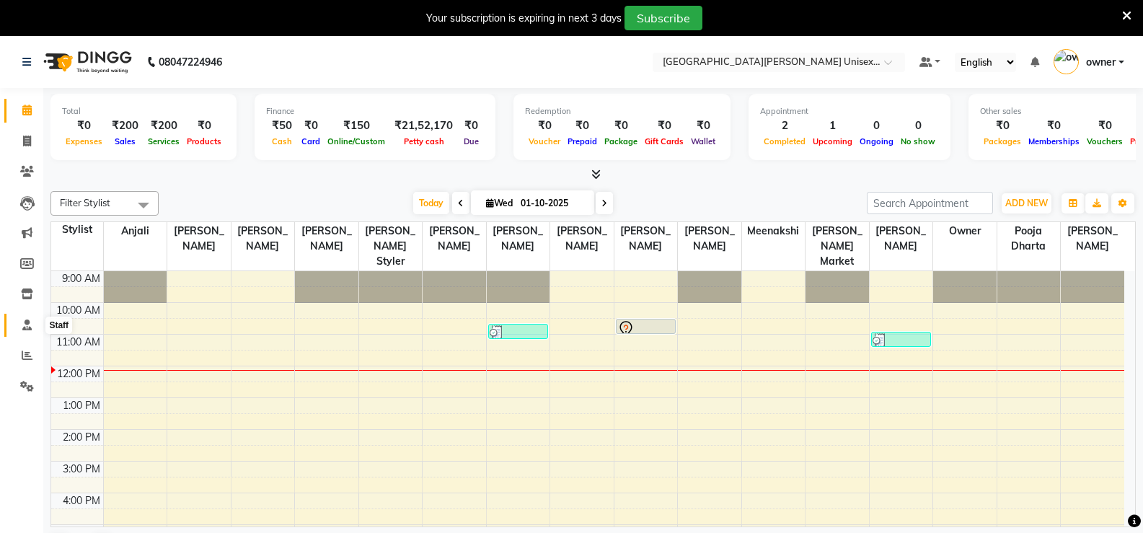
click at [23, 327] on icon at bounding box center [26, 325] width 9 height 11
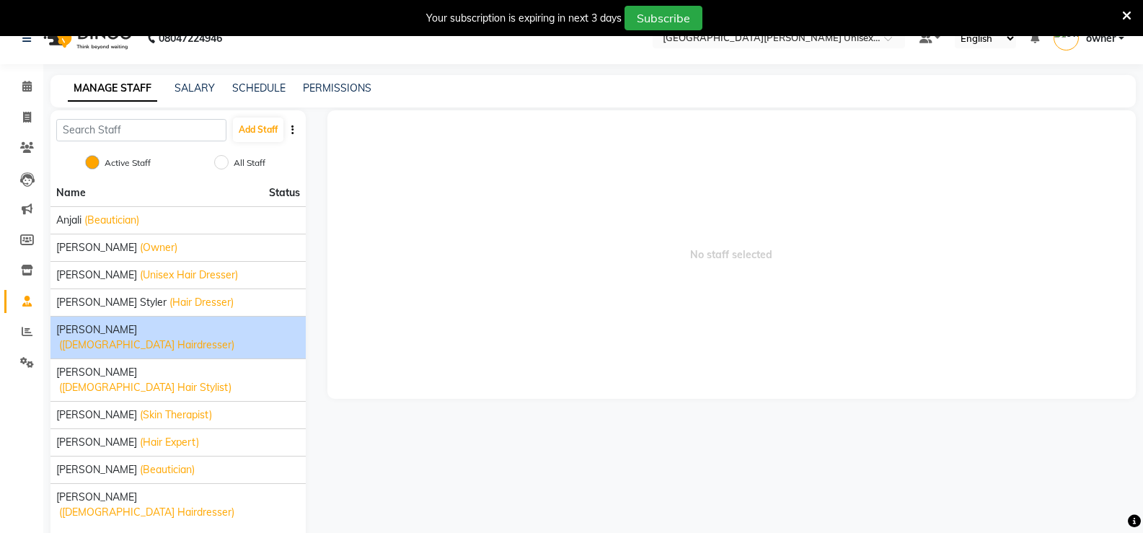
scroll to position [36, 0]
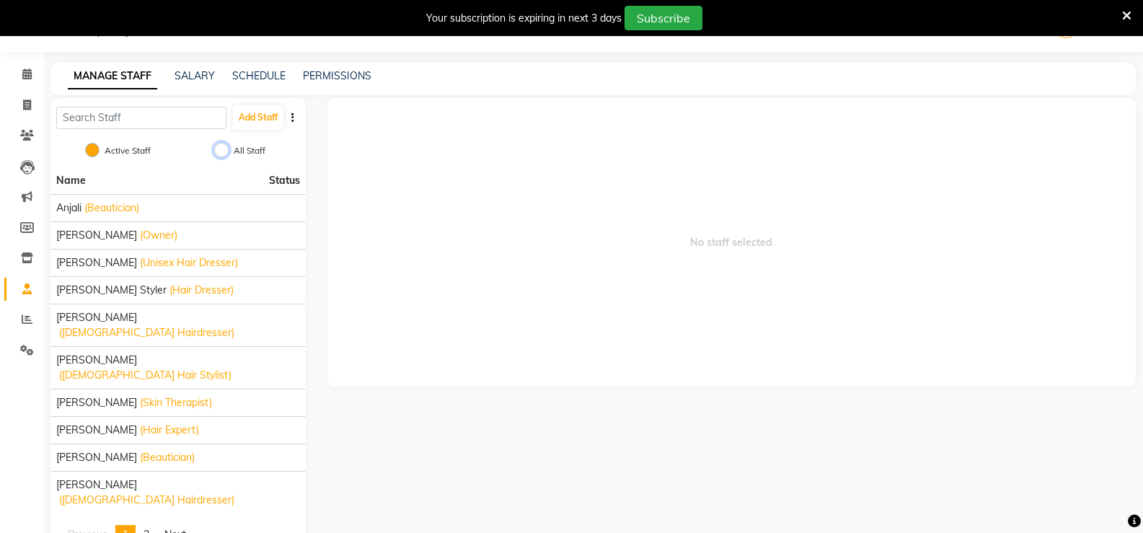
click at [224, 149] on input "All Staff" at bounding box center [221, 150] width 14 height 14
radio input "true"
radio input "false"
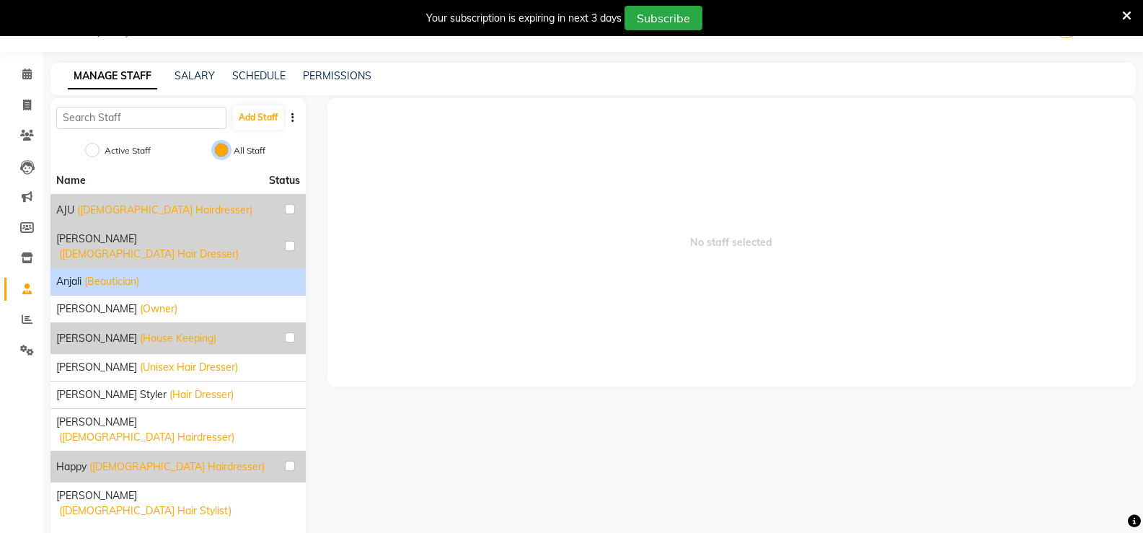
scroll to position [50, 0]
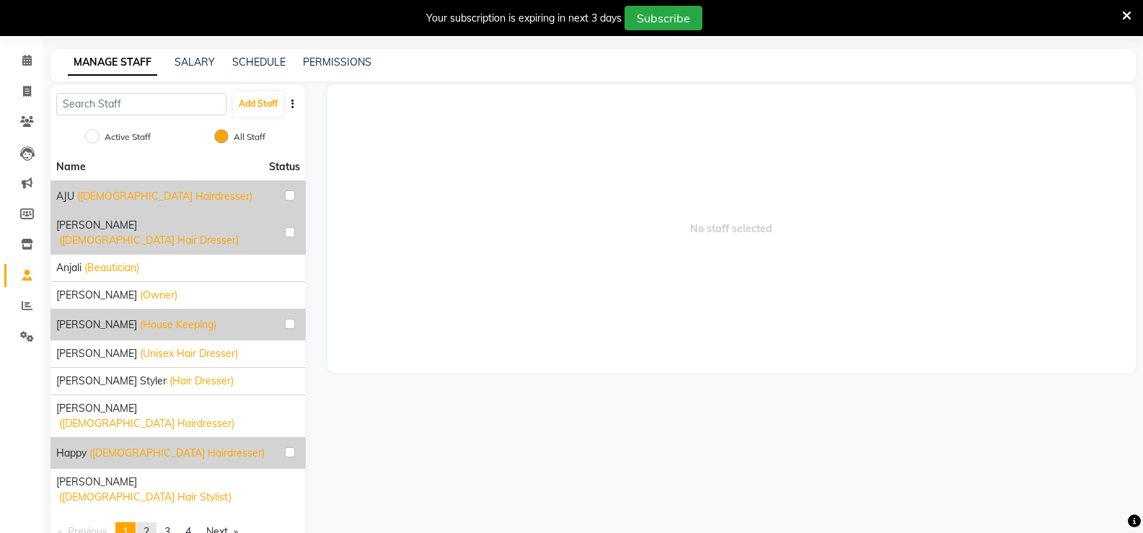
click at [154, 522] on link "page 2" at bounding box center [146, 531] width 20 height 19
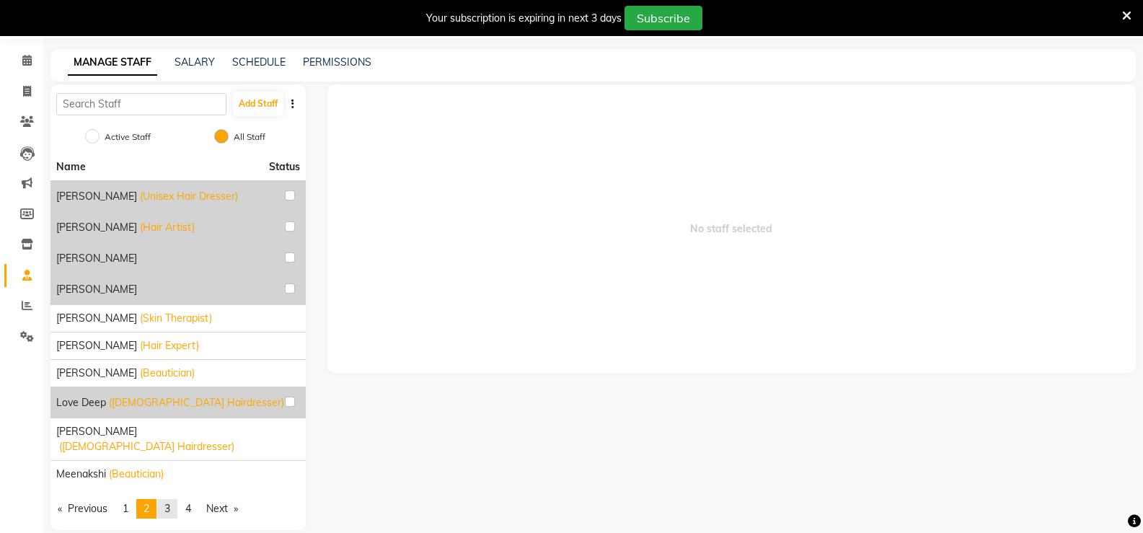
click at [177, 499] on link "page 3" at bounding box center [167, 508] width 20 height 19
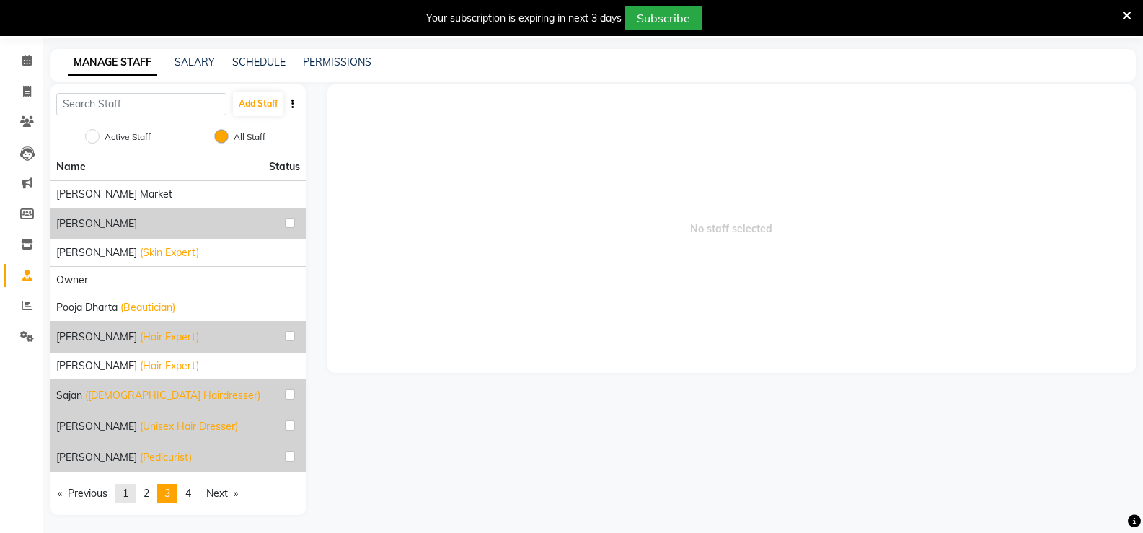
click at [133, 494] on link "page 1" at bounding box center [125, 493] width 20 height 19
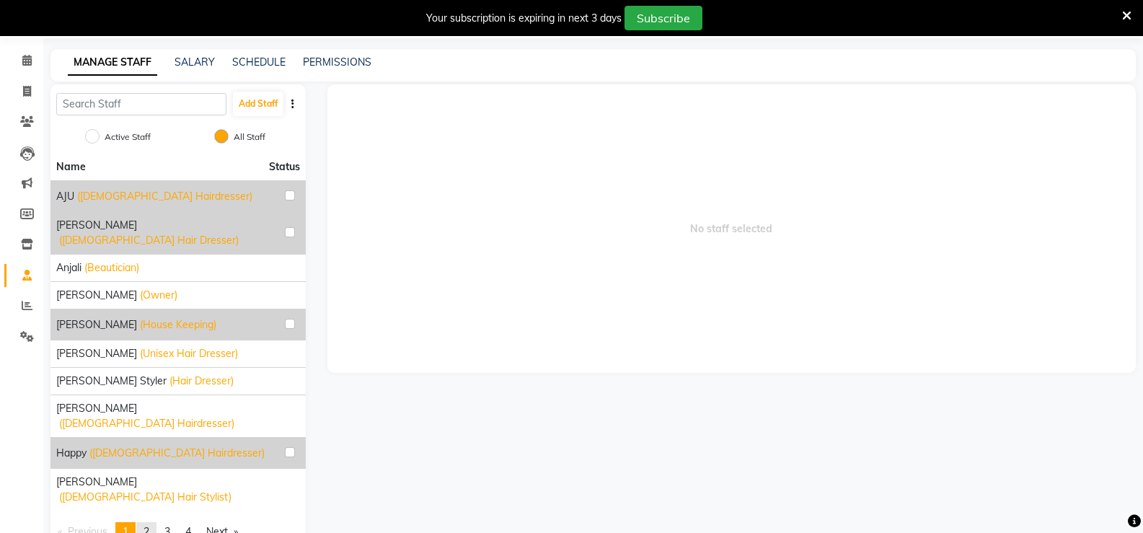
click at [149, 525] on span "2" at bounding box center [147, 531] width 6 height 13
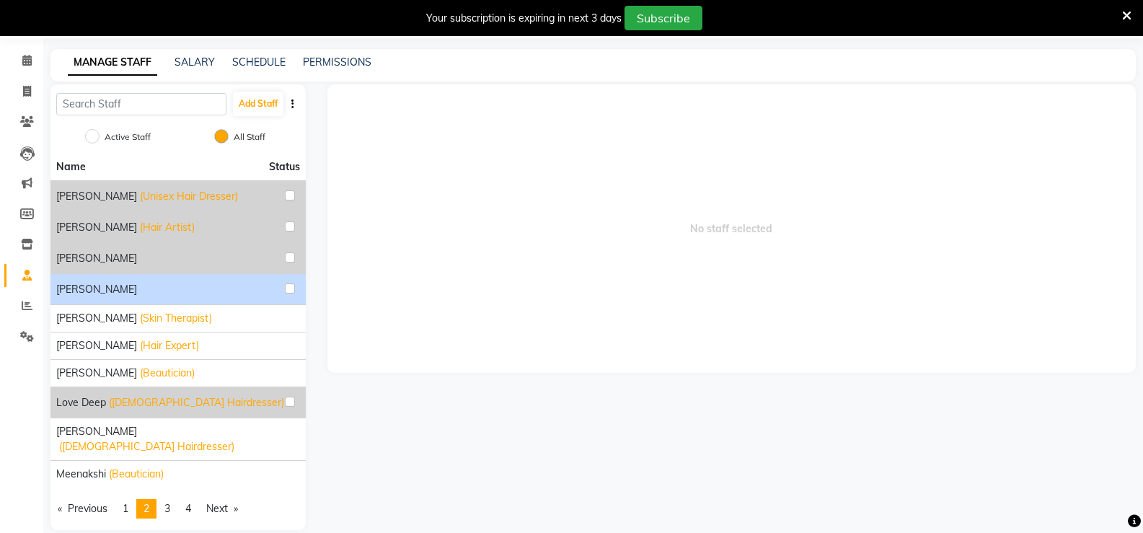
scroll to position [53, 0]
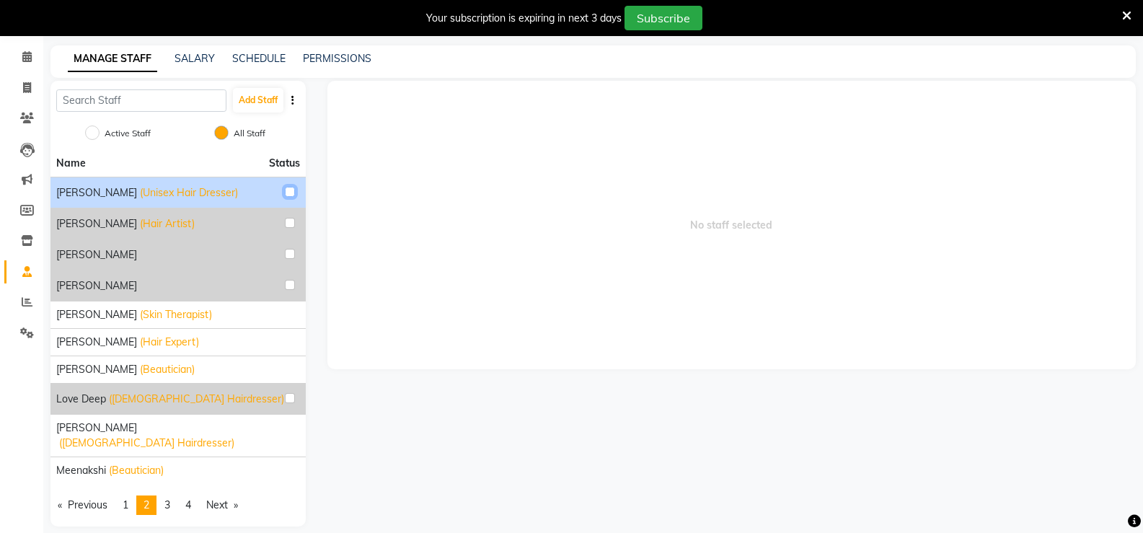
click at [291, 189] on input "checkbox" at bounding box center [290, 192] width 10 height 10
checkbox input "true"
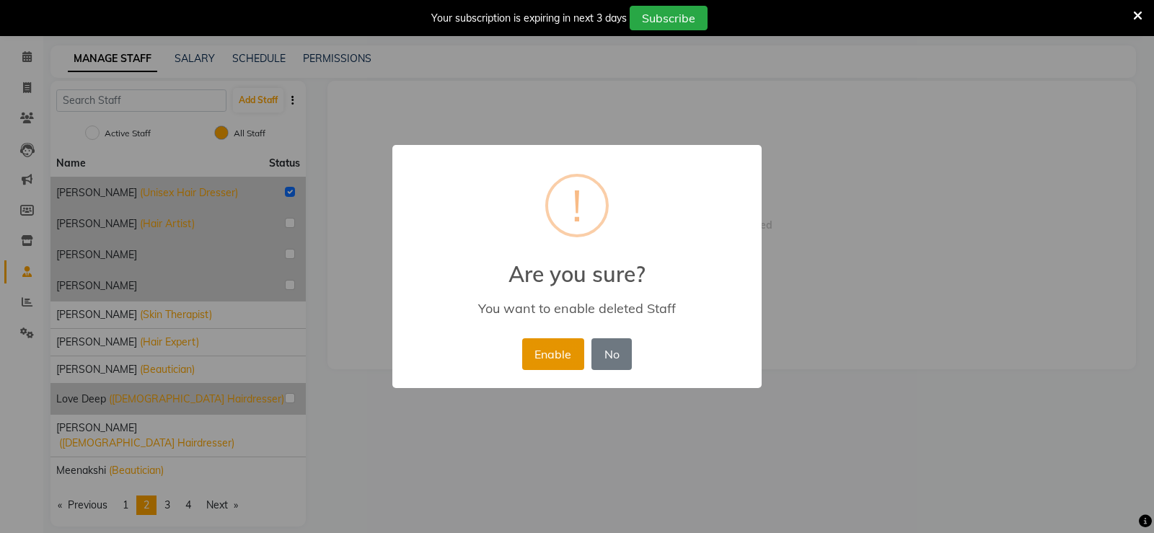
click at [553, 355] on button "Enable" at bounding box center [553, 354] width 62 height 32
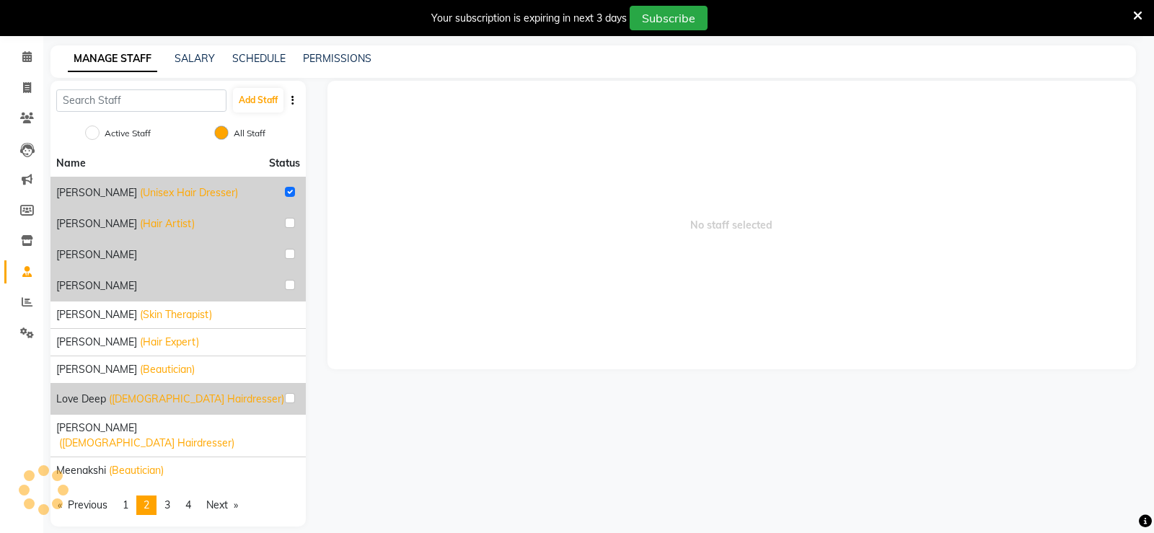
radio input "true"
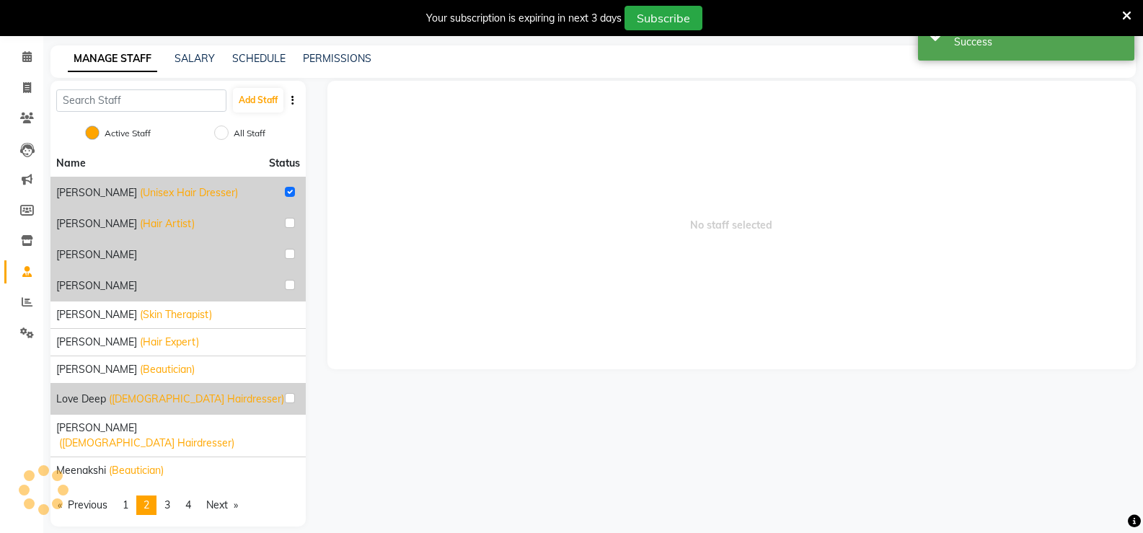
scroll to position [36, 0]
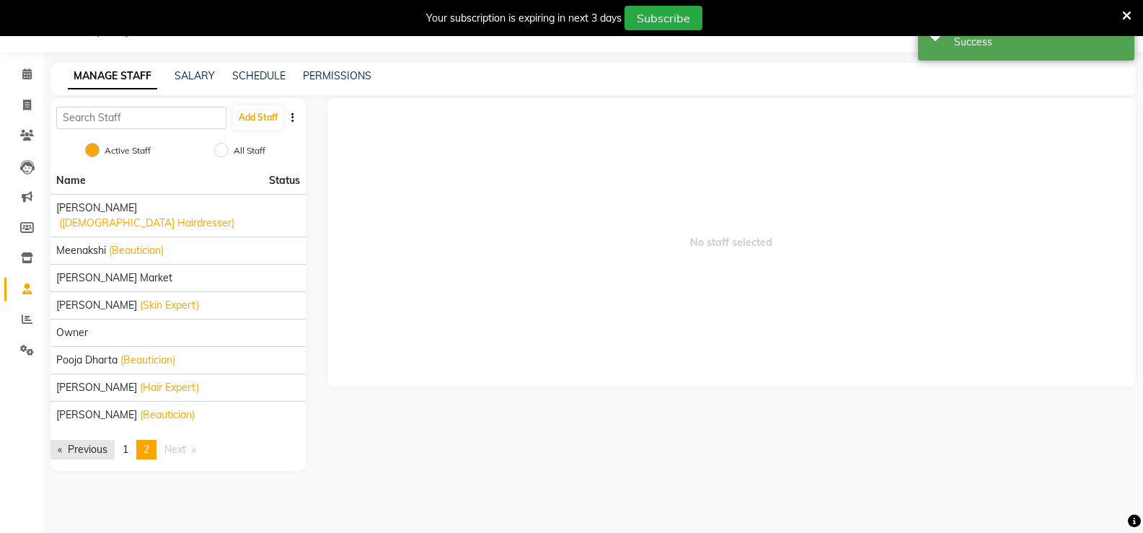
click at [115, 440] on link "Previous page" at bounding box center [82, 449] width 64 height 19
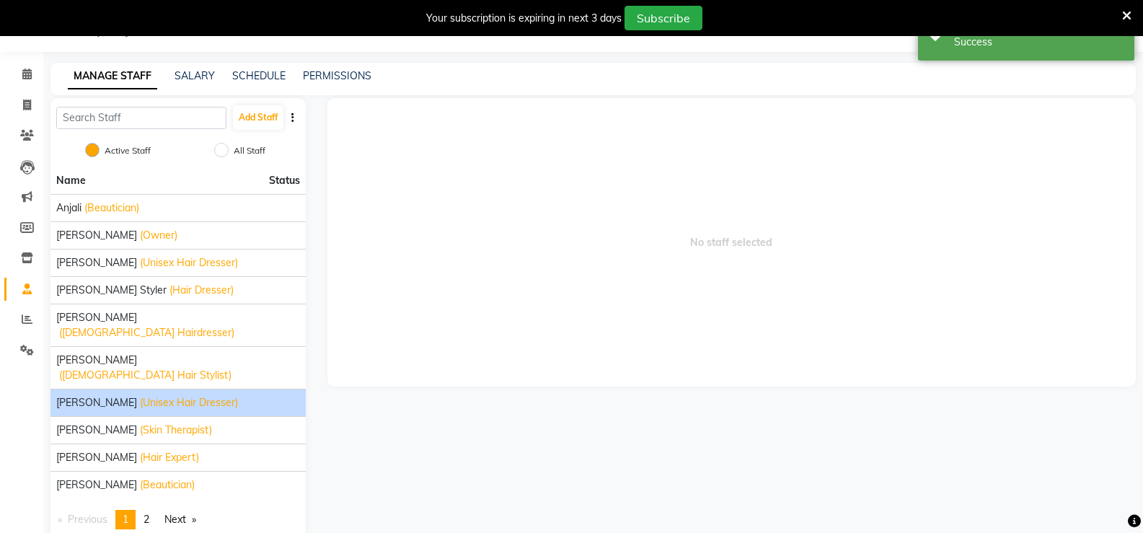
click at [159, 395] on span "(Unisex Hair Dresser)" at bounding box center [189, 402] width 98 height 15
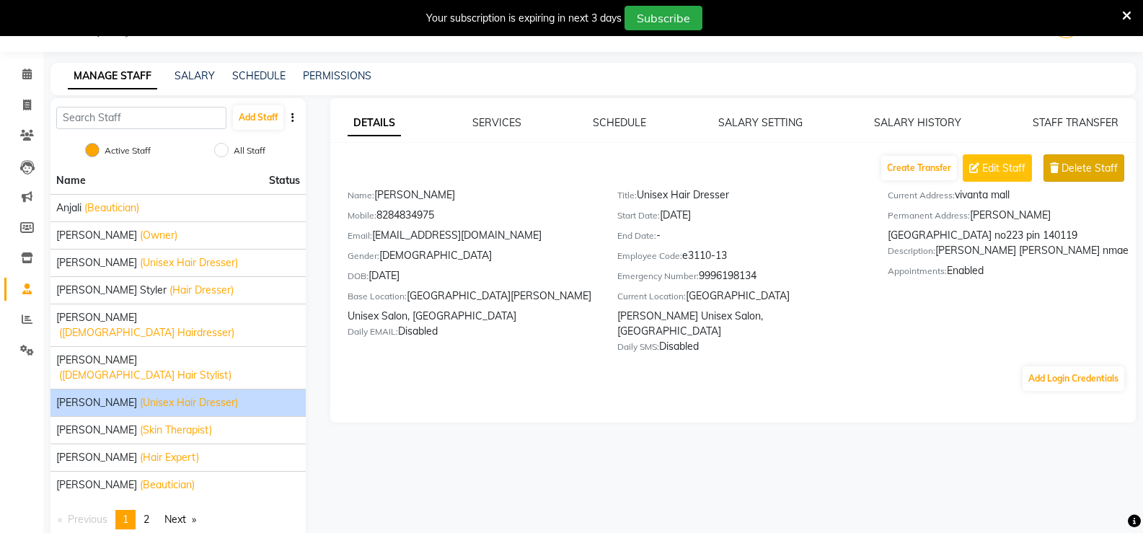
click at [1078, 180] on button "Delete Staff" at bounding box center [1084, 167] width 81 height 27
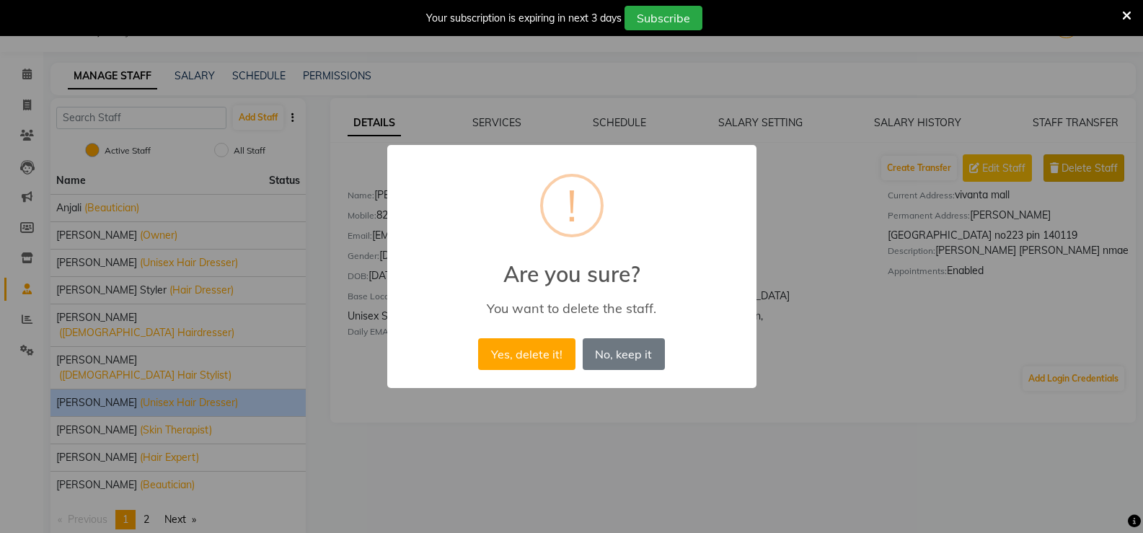
scroll to position [35, 0]
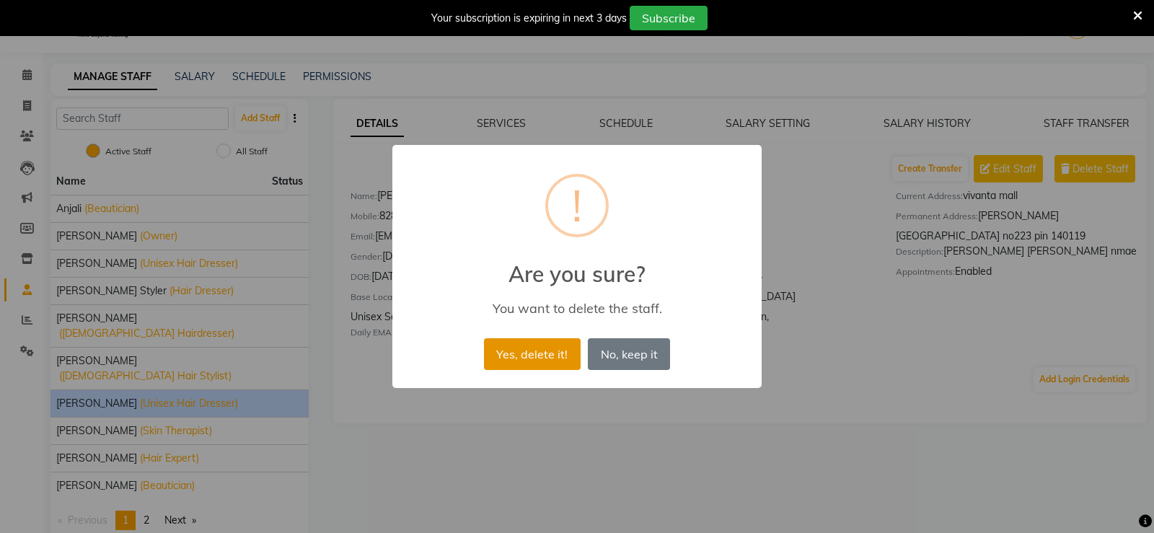
click at [526, 364] on button "Yes, delete it!" at bounding box center [532, 354] width 97 height 32
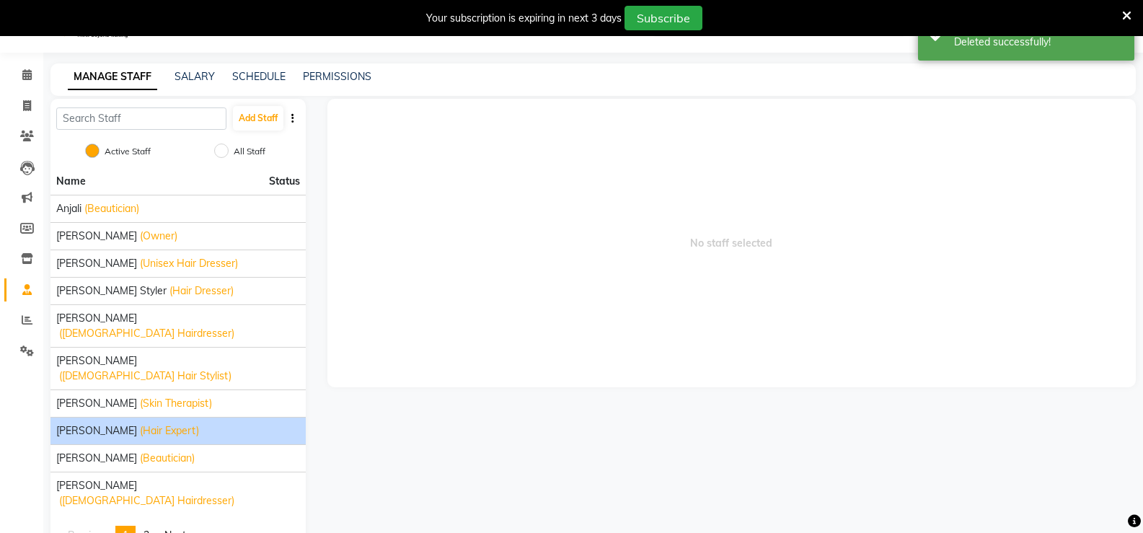
scroll to position [36, 0]
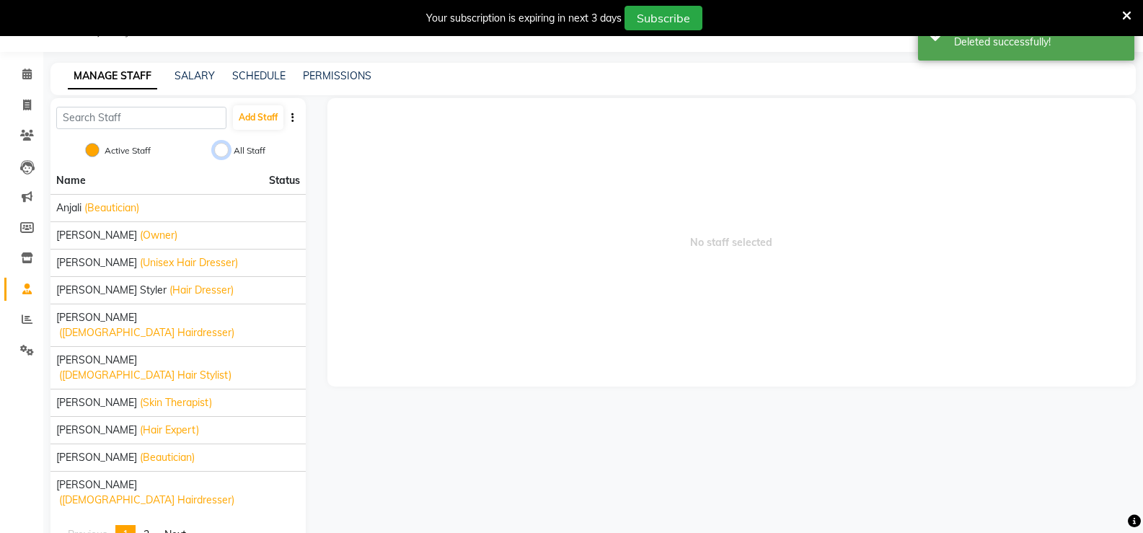
click at [224, 149] on input "All Staff" at bounding box center [221, 150] width 14 height 14
radio input "true"
radio input "false"
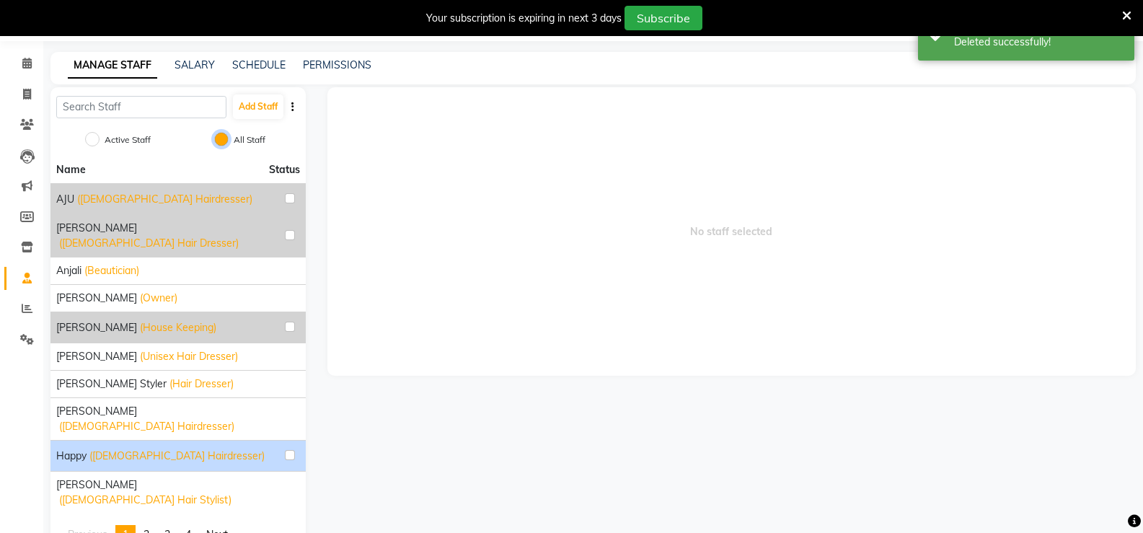
scroll to position [50, 0]
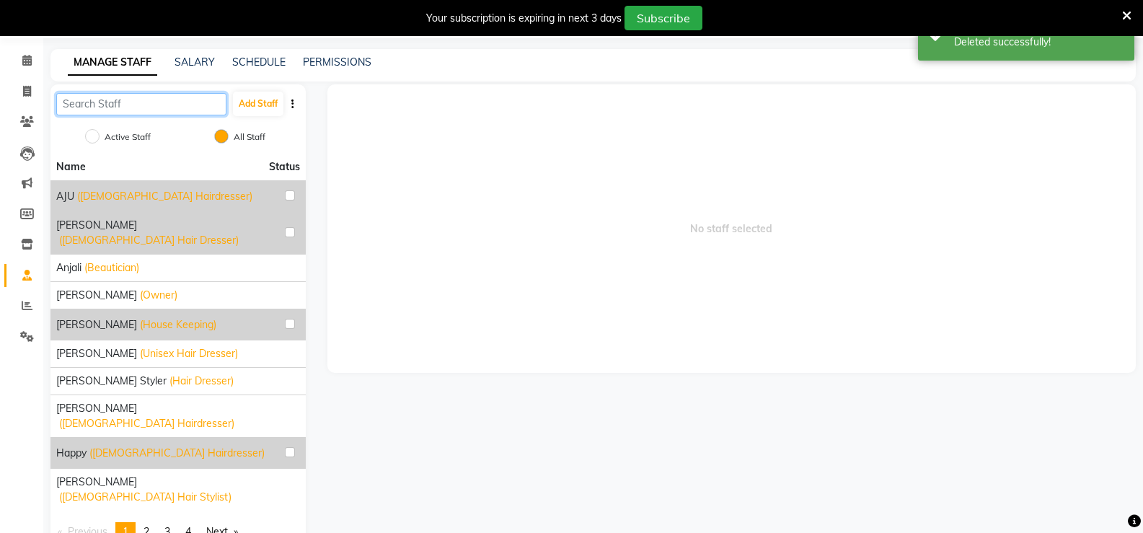
click at [168, 105] on input "text" at bounding box center [141, 104] width 170 height 22
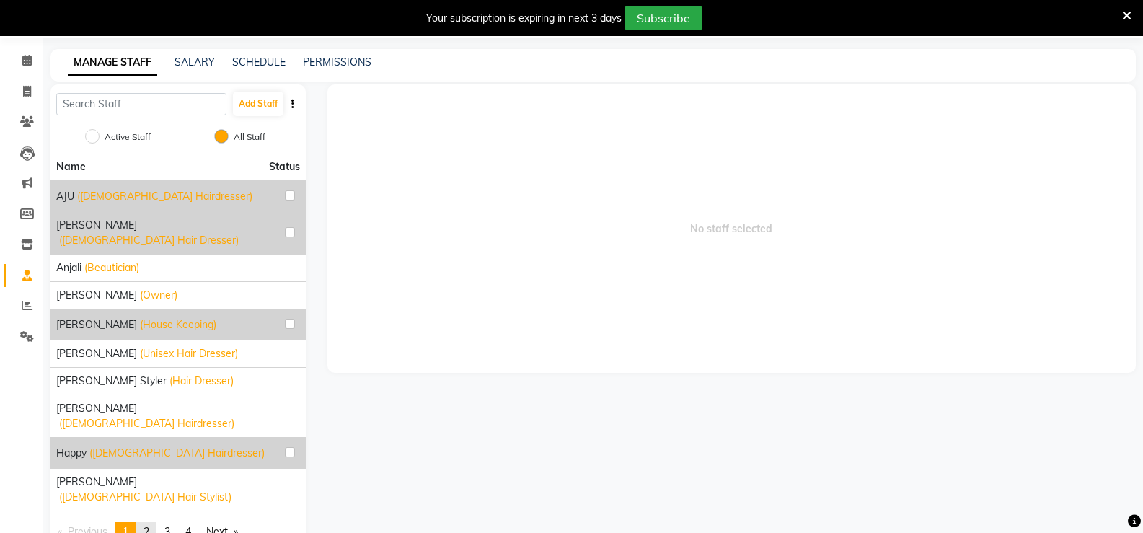
click at [149, 525] on span "2" at bounding box center [147, 531] width 6 height 13
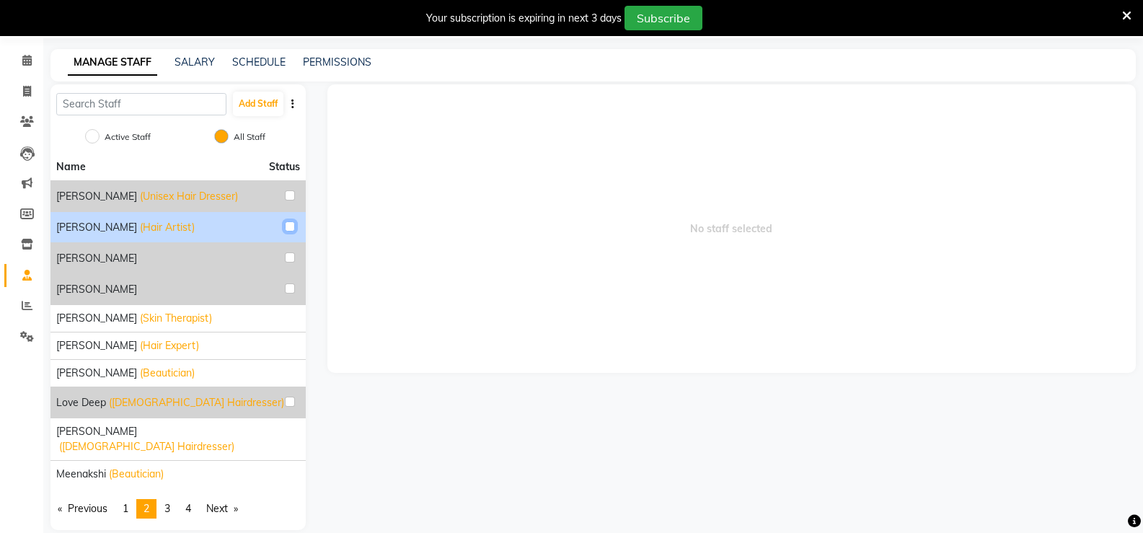
click at [291, 229] on input "checkbox" at bounding box center [290, 226] width 10 height 10
checkbox input "true"
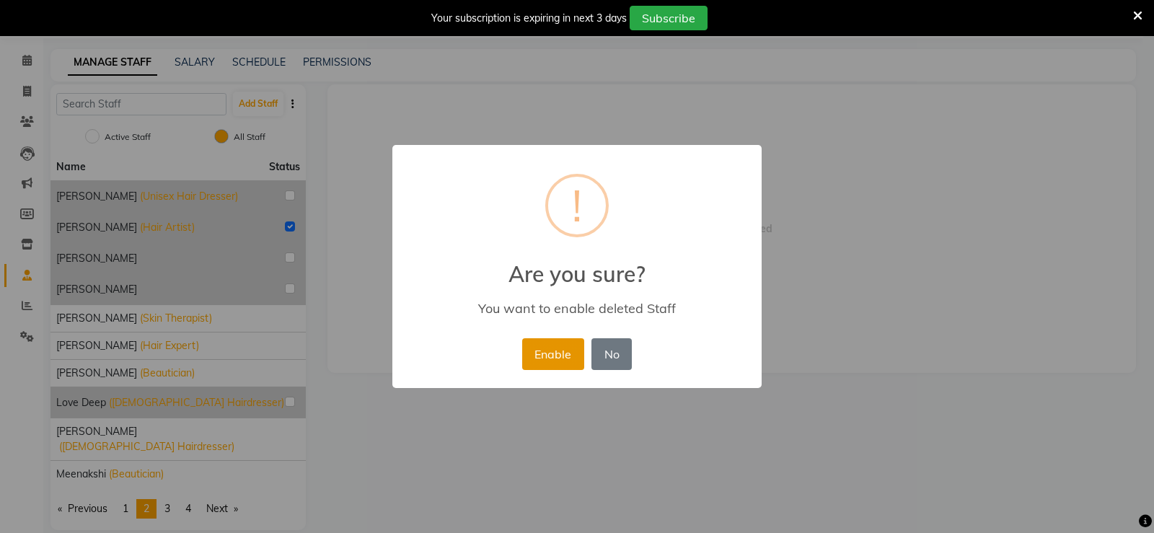
click at [543, 361] on button "Enable" at bounding box center [553, 354] width 62 height 32
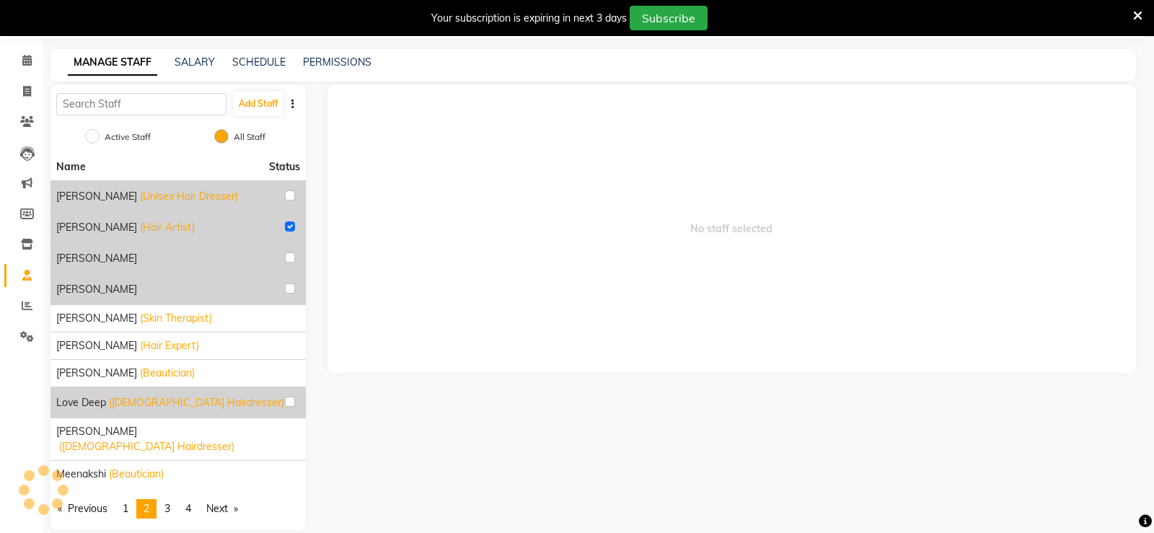
radio input "true"
radio input "false"
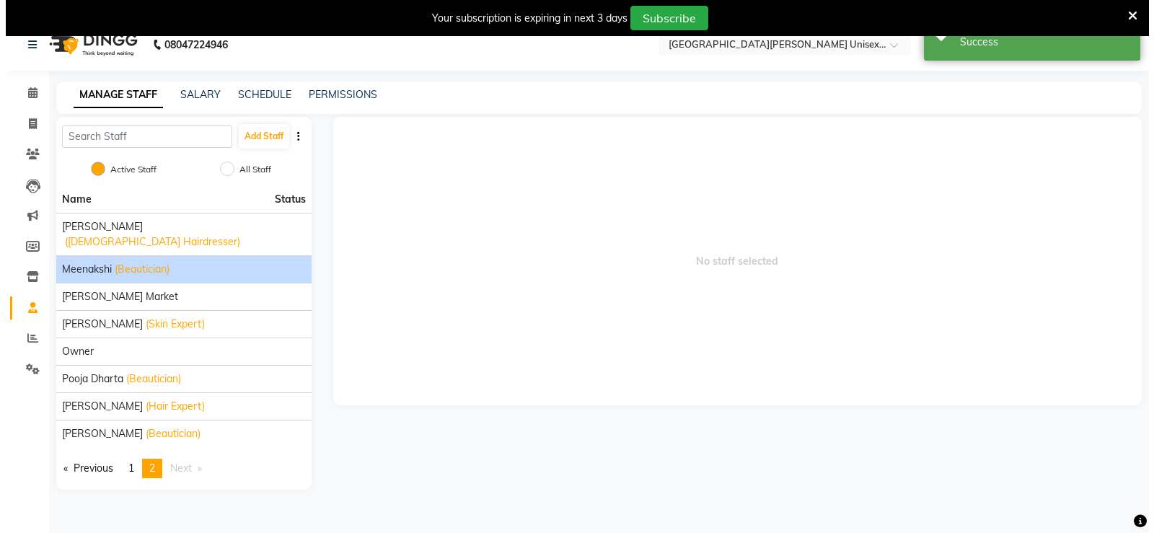
scroll to position [0, 0]
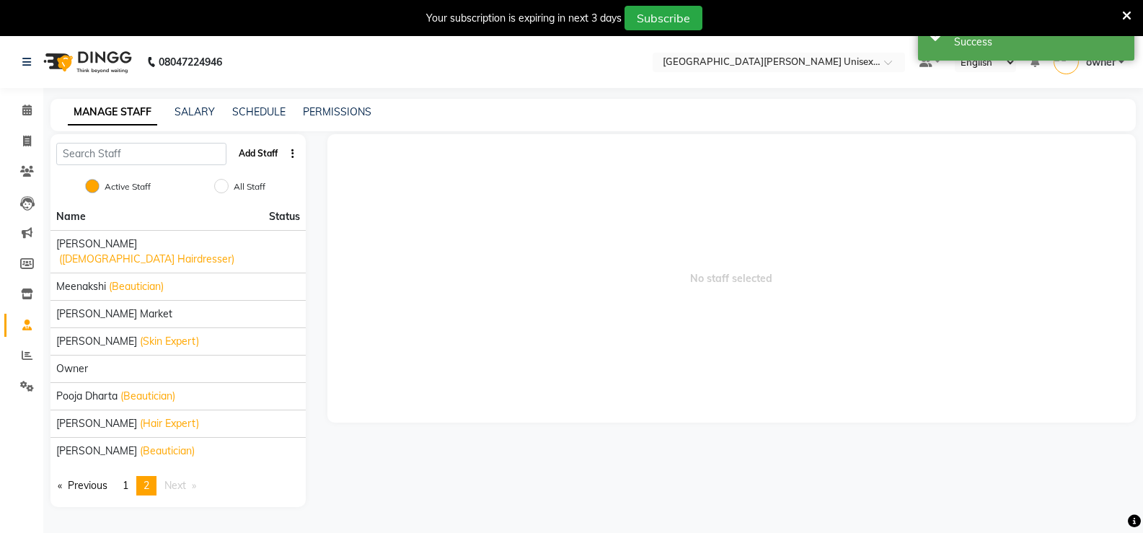
click at [269, 159] on button "Add Staff" at bounding box center [258, 153] width 50 height 25
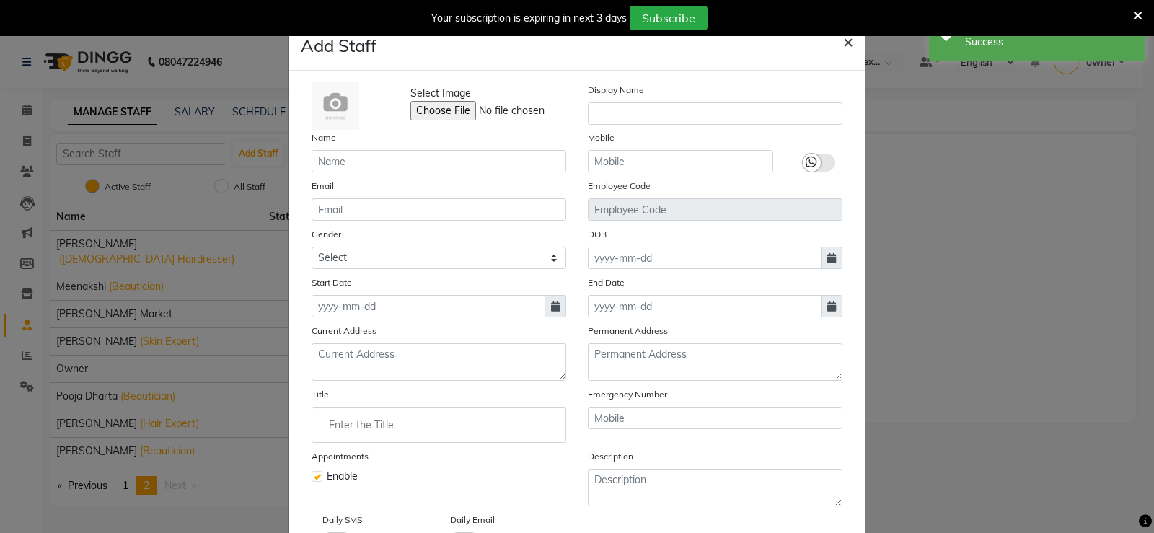
click at [847, 40] on button "×" at bounding box center [848, 41] width 33 height 40
checkbox input "false"
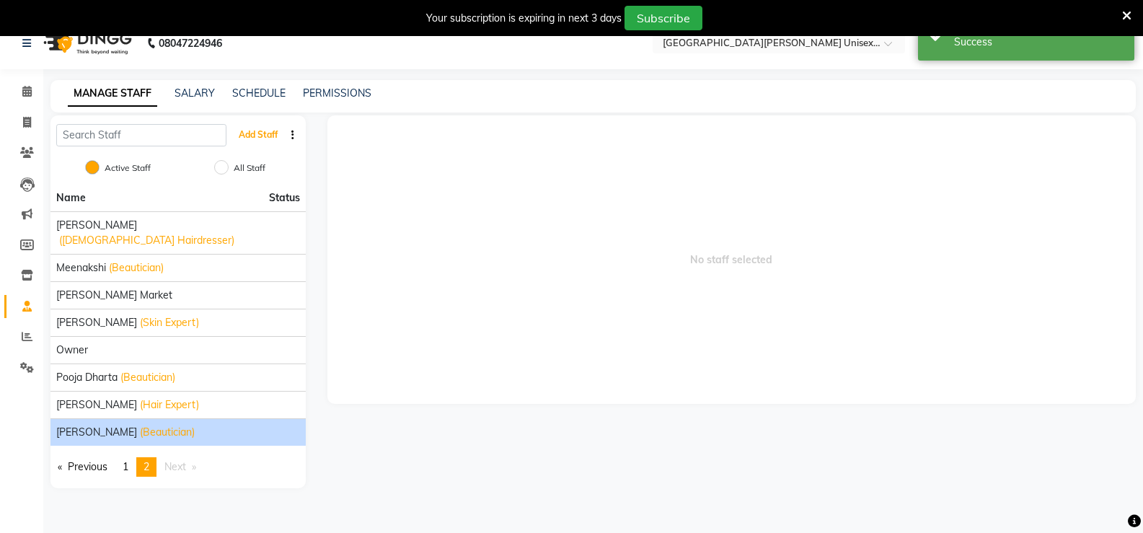
scroll to position [36, 0]
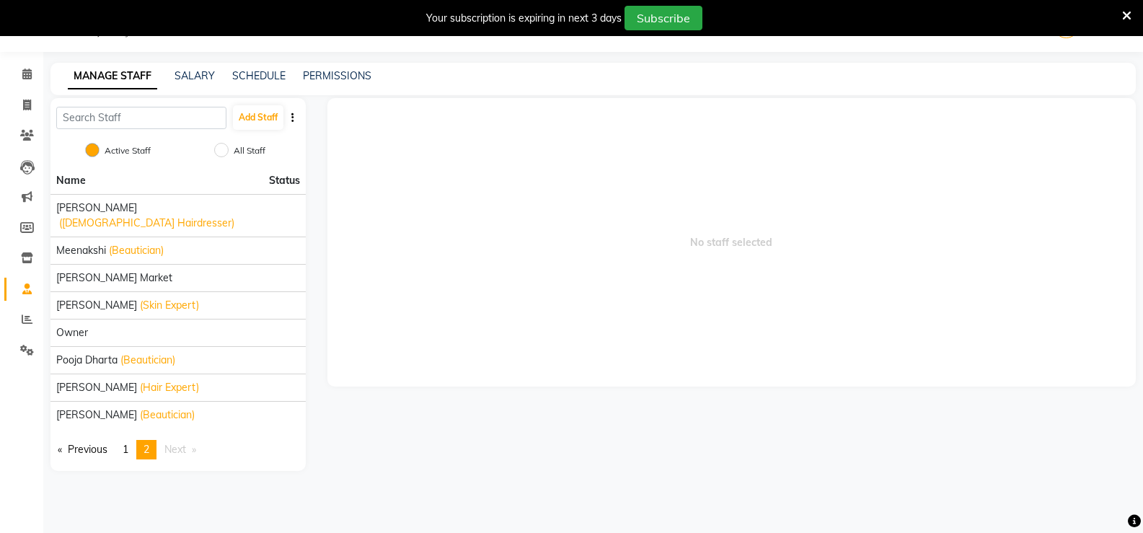
click at [149, 443] on span "2" at bounding box center [147, 449] width 6 height 13
click at [133, 440] on link "page 1" at bounding box center [125, 449] width 20 height 19
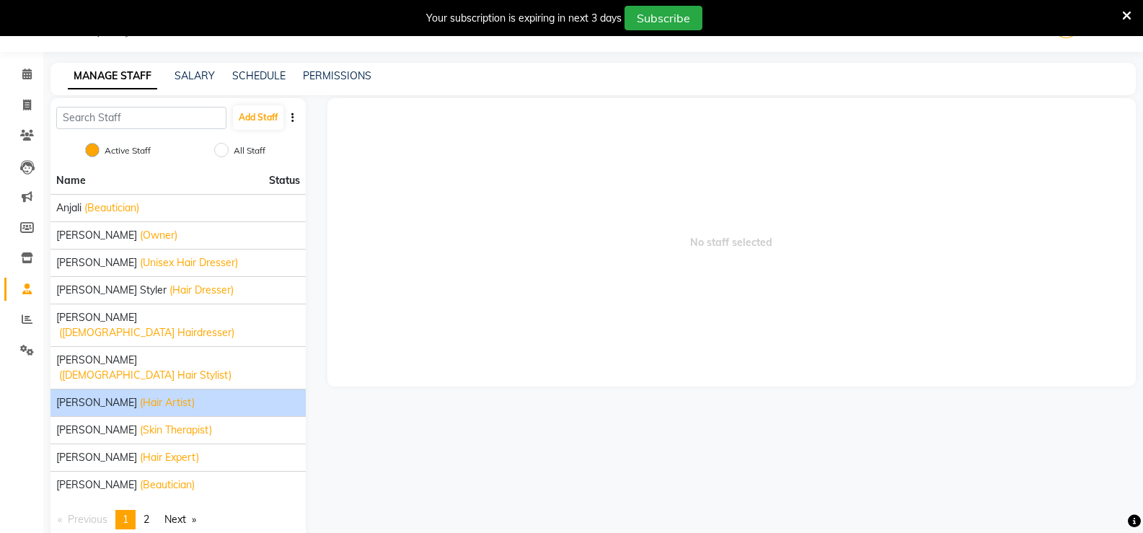
click at [141, 395] on span "(Hair Artist)" at bounding box center [167, 402] width 55 height 15
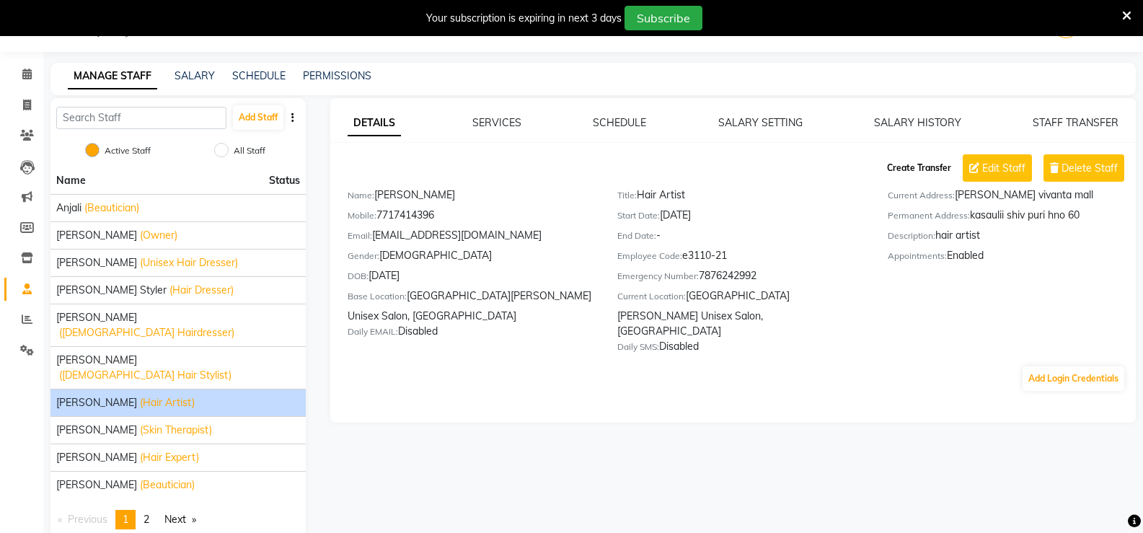
click at [918, 167] on button "Create Transfer" at bounding box center [920, 168] width 76 height 25
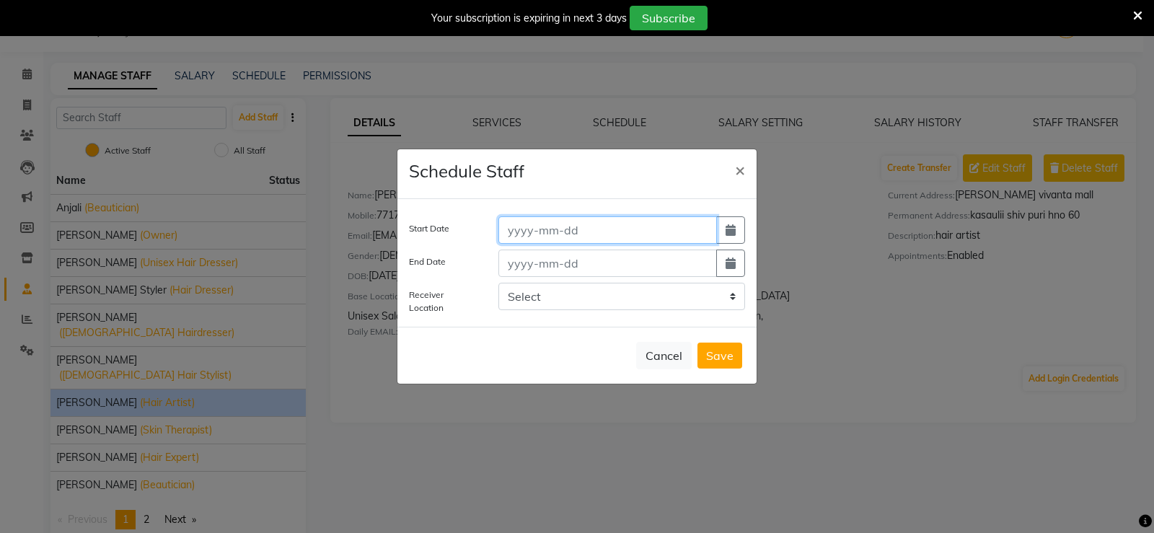
click at [637, 234] on input at bounding box center [607, 229] width 219 height 27
click at [735, 232] on button "button" at bounding box center [730, 229] width 29 height 27
select select "10"
select select "2025"
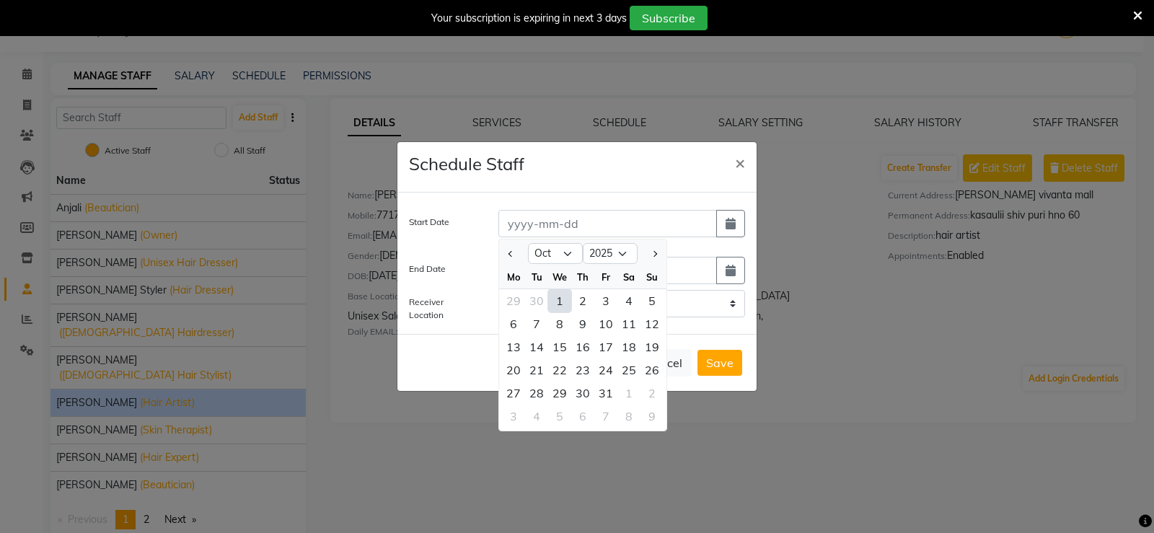
click at [561, 304] on div "1" at bounding box center [559, 300] width 23 height 23
type input "01-10-2025"
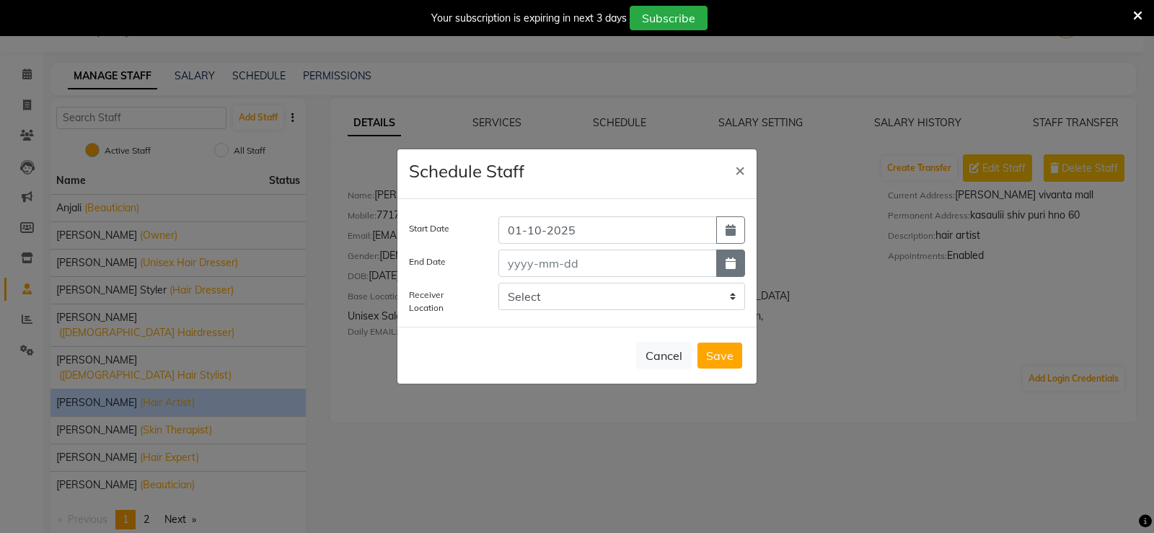
click at [732, 268] on icon "button" at bounding box center [731, 264] width 10 height 12
select select "10"
select select "2025"
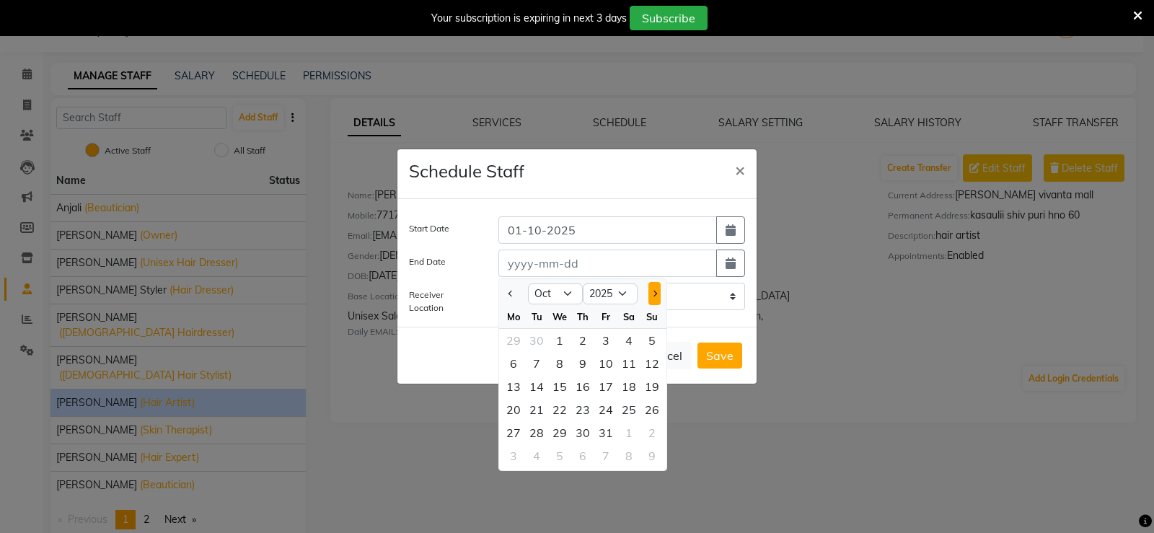
click at [655, 293] on span "Next month" at bounding box center [654, 294] width 6 height 6
click at [507, 294] on button "Previous month" at bounding box center [511, 293] width 12 height 23
click at [509, 293] on span "Previous month" at bounding box center [512, 294] width 6 height 6
select select "10"
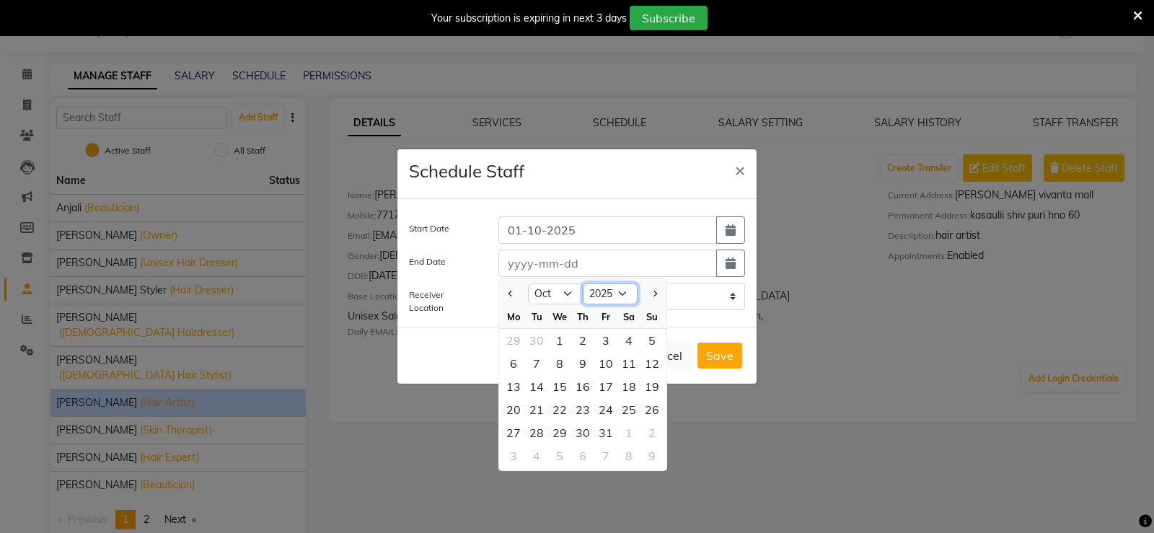
click at [620, 291] on select "2015 2016 2017 2018 2019 2020 2021 2022 2023 2024 2025 2026 2027 2028 2029 2030…" at bounding box center [610, 295] width 55 height 22
click at [618, 291] on select "2015 2016 2017 2018 2019 2020 2021 2022 2023 2024 2025 2026 2027 2028 2029 2030…" at bounding box center [610, 295] width 55 height 22
click at [838, 337] on ngb-modal-window "Schedule Staff × Start Date 01-10-2025 End Date Jan Feb Mar Apr May Jun Jul Aug…" at bounding box center [577, 266] width 1154 height 533
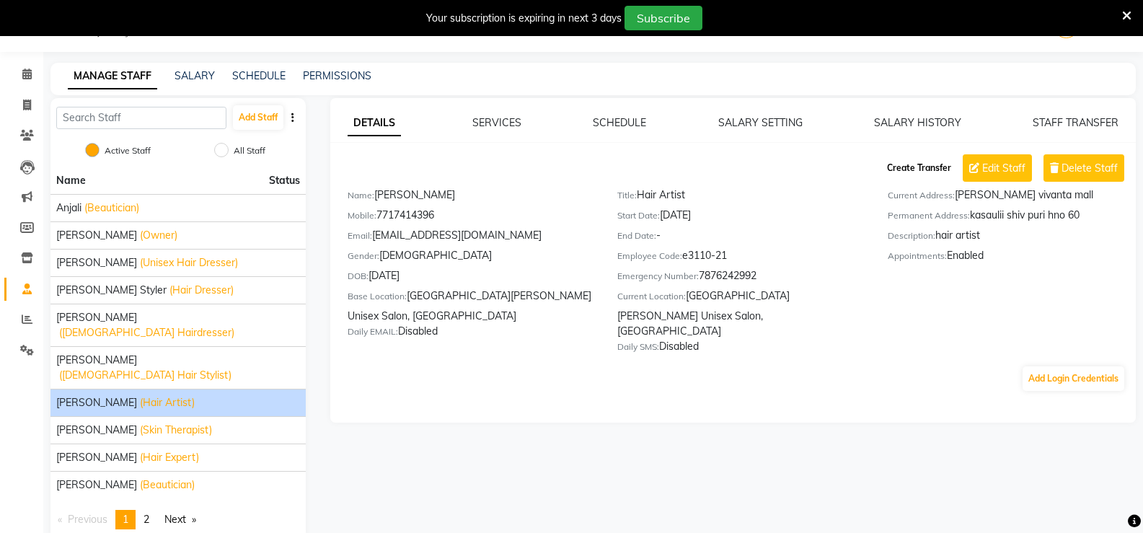
click at [925, 168] on button "Create Transfer" at bounding box center [920, 168] width 76 height 25
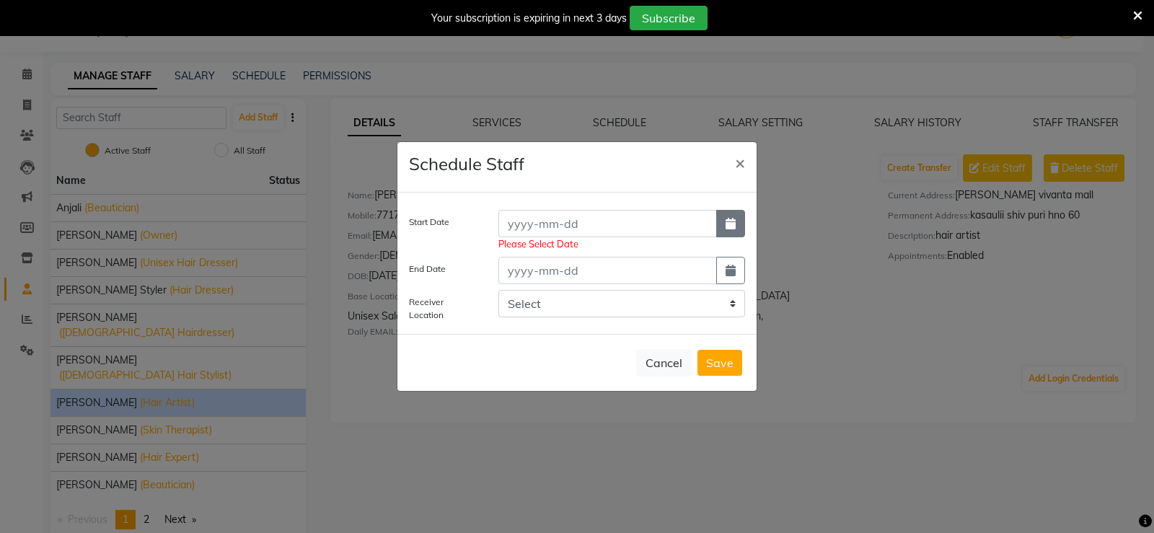
click at [729, 232] on button "button" at bounding box center [730, 223] width 29 height 27
select select "10"
select select "2025"
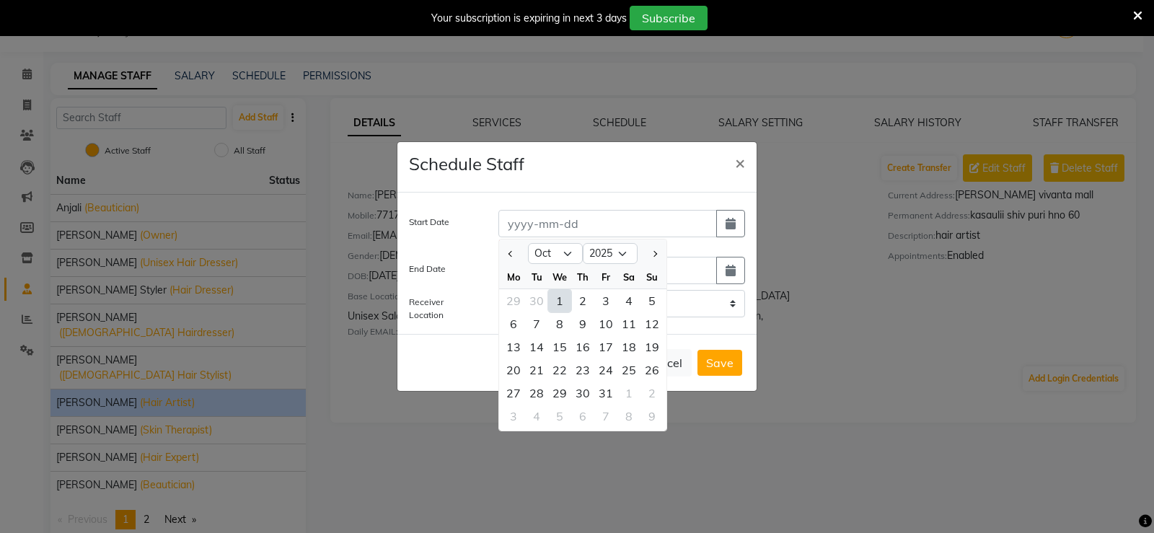
click at [552, 296] on div "1" at bounding box center [559, 300] width 23 height 23
type input "01-10-2025"
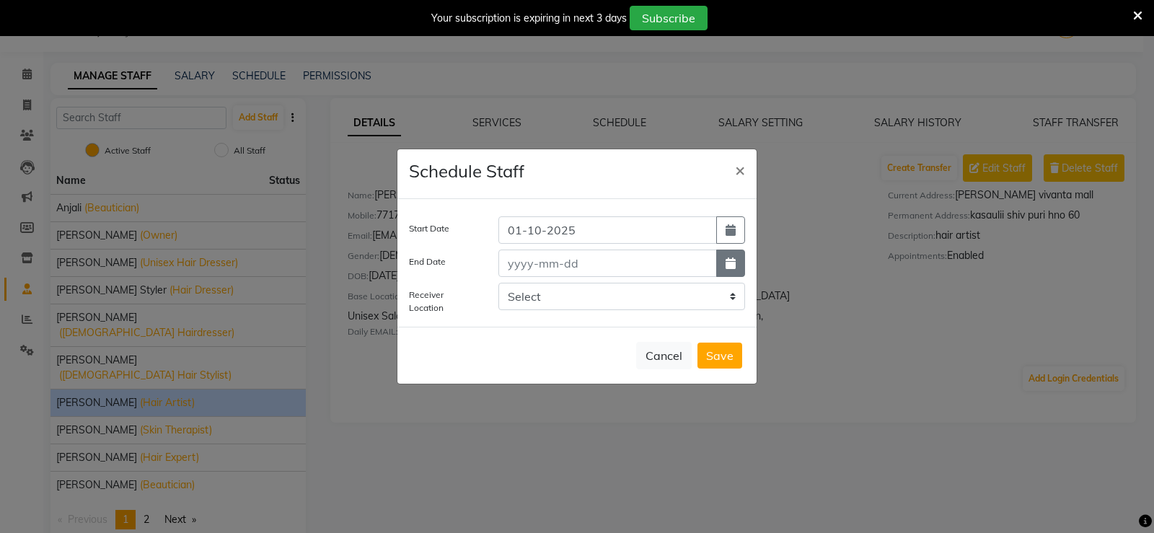
click at [734, 261] on icon "button" at bounding box center [731, 264] width 10 height 12
select select "10"
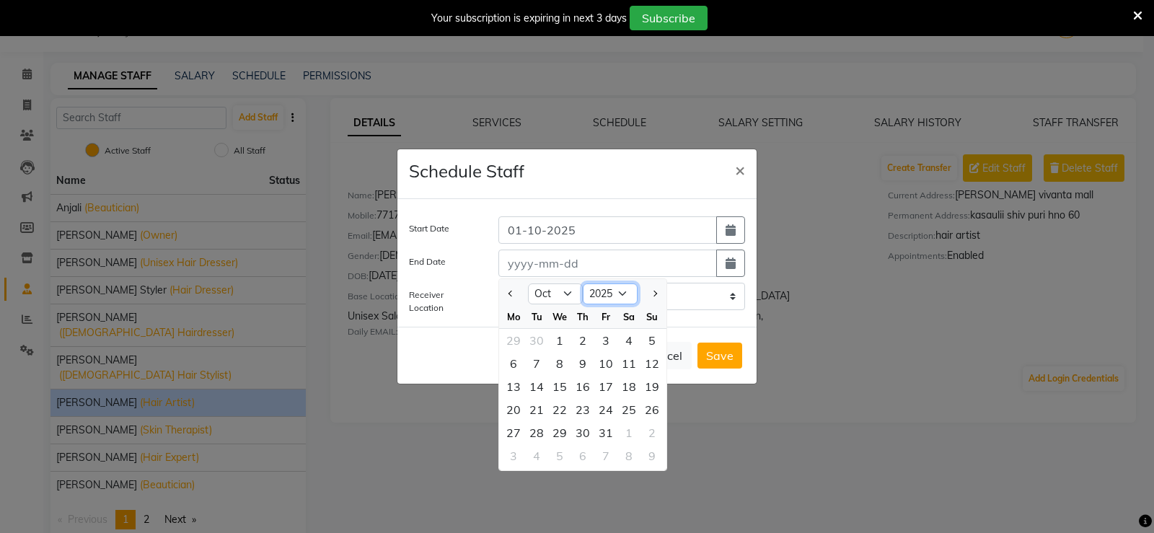
click at [627, 294] on select "2015 2016 2017 2018 2019 2020 2021 2022 2023 2024 2025 2026 2027 2028 2029 2030…" at bounding box center [610, 295] width 55 height 22
select select "2027"
click at [583, 284] on select "2015 2016 2017 2018 2019 2020 2021 2022 2023 2024 2025 2026 2027 2028 2029 2030…" at bounding box center [610, 295] width 55 height 22
click at [718, 355] on button "Save" at bounding box center [720, 356] width 45 height 26
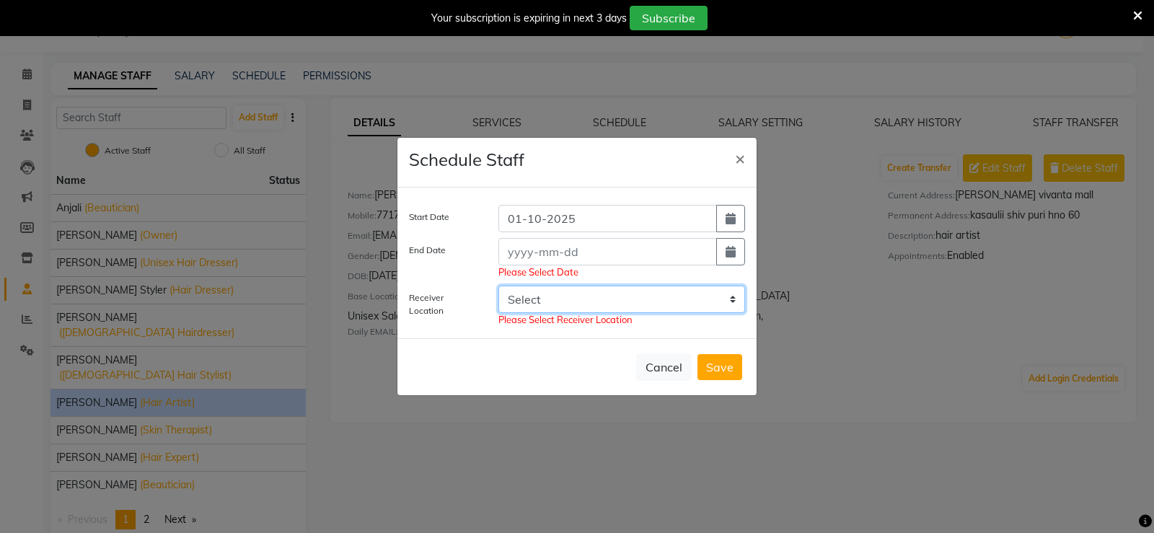
click at [651, 298] on select "Select Paris Parkers Unisex Salon And Academy, Murari Market" at bounding box center [621, 299] width 247 height 27
select select "3568"
click at [498, 290] on select "Select Paris Parkers Unisex Salon And Academy, Murari Market" at bounding box center [621, 299] width 247 height 27
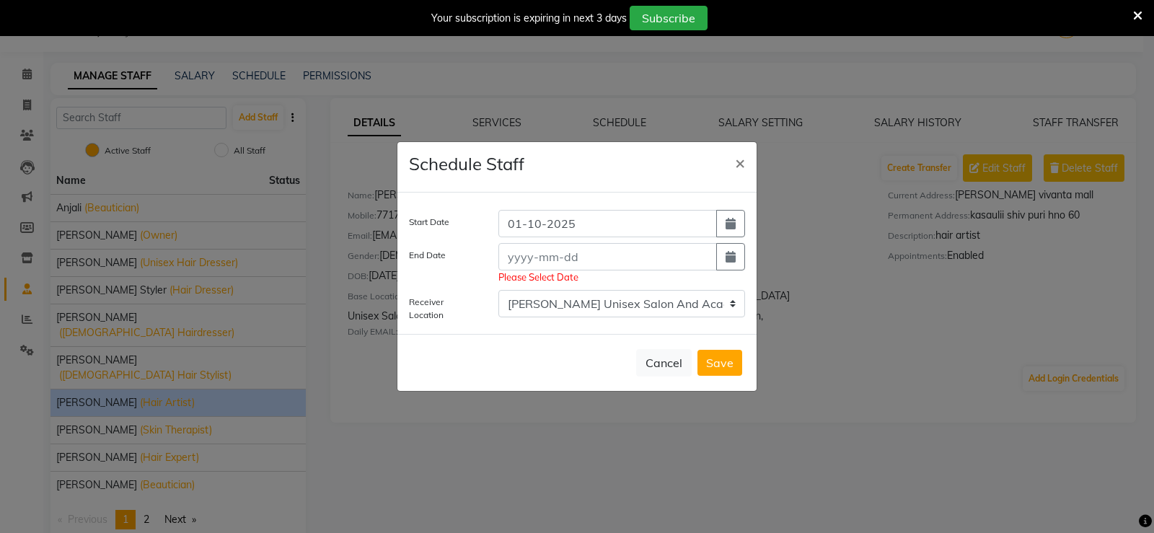
click at [723, 365] on button "Save" at bounding box center [720, 363] width 45 height 26
click at [734, 257] on icon "button" at bounding box center [731, 257] width 10 height 12
select select "10"
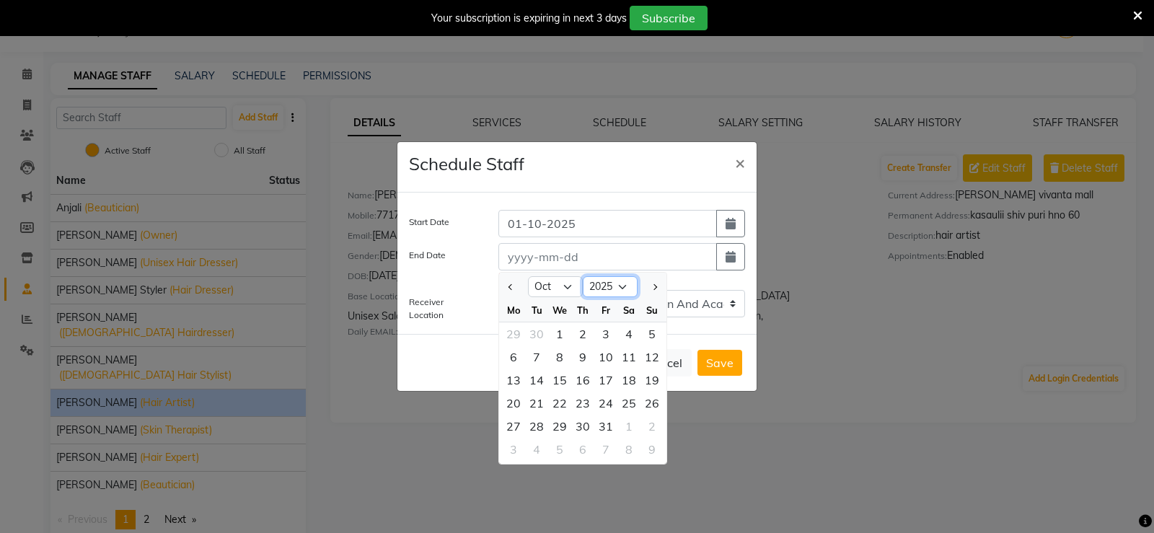
click at [629, 291] on select "2015 2016 2017 2018 2019 2020 2021 2022 2023 2024 2025 2026 2027 2028 2029 2030…" at bounding box center [610, 287] width 55 height 22
select select "2030"
click at [583, 276] on select "2015 2016 2017 2018 2019 2020 2021 2022 2023 2024 2025 2026 2027 2028 2029 2030…" at bounding box center [610, 287] width 55 height 22
click at [710, 368] on button "Save" at bounding box center [720, 363] width 45 height 26
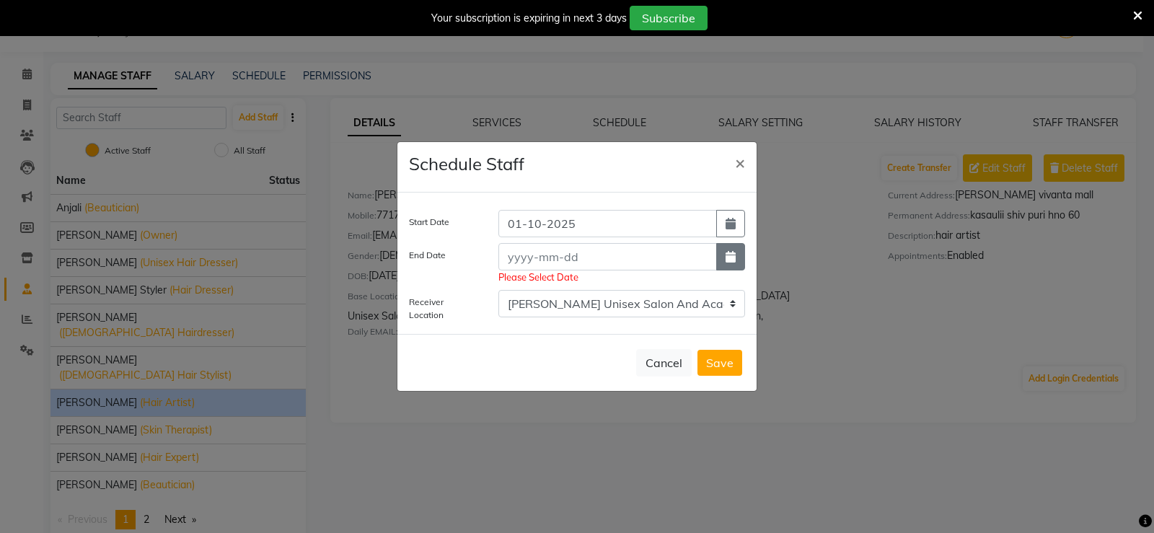
click at [726, 258] on icon "button" at bounding box center [731, 257] width 10 height 12
select select "10"
select select "2025"
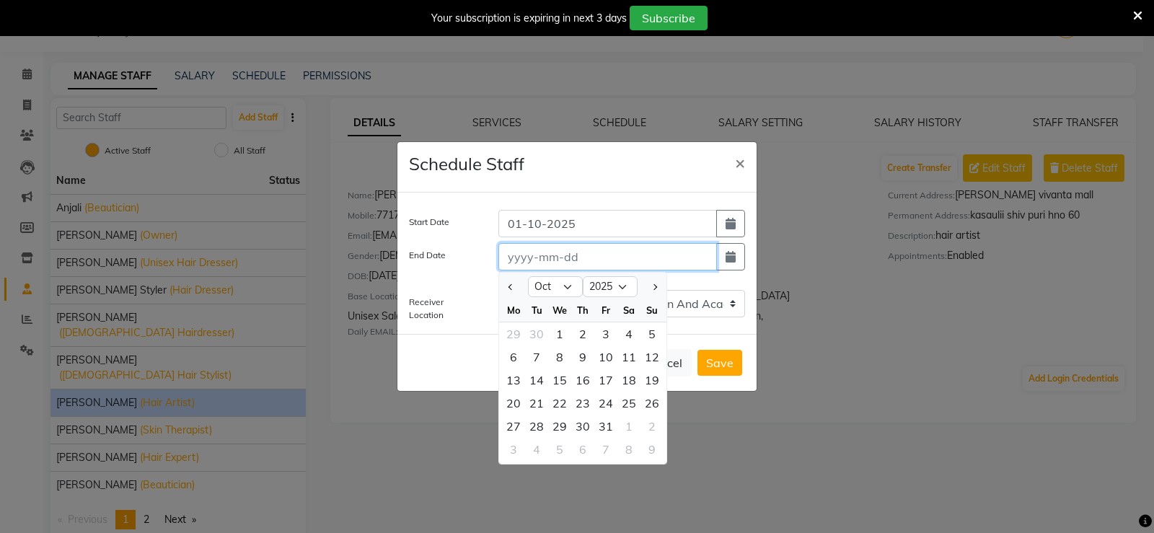
click at [580, 264] on input at bounding box center [607, 256] width 219 height 27
click at [561, 333] on div "1" at bounding box center [559, 333] width 23 height 23
type input "01-10-2025"
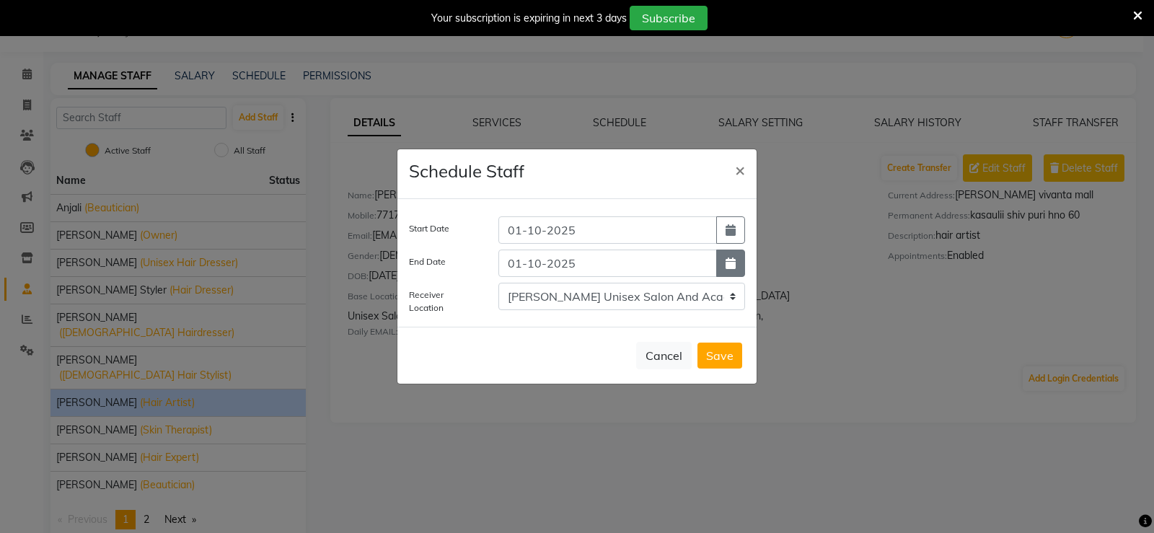
click at [737, 268] on button "button" at bounding box center [730, 263] width 29 height 27
select select "10"
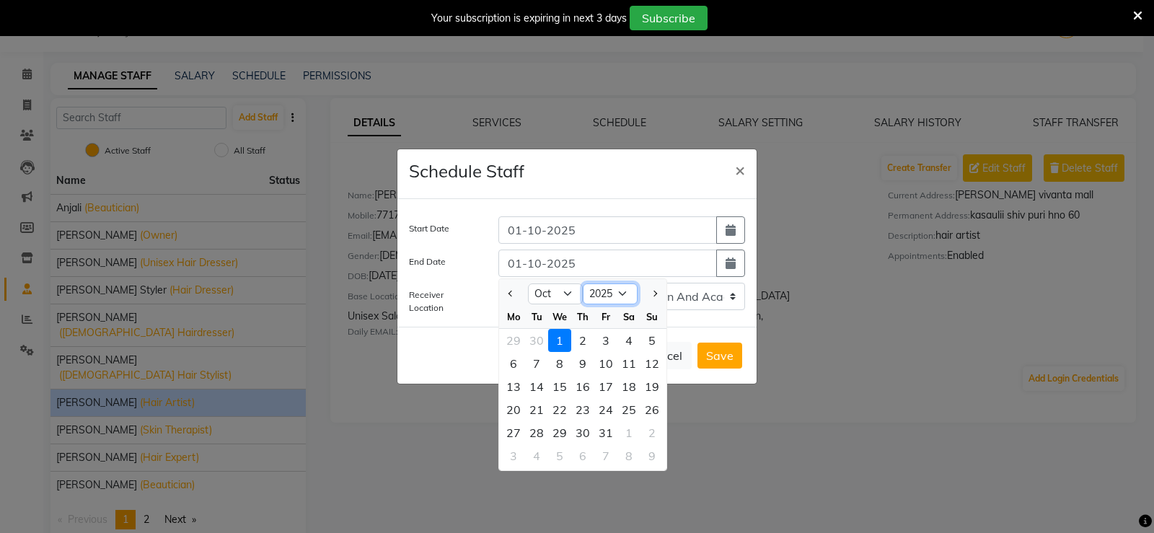
click at [628, 294] on select "2015 2016 2017 2018 2019 2020 2021 2022 2023 2024 2025 2026 2027 2028 2029 2030…" at bounding box center [610, 295] width 55 height 22
select select "2030"
click at [583, 284] on select "2015 2016 2017 2018 2019 2020 2021 2022 2023 2024 2025 2026 2027 2028 2029 2030…" at bounding box center [610, 295] width 55 height 22
click at [719, 353] on button "Save" at bounding box center [720, 356] width 45 height 26
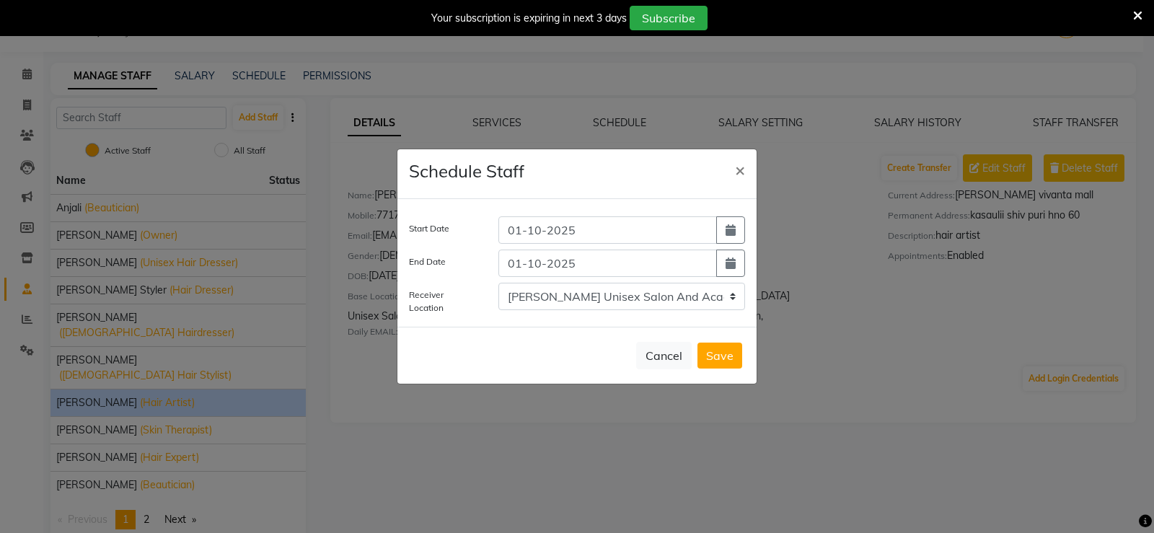
select select
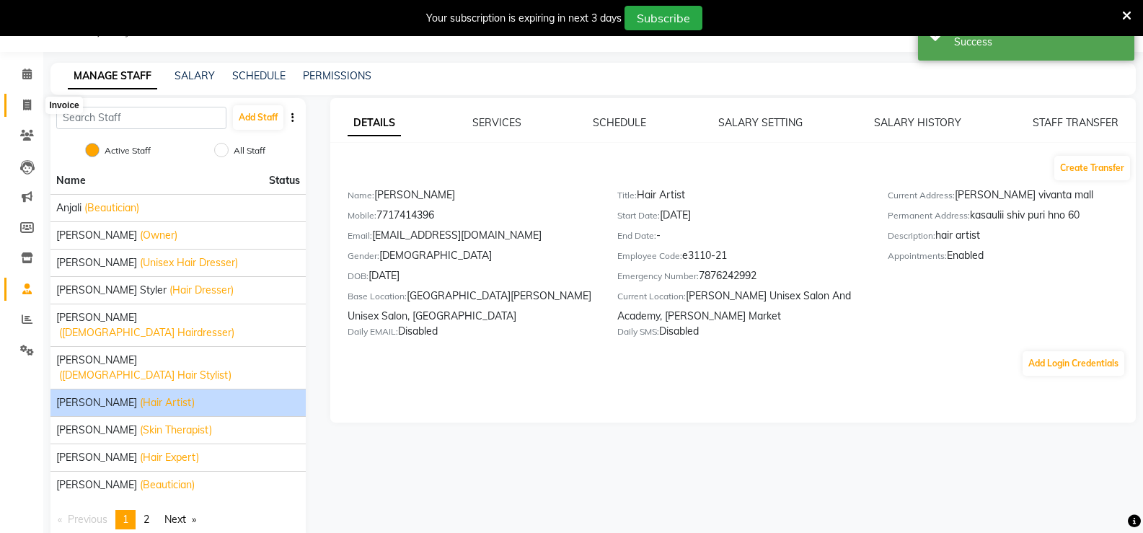
drag, startPoint x: 30, startPoint y: 105, endPoint x: 31, endPoint y: 113, distance: 7.3
click at [30, 106] on icon at bounding box center [27, 105] width 8 height 11
select select "service"
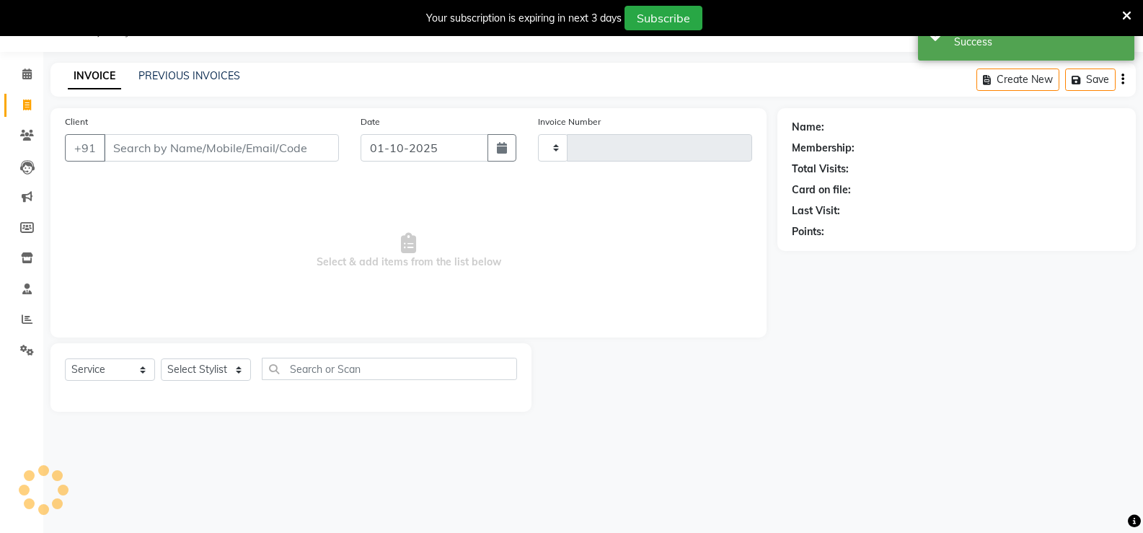
type input "3470"
select select "7055"
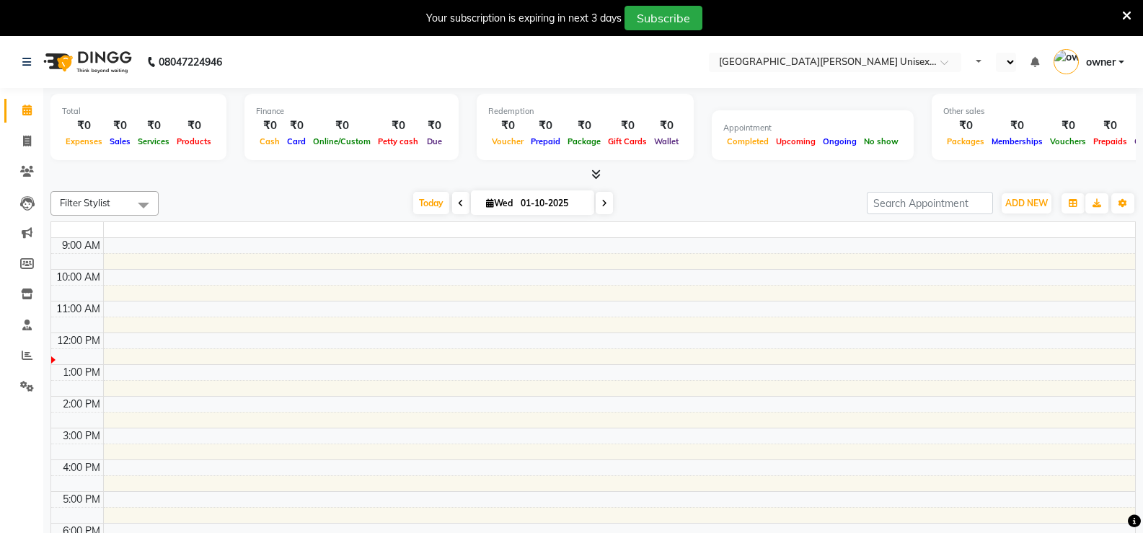
select select "en"
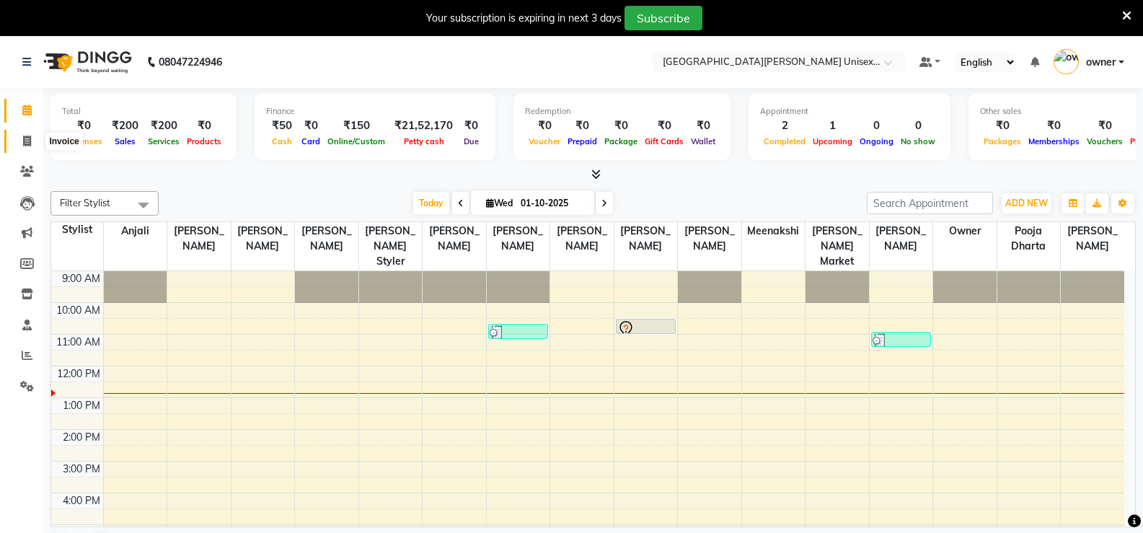
click at [23, 141] on icon at bounding box center [27, 141] width 8 height 11
select select "service"
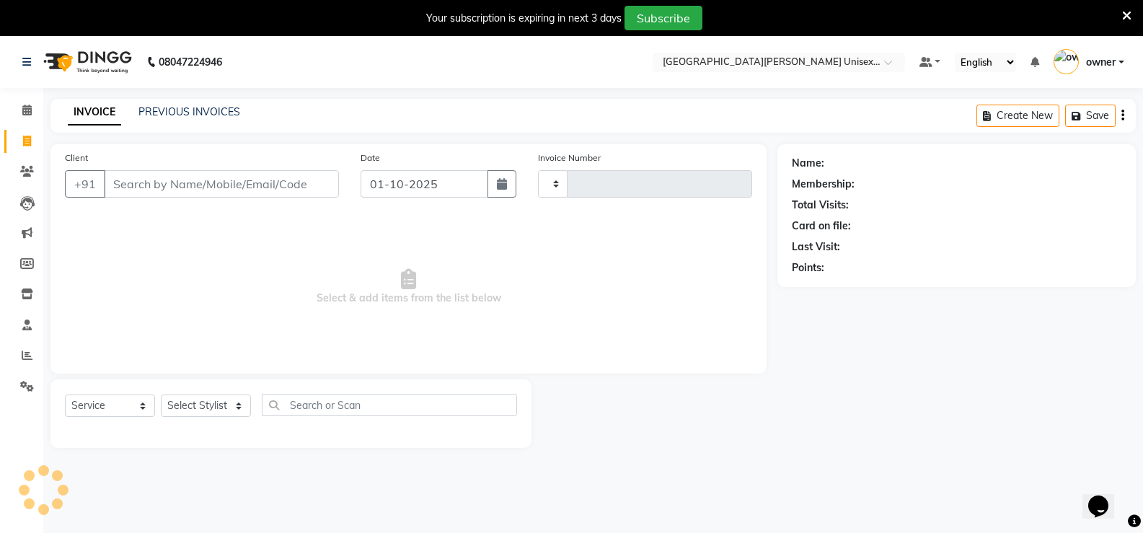
type input "3471"
select select "7055"
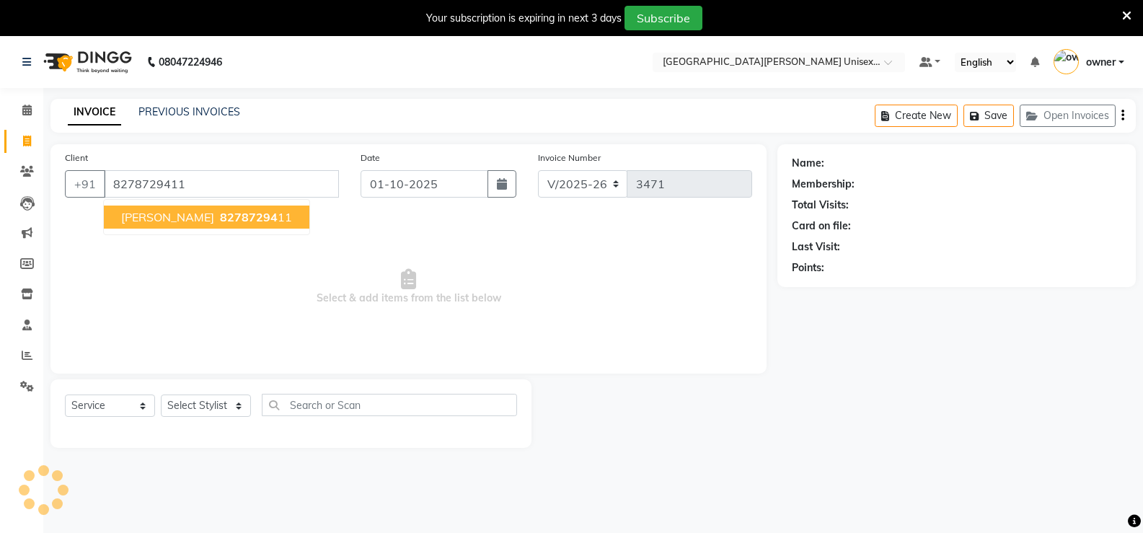
type input "8278729411"
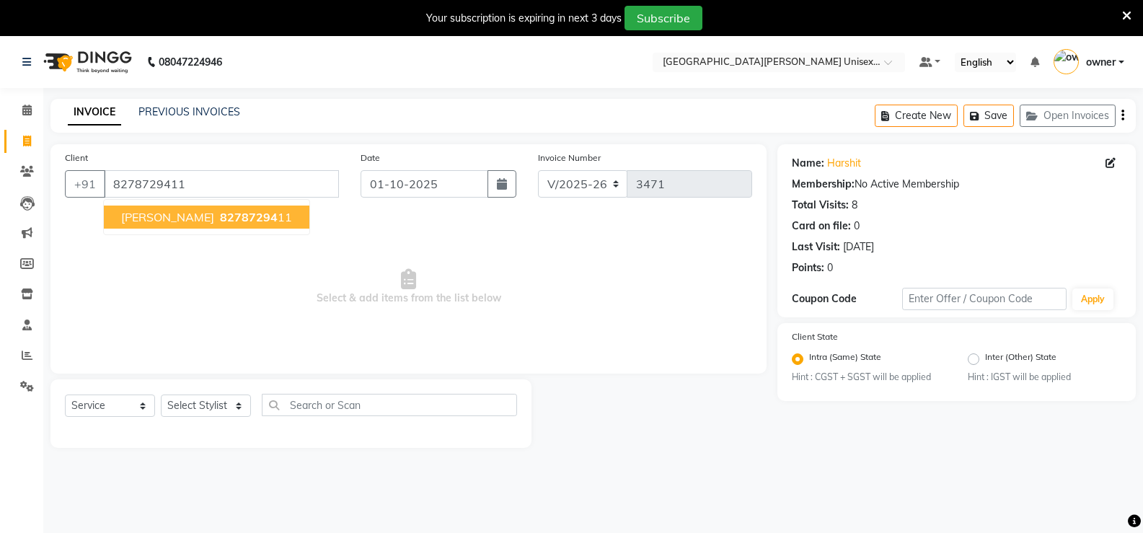
click at [136, 221] on span "harshit" at bounding box center [167, 217] width 93 height 14
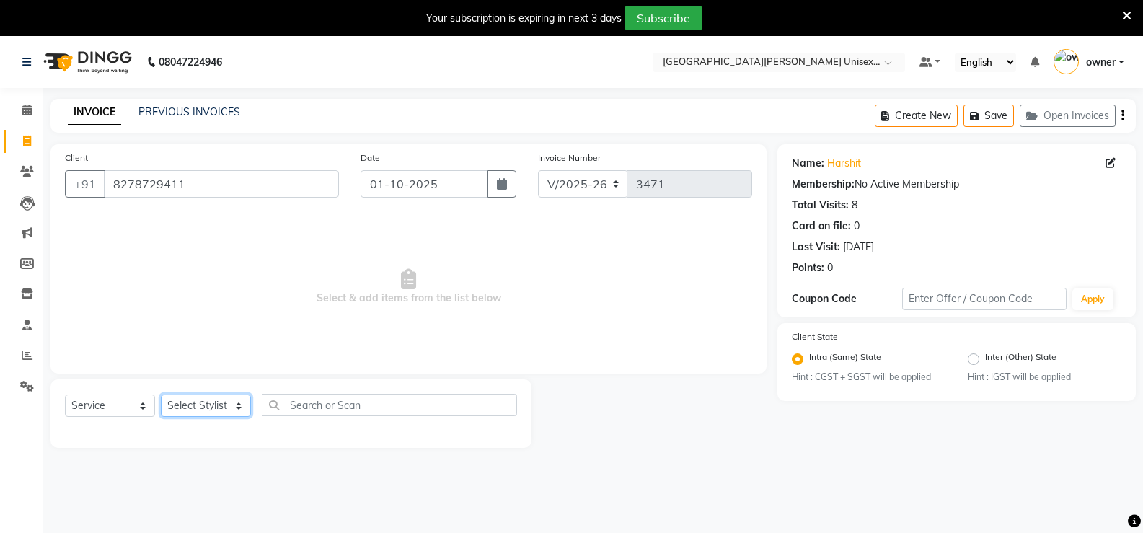
click at [237, 406] on select "Select Stylist anjali ashish talwar bhanu Bobby styler gurpreet owan HARMAN SIN…" at bounding box center [206, 406] width 90 height 22
select select "86130"
click at [161, 395] on select "Select Stylist anjali ashish talwar bhanu Bobby styler gurpreet owan HARMAN SIN…" at bounding box center [206, 406] width 90 height 22
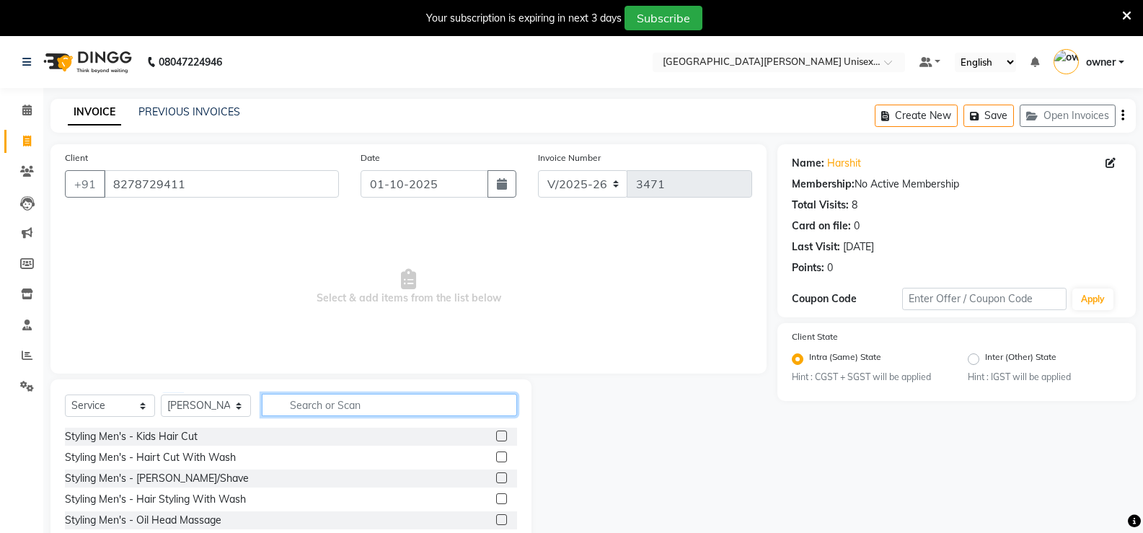
click at [322, 399] on input "text" at bounding box center [389, 405] width 255 height 22
click at [496, 457] on label at bounding box center [501, 457] width 11 height 11
click at [496, 457] on input "checkbox" at bounding box center [500, 457] width 9 height 9
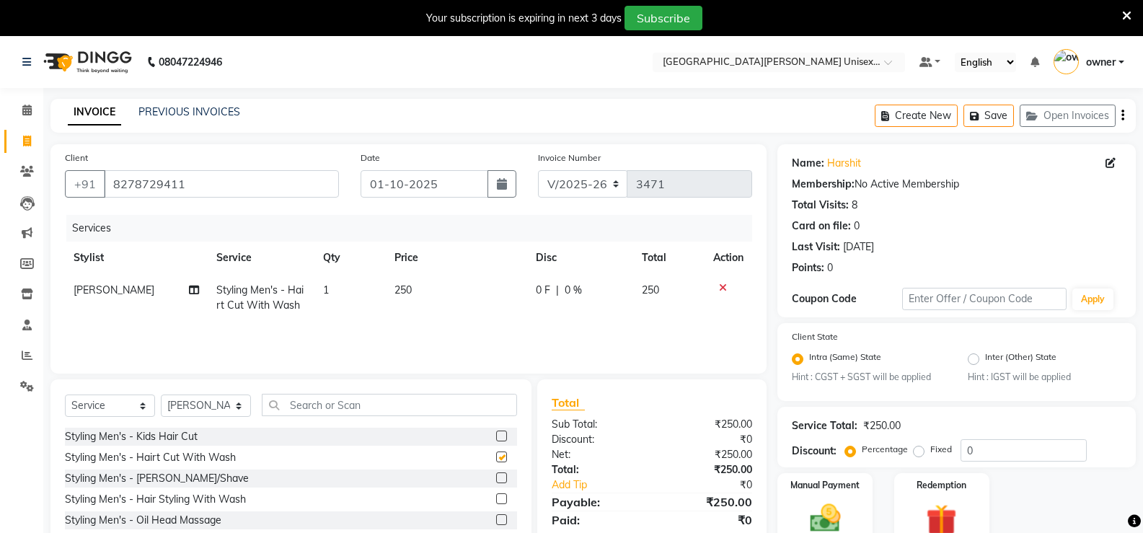
checkbox input "false"
click at [496, 481] on label at bounding box center [501, 478] width 11 height 11
click at [496, 481] on input "checkbox" at bounding box center [500, 478] width 9 height 9
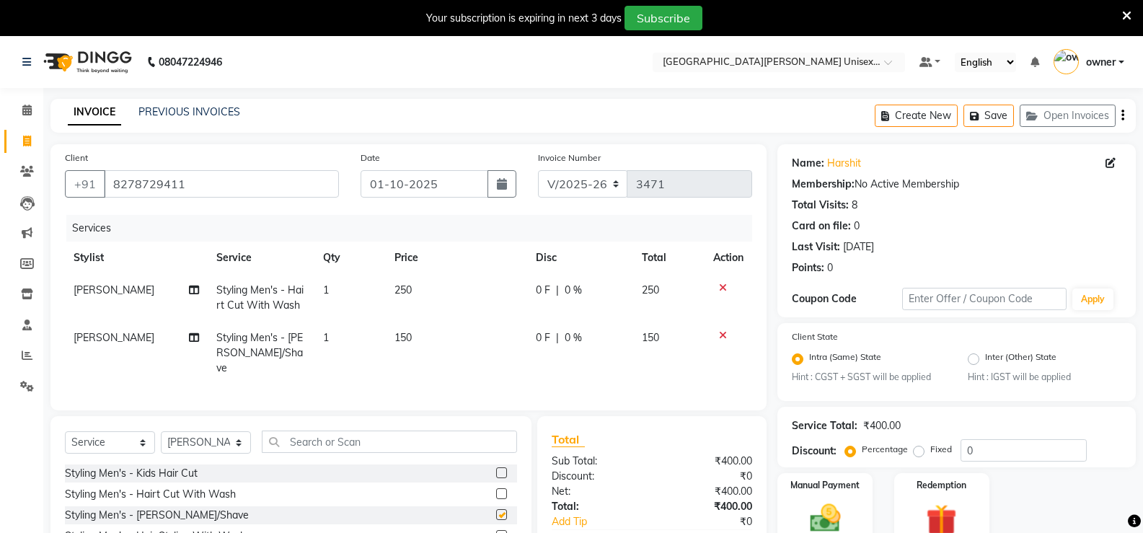
checkbox input "false"
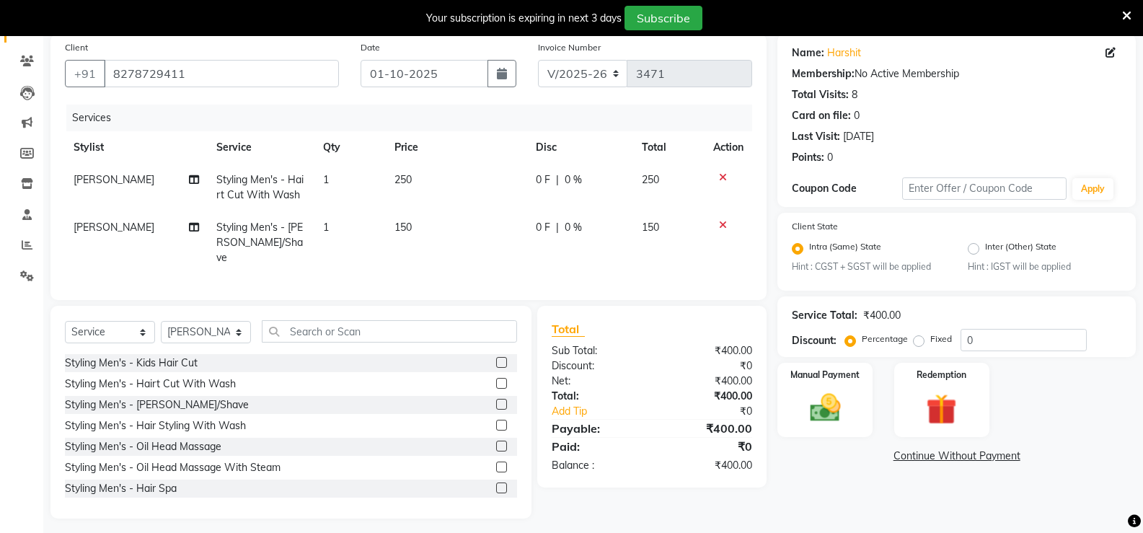
scroll to position [113, 0]
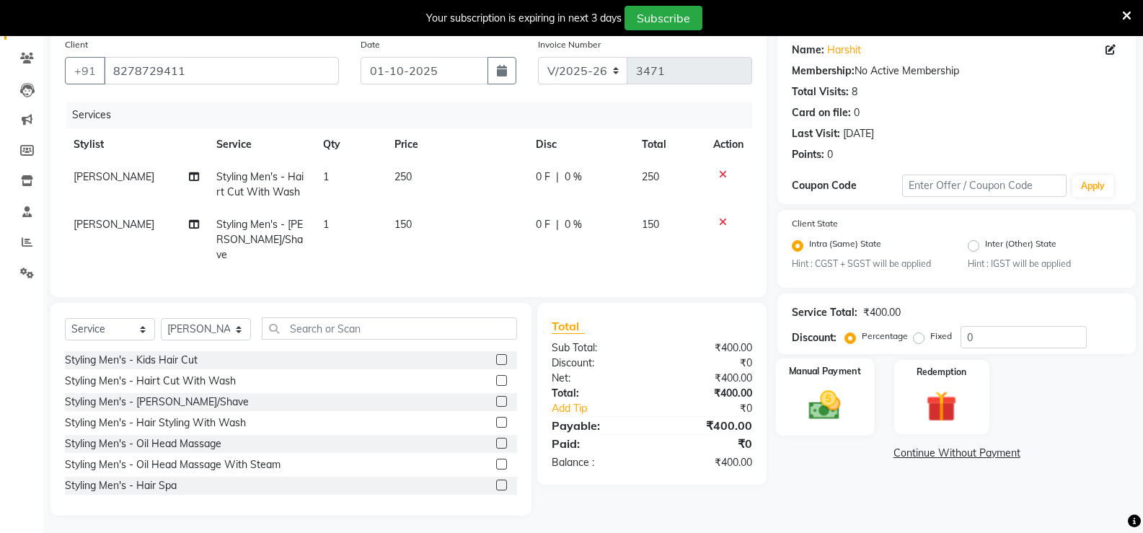
click at [840, 402] on img at bounding box center [824, 405] width 51 height 37
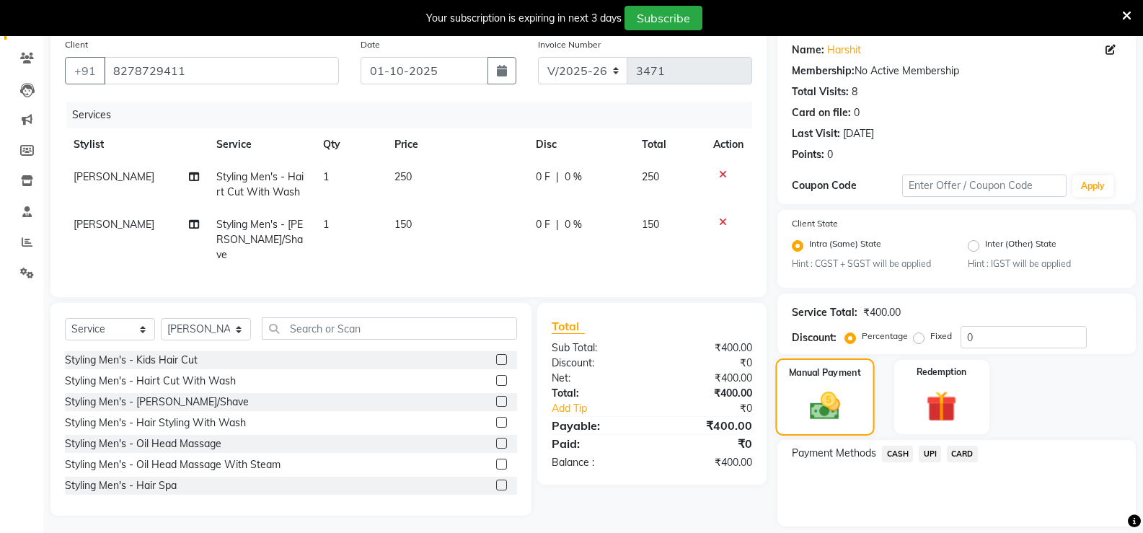
scroll to position [158, 0]
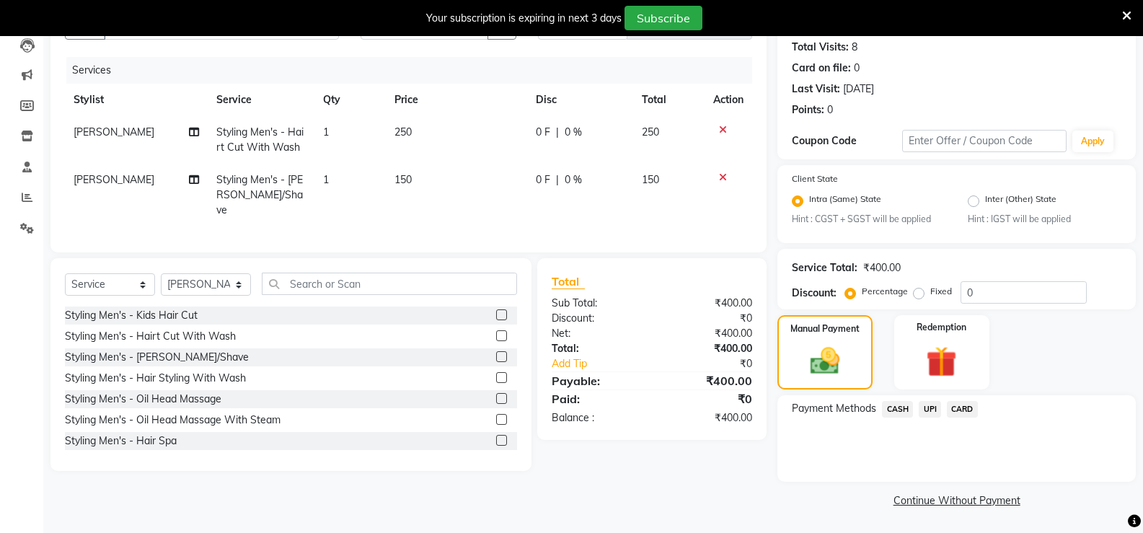
click at [934, 404] on span "UPI" at bounding box center [930, 409] width 22 height 17
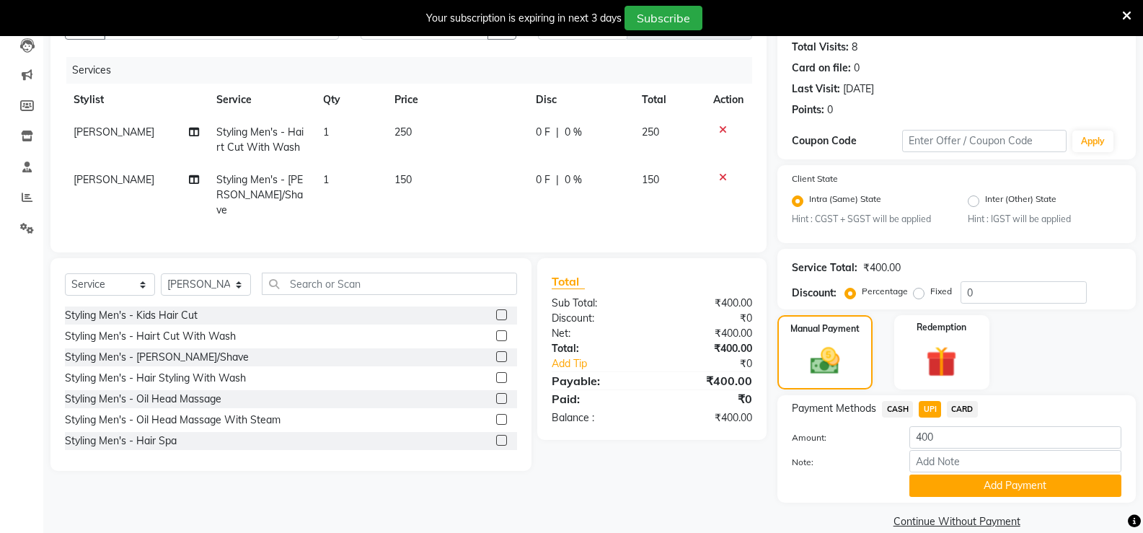
scroll to position [179, 0]
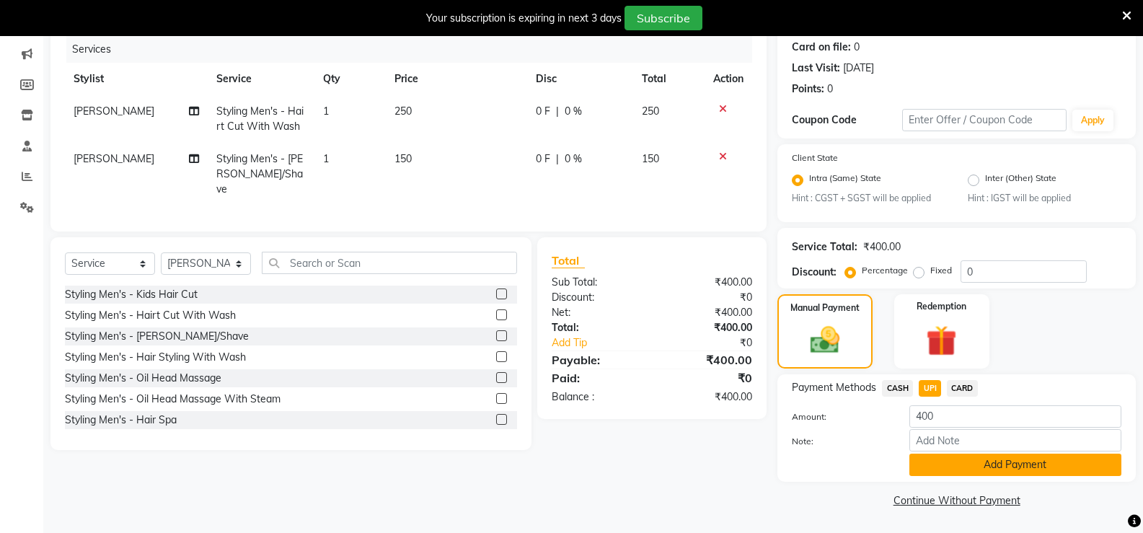
click at [982, 473] on button "Add Payment" at bounding box center [1016, 465] width 212 height 22
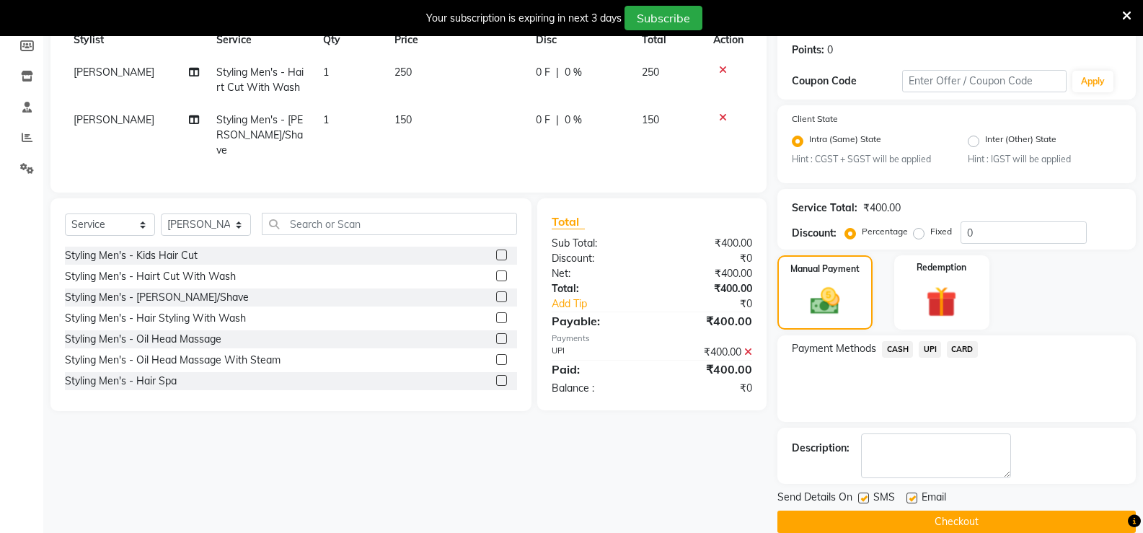
scroll to position [240, 0]
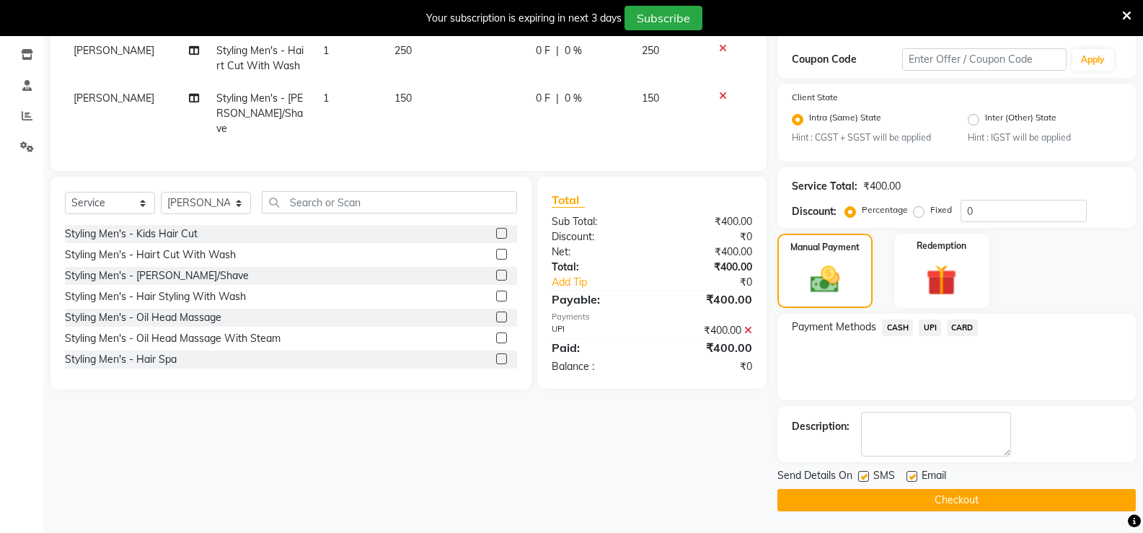
click at [978, 500] on button "Checkout" at bounding box center [957, 500] width 359 height 22
